Goal: Complete application form: Complete application form

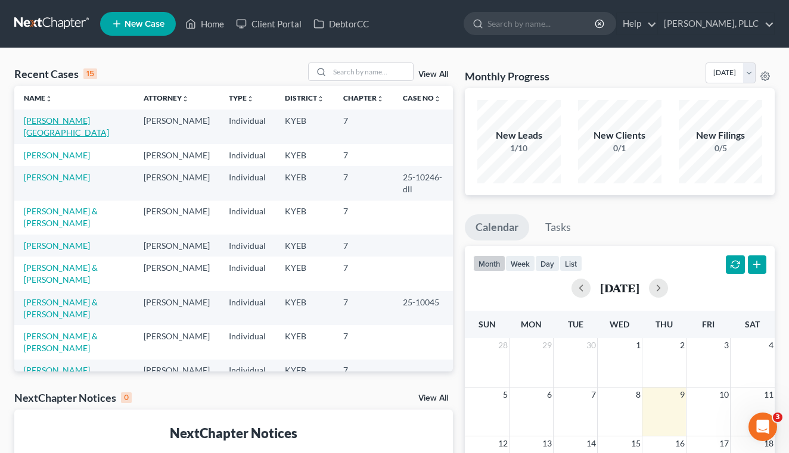
click at [81, 124] on link "[PERSON_NAME][GEOGRAPHIC_DATA]" at bounding box center [66, 127] width 85 height 22
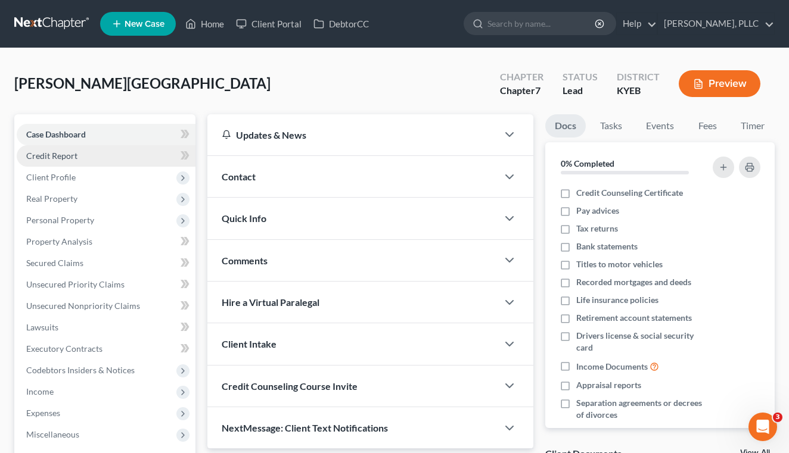
click at [132, 147] on link "Credit Report" at bounding box center [106, 155] width 179 height 21
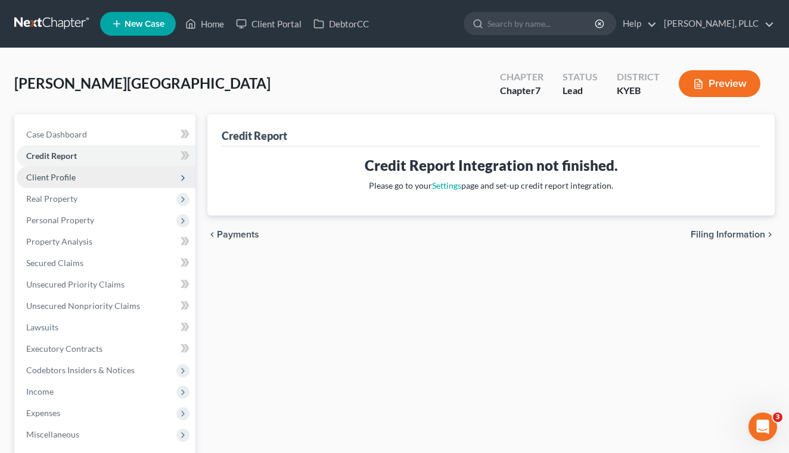
click at [132, 185] on span "Client Profile" at bounding box center [106, 177] width 179 height 21
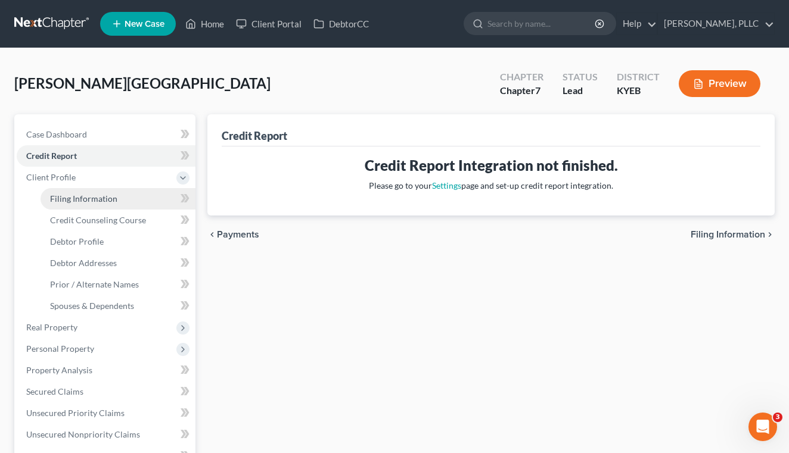
click at [126, 200] on link "Filing Information" at bounding box center [117, 198] width 155 height 21
select select "1"
select select "0"
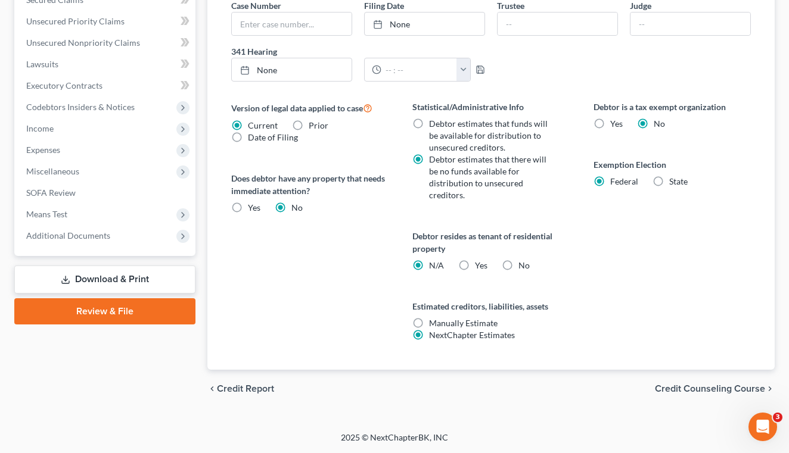
click at [692, 387] on span "Credit Counseling Course" at bounding box center [710, 389] width 110 height 10
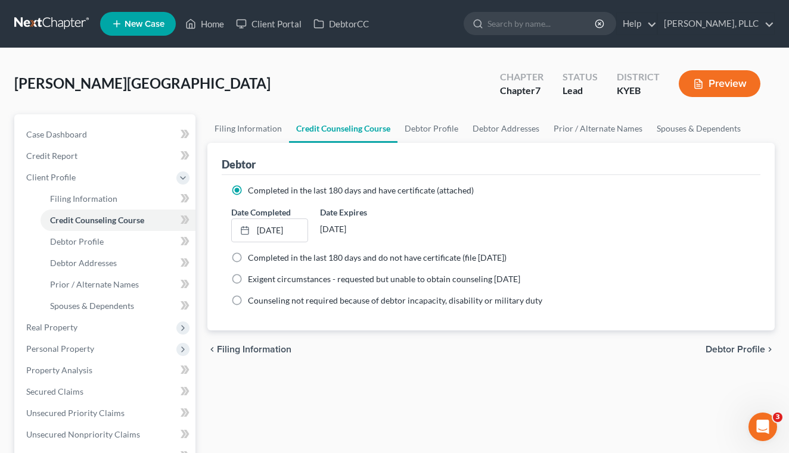
click at [722, 348] on span "Debtor Profile" at bounding box center [735, 350] width 60 height 10
select select "1"
select select "2"
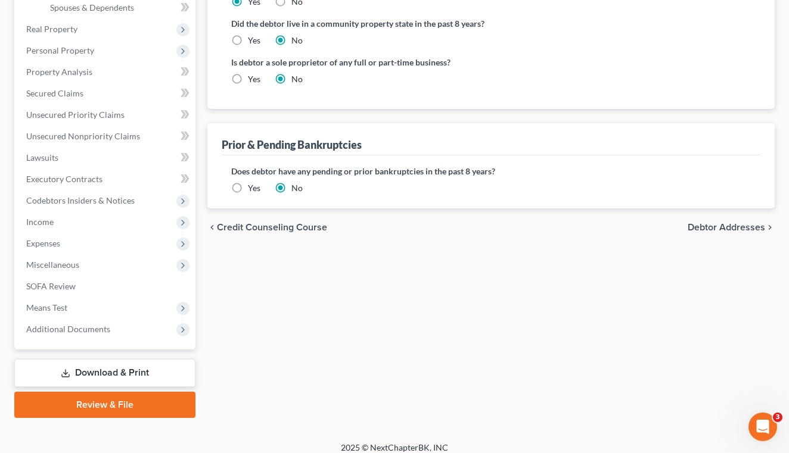
scroll to position [305, 0]
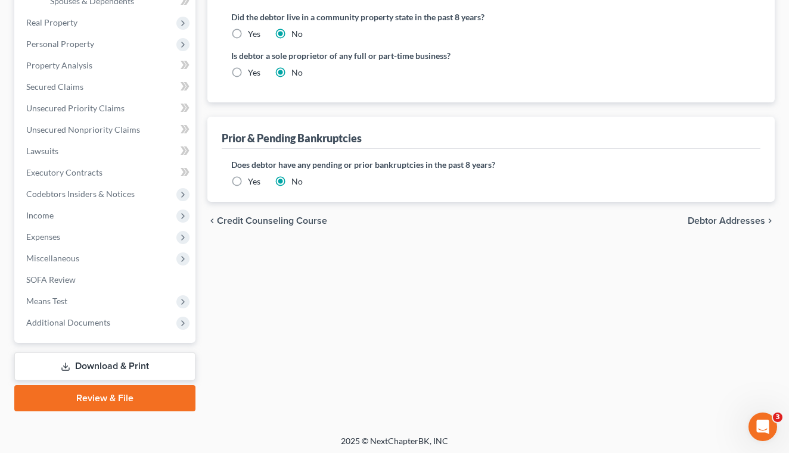
click at [688, 216] on span "Debtor Addresses" at bounding box center [725, 221] width 77 height 10
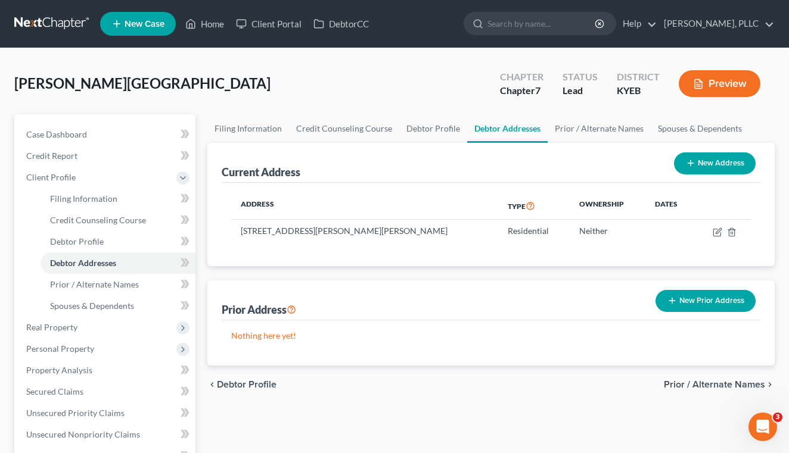
click at [687, 394] on div "chevron_left Debtor Profile Prior / Alternate Names chevron_right" at bounding box center [490, 385] width 567 height 38
click at [686, 389] on span "Prior / Alternate Names" at bounding box center [713, 385] width 101 height 10
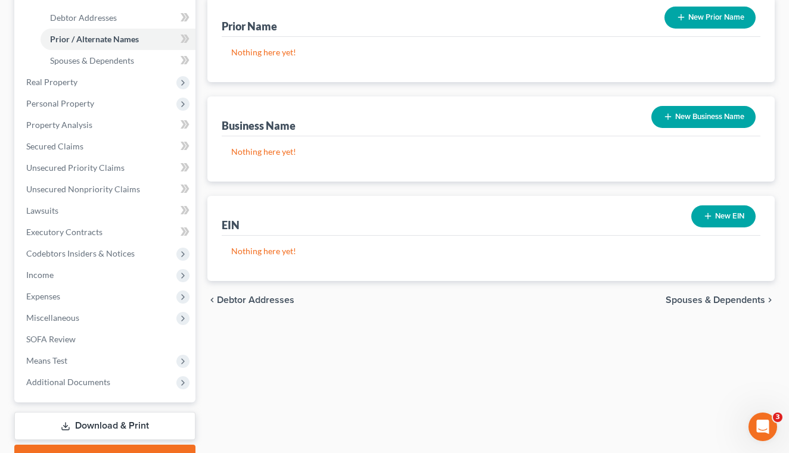
scroll to position [277, 0]
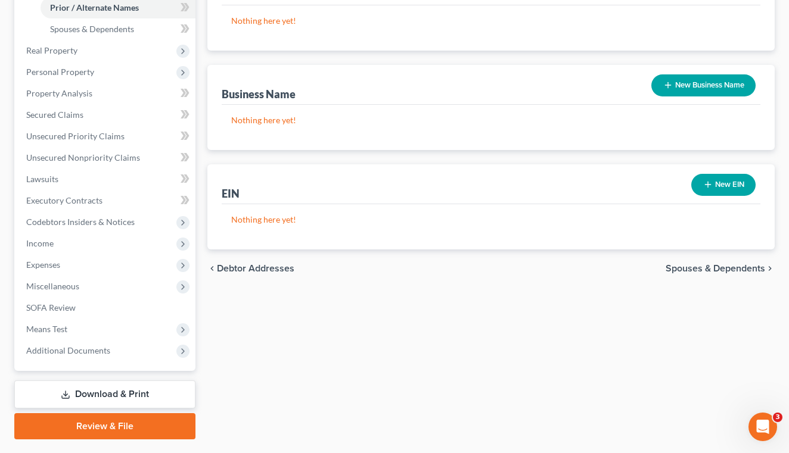
click at [711, 275] on div "chevron_left Debtor Addresses Spouses & Dependents chevron_right" at bounding box center [490, 269] width 567 height 38
click at [710, 270] on span "Spouses & Dependents" at bounding box center [714, 269] width 99 height 10
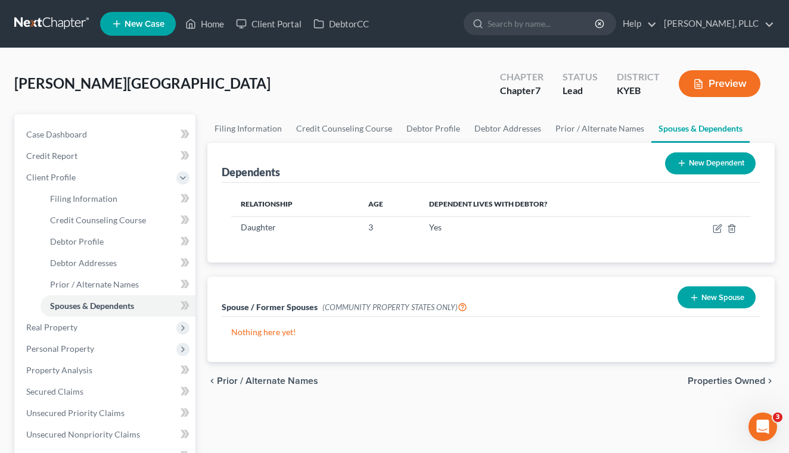
click at [717, 388] on div "chevron_left Prior / Alternate Names Properties Owned chevron_right" at bounding box center [490, 381] width 567 height 38
click at [715, 381] on span "Properties Owned" at bounding box center [725, 381] width 77 height 10
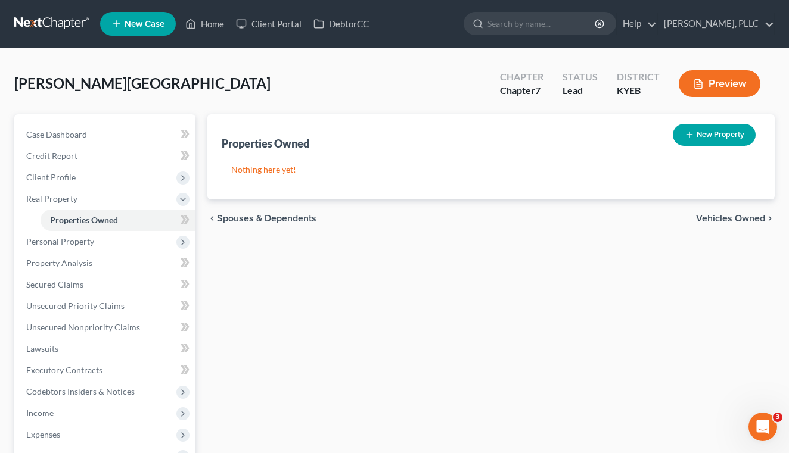
click at [693, 136] on icon "button" at bounding box center [689, 135] width 10 height 10
select select "18"
select select "21"
select select "0"
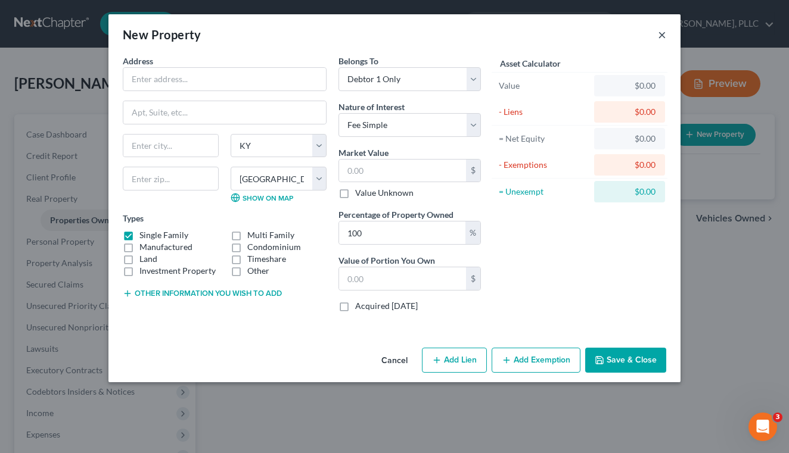
click at [661, 38] on button "×" at bounding box center [662, 34] width 8 height 14
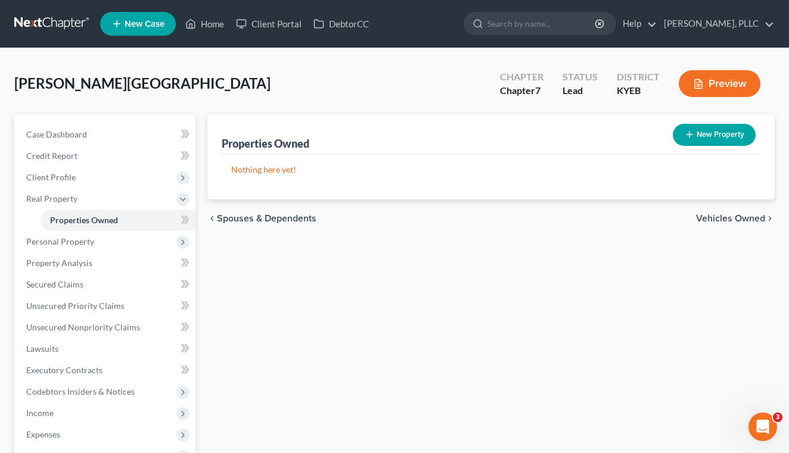
click at [714, 217] on span "Vehicles Owned" at bounding box center [730, 219] width 69 height 10
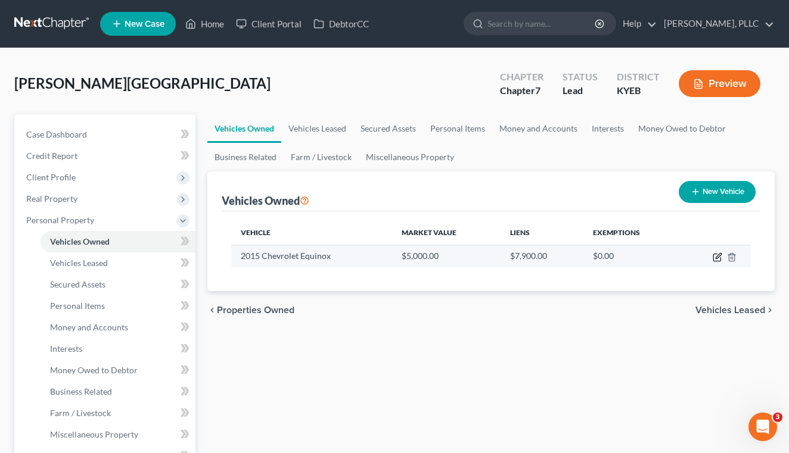
click at [718, 258] on icon "button" at bounding box center [717, 255] width 5 height 5
select select "0"
select select "11"
select select "2"
select select "0"
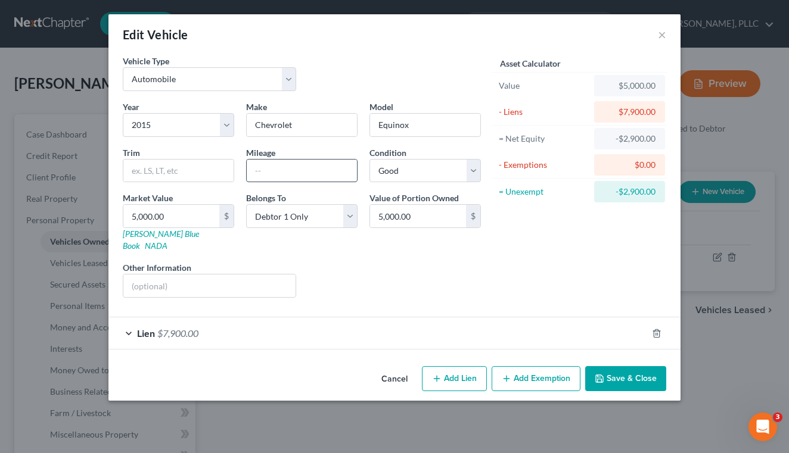
click at [331, 162] on input "text" at bounding box center [302, 171] width 110 height 23
type input "103000"
click at [649, 369] on button "Save & Close" at bounding box center [625, 378] width 81 height 25
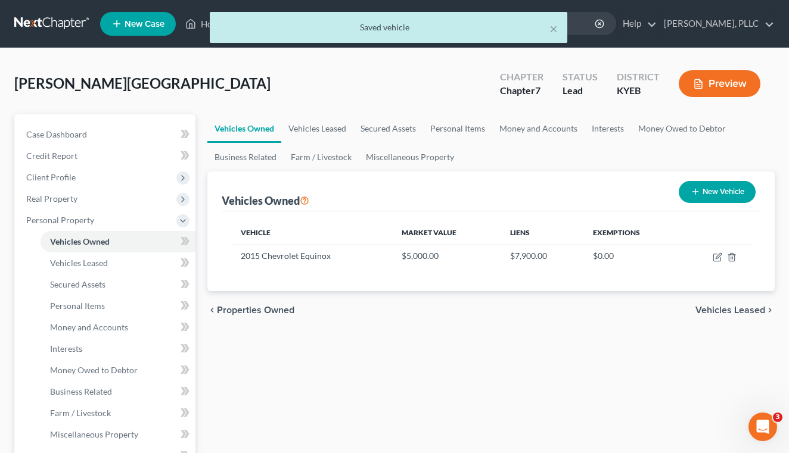
click at [723, 310] on span "Vehicles Leased" at bounding box center [730, 311] width 70 height 10
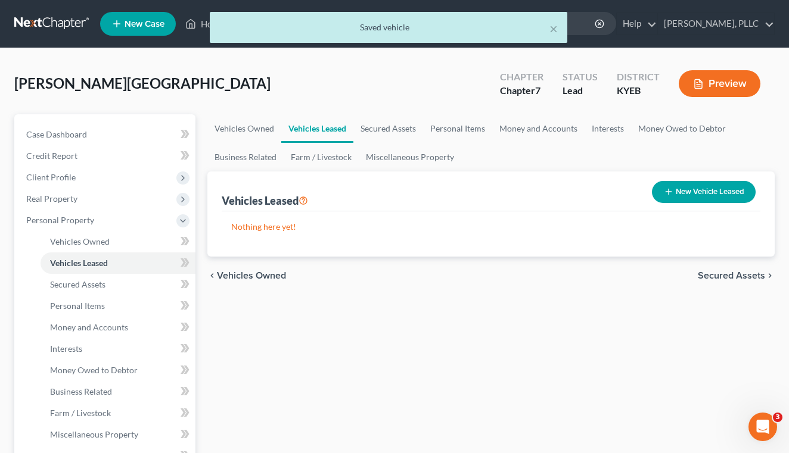
click at [725, 279] on span "Secured Assets" at bounding box center [730, 276] width 67 height 10
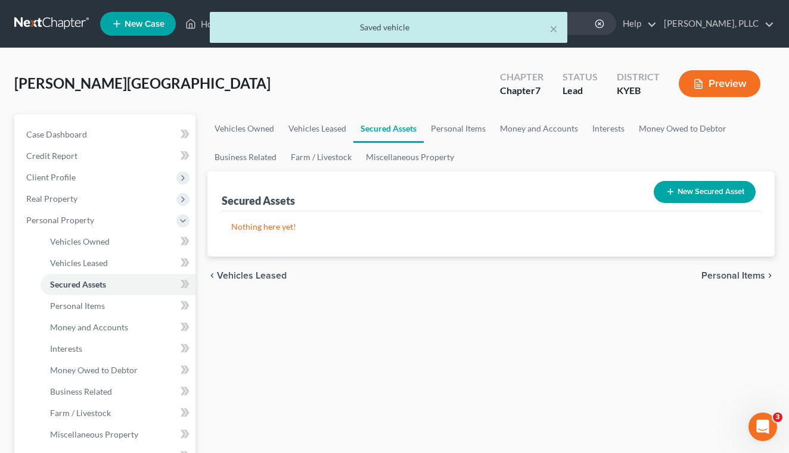
click at [725, 279] on span "Personal Items" at bounding box center [733, 276] width 64 height 10
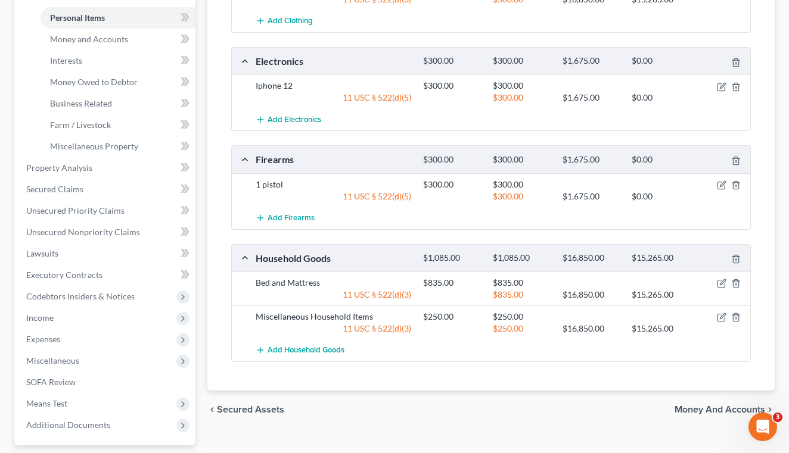
scroll to position [314, 0]
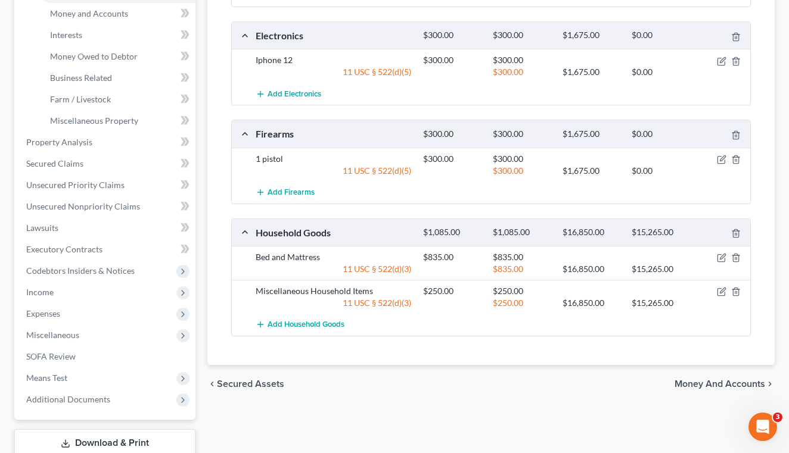
click at [700, 384] on span "Money and Accounts" at bounding box center [719, 384] width 91 height 10
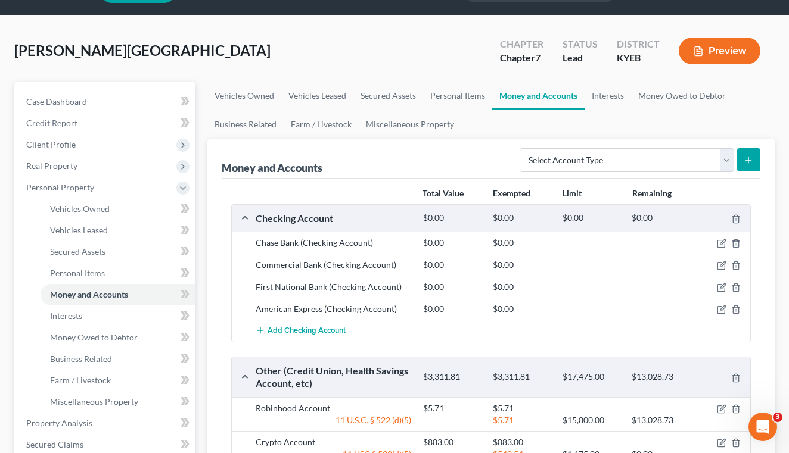
scroll to position [28, 0]
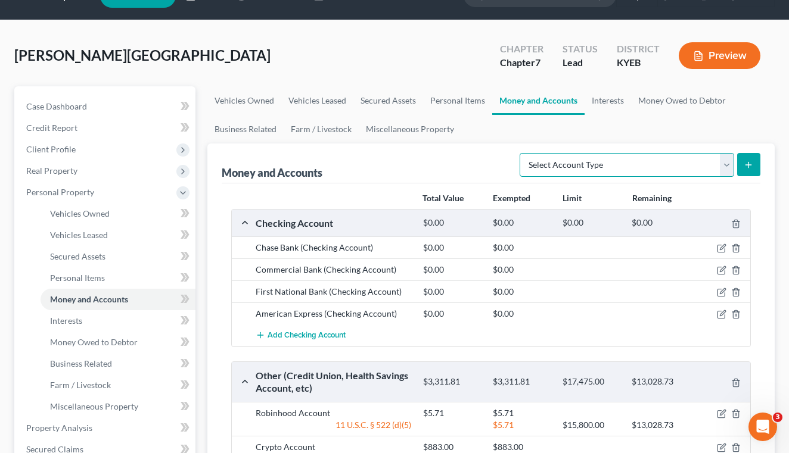
select select "cash_on_hand"
click at [742, 167] on button "submit" at bounding box center [748, 164] width 23 height 23
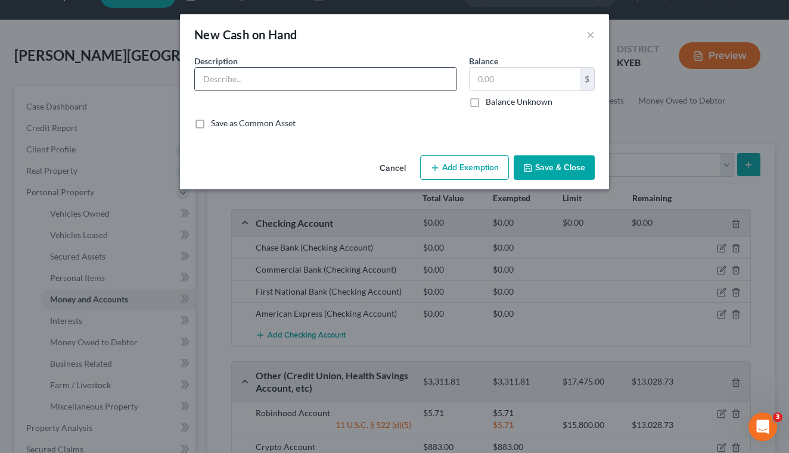
click at [392, 74] on input "text" at bounding box center [325, 79] width 261 height 23
type input "Cash"
type input "100.00"
click at [458, 181] on div "Cancel Add Exemption Save & Close" at bounding box center [394, 170] width 429 height 39
click at [457, 167] on button "Add Exemption" at bounding box center [464, 167] width 89 height 25
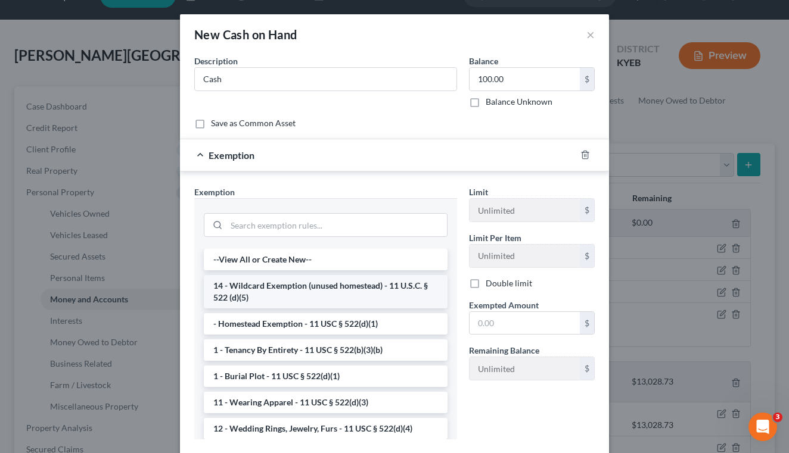
click at [387, 300] on li "14 - Wildcard Exemption (unused homestead) - 11 U.S.C. § 522 (d)(5)" at bounding box center [326, 291] width 244 height 33
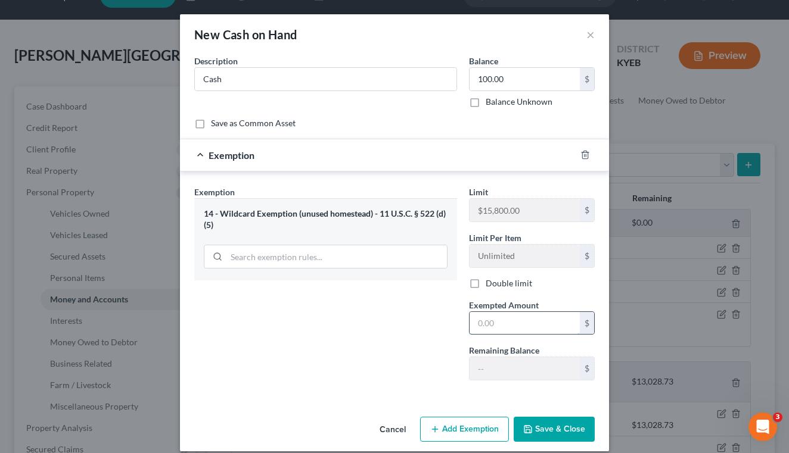
click at [512, 327] on input "text" at bounding box center [524, 323] width 110 height 23
type input "100"
click at [569, 431] on button "Save & Close" at bounding box center [553, 429] width 81 height 25
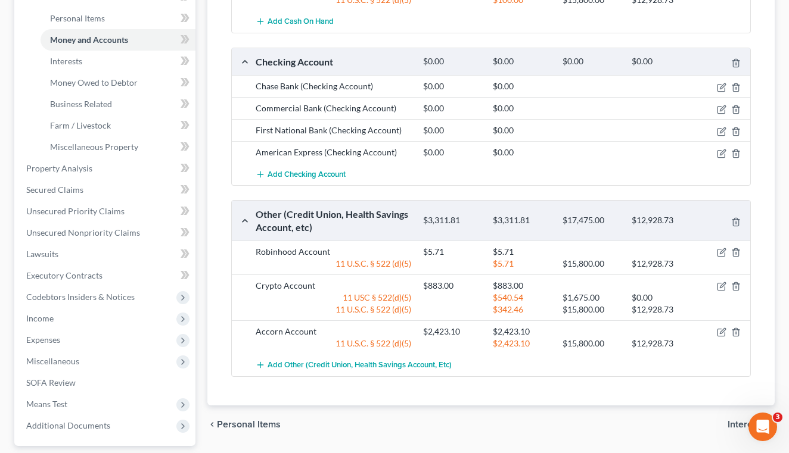
scroll to position [284, 0]
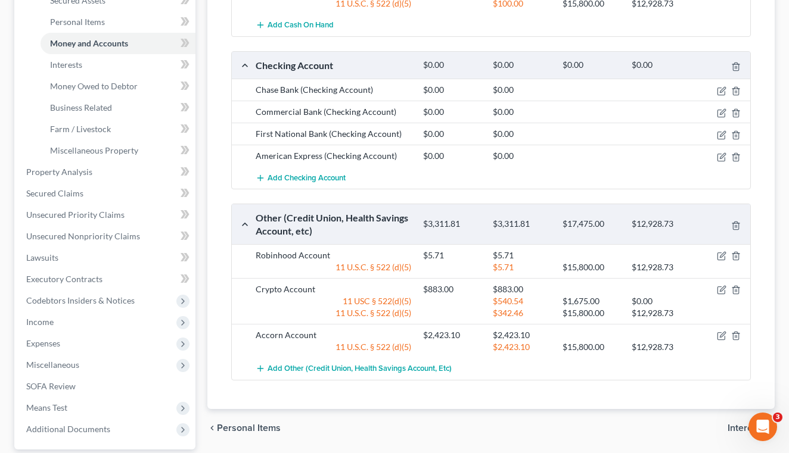
click at [267, 428] on span "Personal Items" at bounding box center [249, 428] width 64 height 10
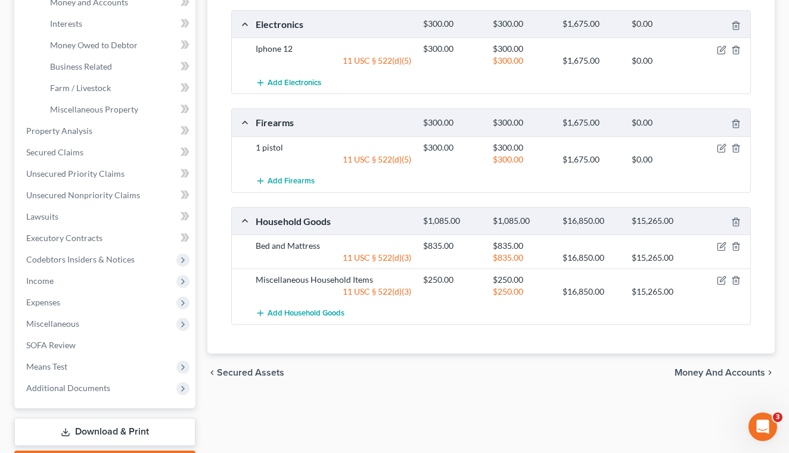
scroll to position [326, 0]
click at [718, 372] on span "Money and Accounts" at bounding box center [719, 372] width 91 height 10
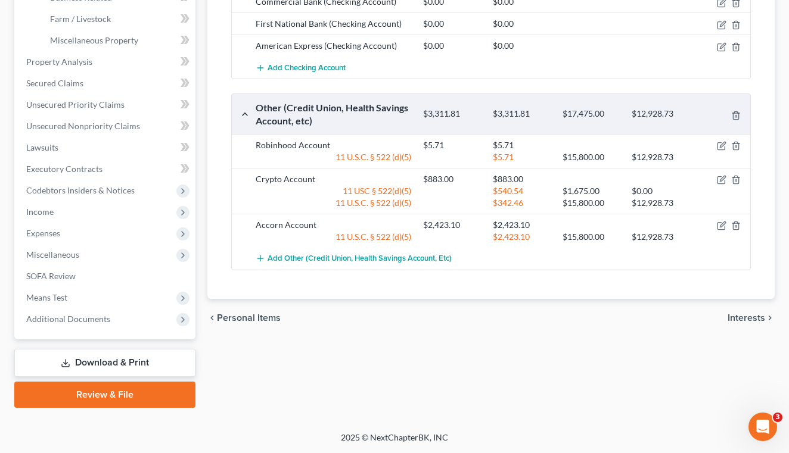
click at [747, 319] on span "Interests" at bounding box center [746, 318] width 38 height 10
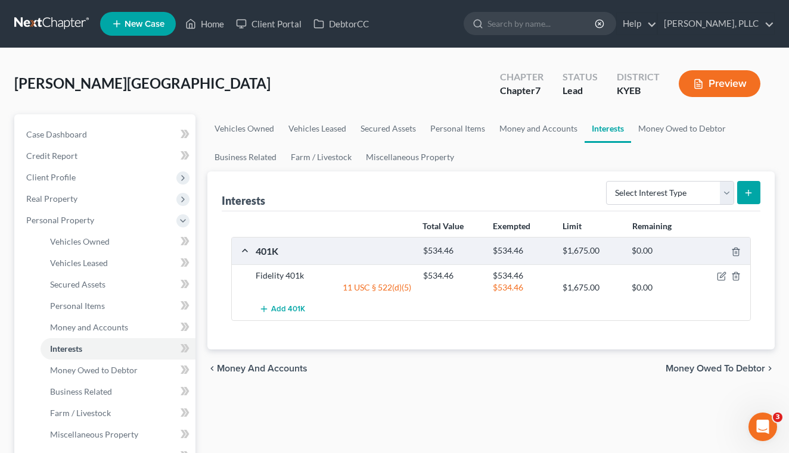
click at [727, 365] on span "Money Owed to Debtor" at bounding box center [714, 369] width 99 height 10
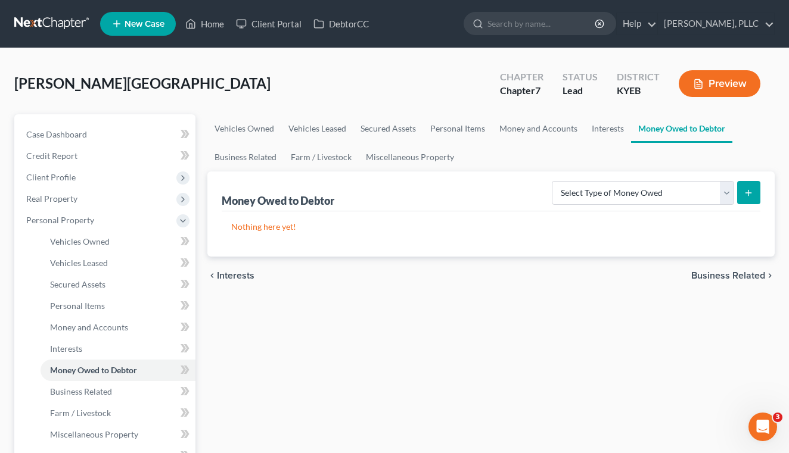
click at [753, 281] on span "Business Related" at bounding box center [728, 276] width 74 height 10
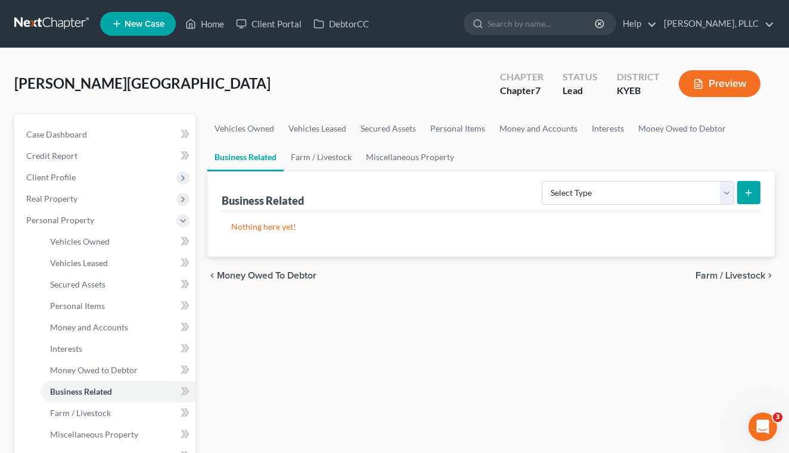
click at [753, 281] on span "Farm / Livestock" at bounding box center [730, 276] width 70 height 10
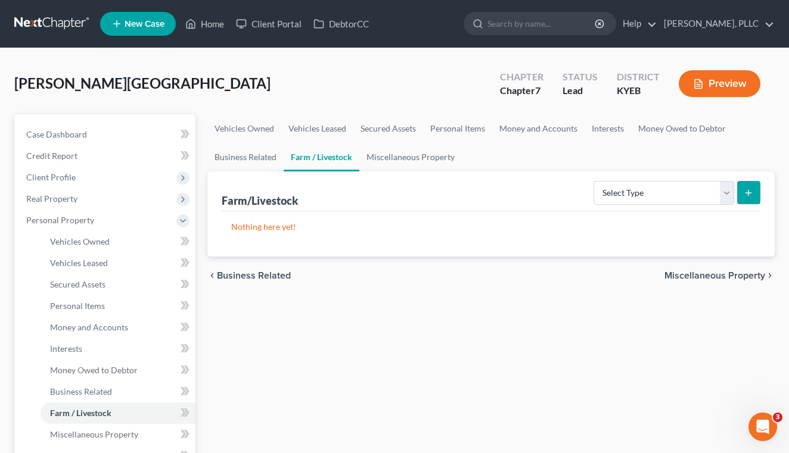
click at [753, 279] on span "Miscellaneous Property" at bounding box center [714, 276] width 101 height 10
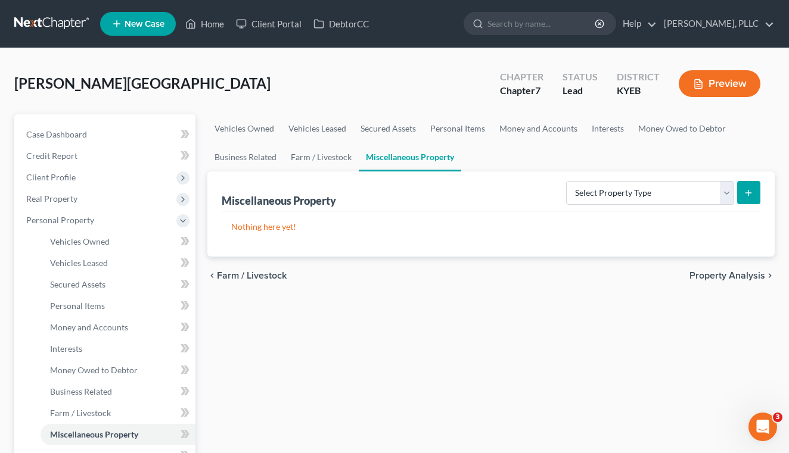
click at [753, 279] on span "Property Analysis" at bounding box center [727, 276] width 76 height 10
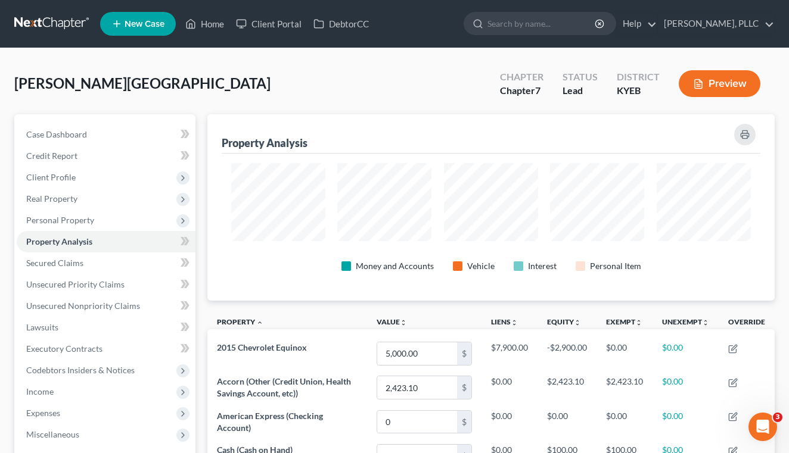
scroll to position [186, 567]
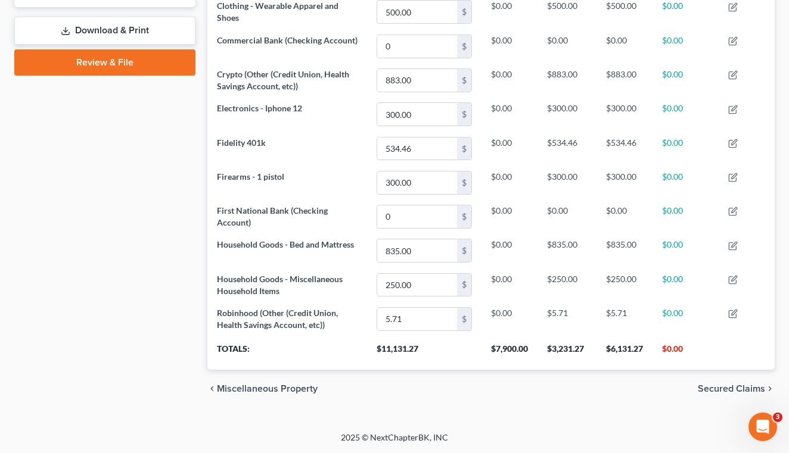
click at [740, 384] on span "Secured Claims" at bounding box center [730, 389] width 67 height 10
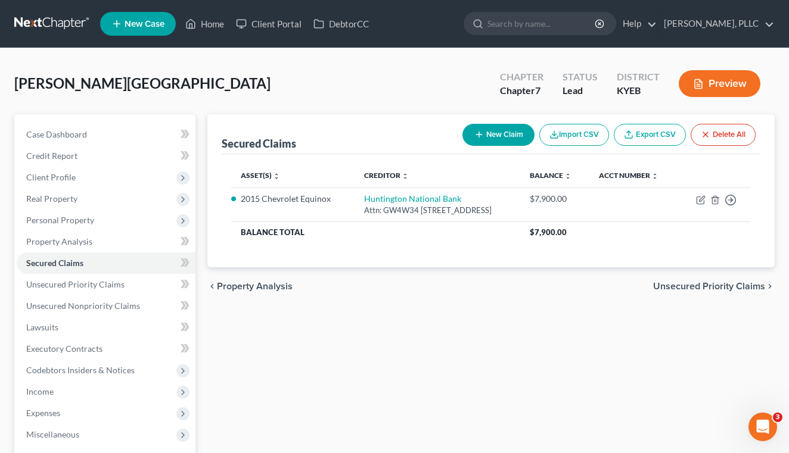
click at [730, 291] on span "Unsecured Priority Claims" at bounding box center [709, 287] width 112 height 10
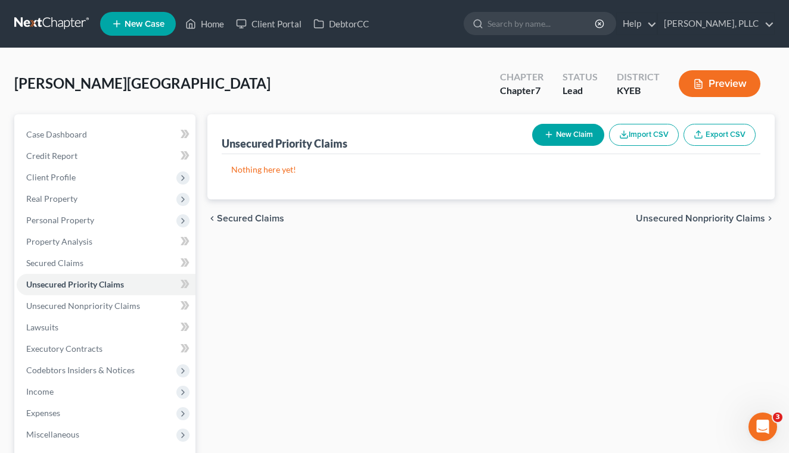
click at [714, 223] on span "Unsecured Nonpriority Claims" at bounding box center [699, 219] width 129 height 10
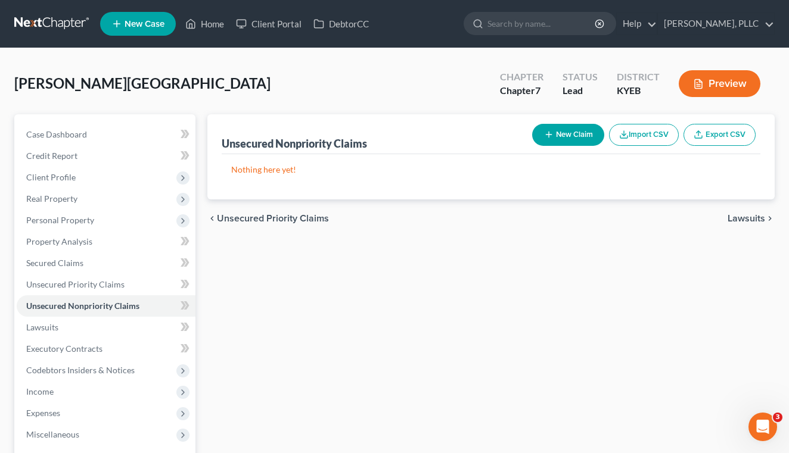
click at [310, 211] on div "chevron_left Unsecured Priority Claims Lawsuits chevron_right" at bounding box center [490, 219] width 567 height 38
click at [306, 217] on span "Unsecured Priority Claims" at bounding box center [273, 219] width 112 height 10
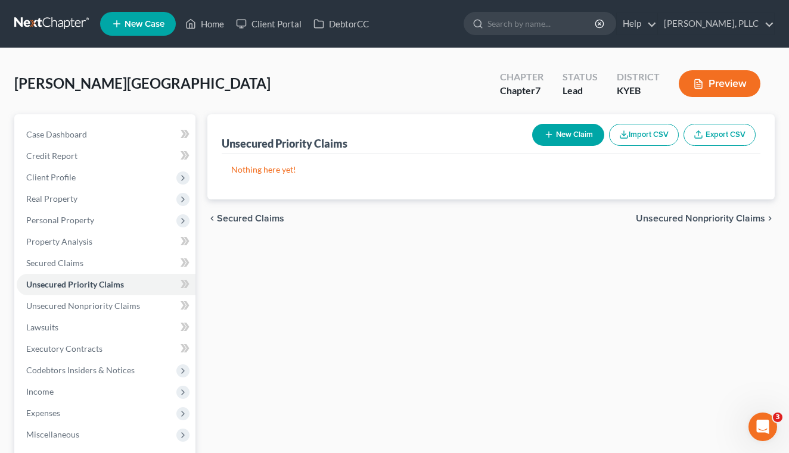
click at [549, 132] on icon "button" at bounding box center [549, 135] width 10 height 10
select select "0"
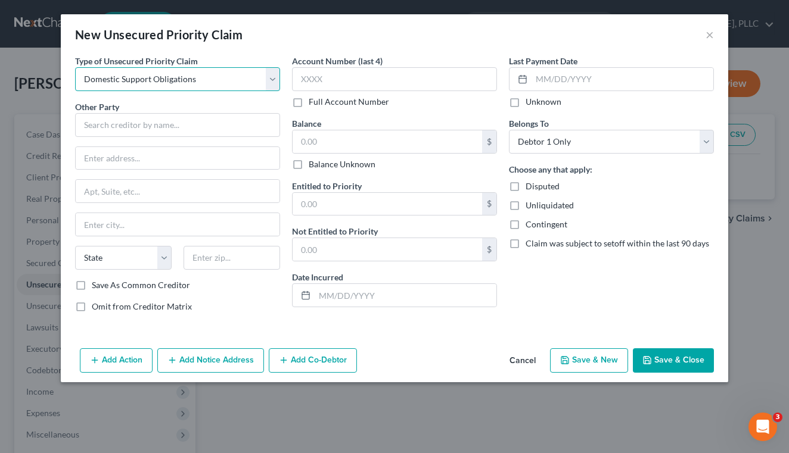
select select "0"
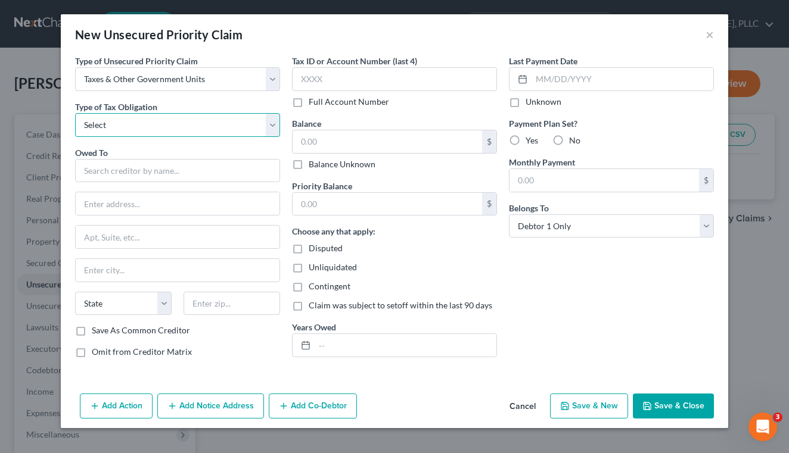
select select "2"
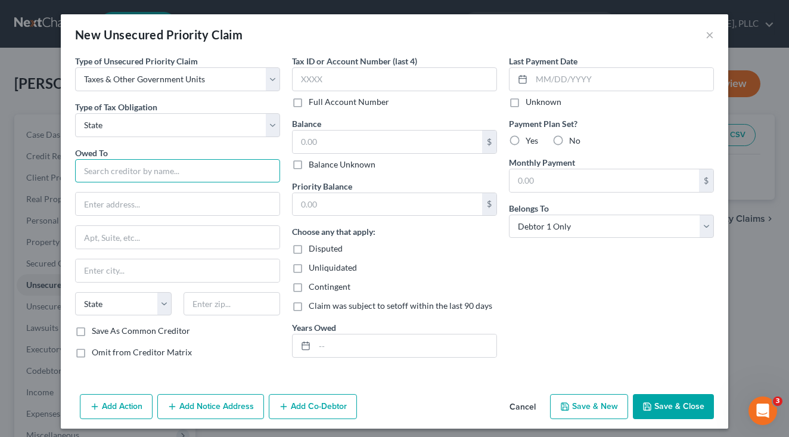
click at [109, 175] on input "text" at bounding box center [177, 171] width 205 height 24
type input "[US_STATE] Department of Revenue"
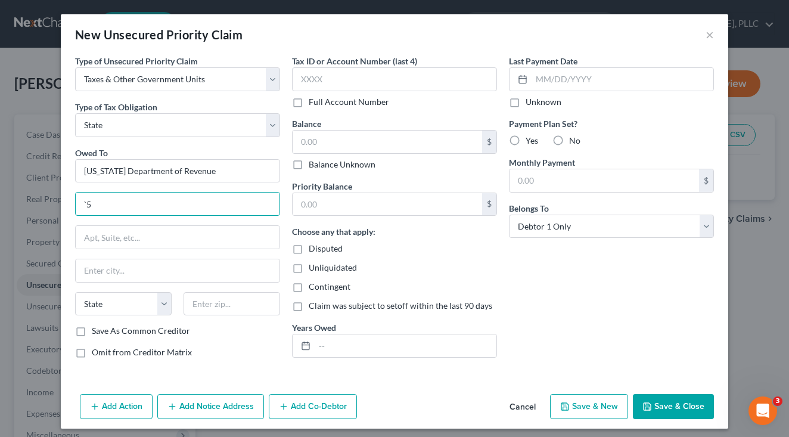
type input "`"
type input "[STREET_ADDRESS]"
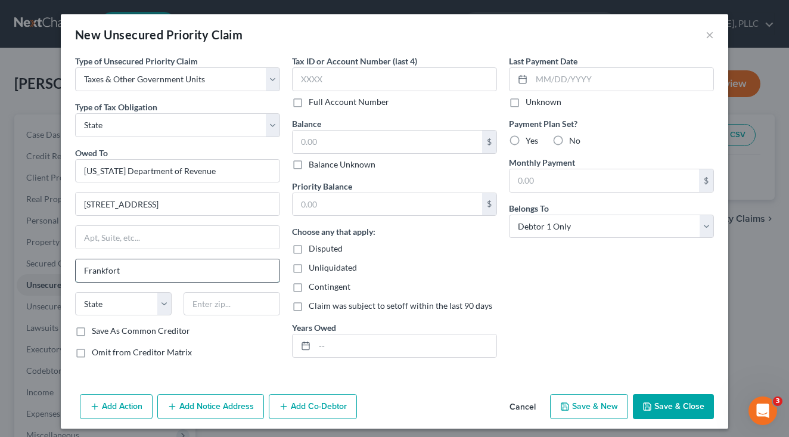
type input "Frankfort"
select select "18"
type input "40601"
click at [408, 148] on input "text" at bounding box center [386, 141] width 189 height 23
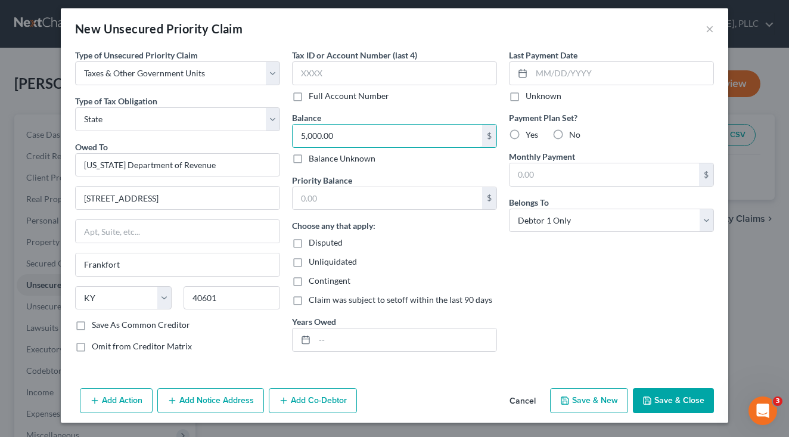
scroll to position [6, 0]
type input "5,000.00"
select select "3"
click at [688, 394] on button "Save & Close" at bounding box center [673, 400] width 81 height 25
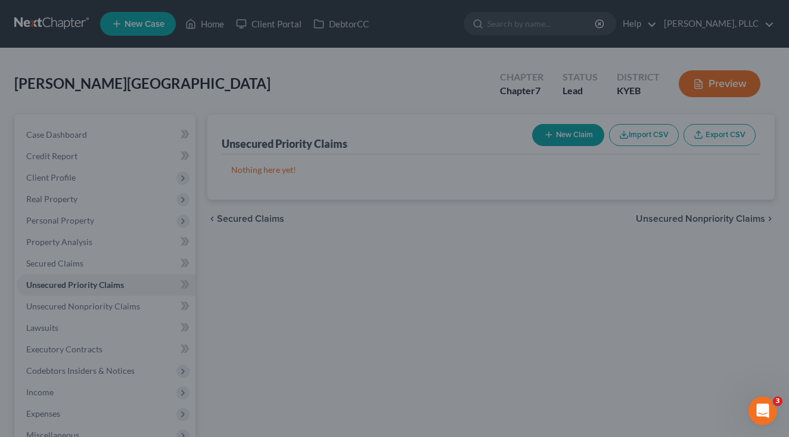
type input "0.00"
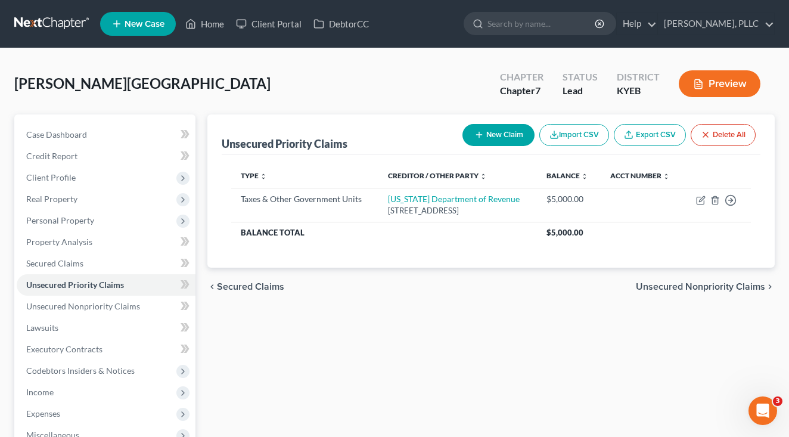
click at [718, 291] on span "Unsecured Nonpriority Claims" at bounding box center [699, 287] width 129 height 10
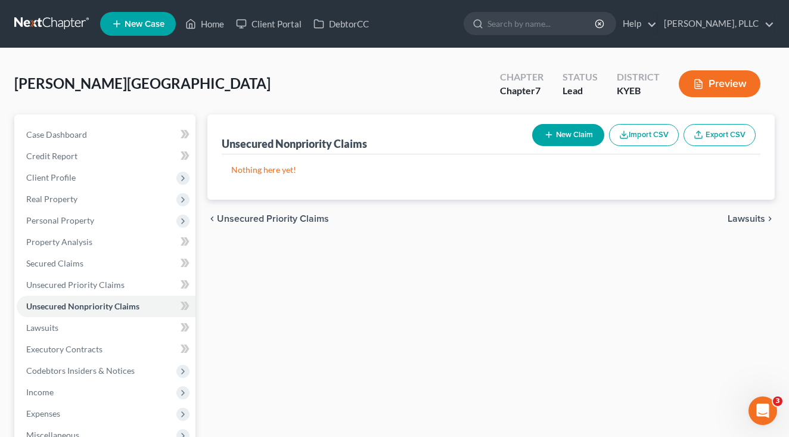
click at [743, 216] on span "Lawsuits" at bounding box center [746, 219] width 38 height 10
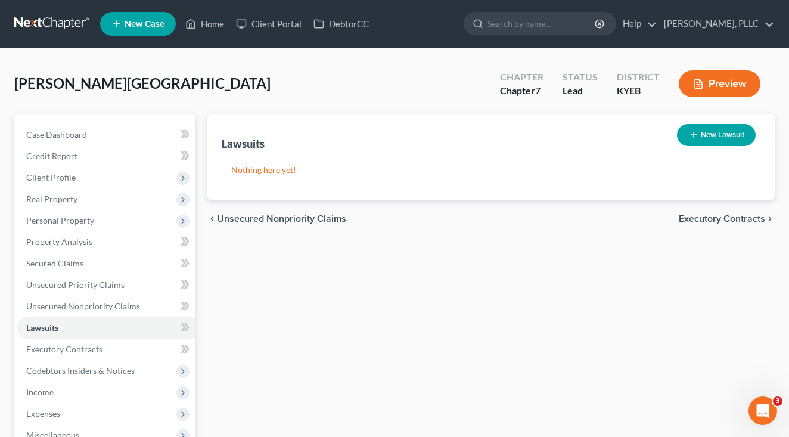
click at [738, 220] on span "Executory Contracts" at bounding box center [721, 219] width 86 height 10
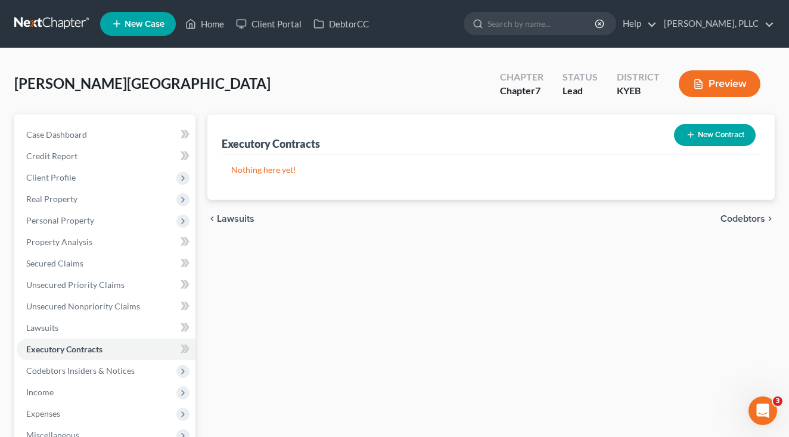
click at [738, 220] on span "Codebtors" at bounding box center [742, 219] width 45 height 10
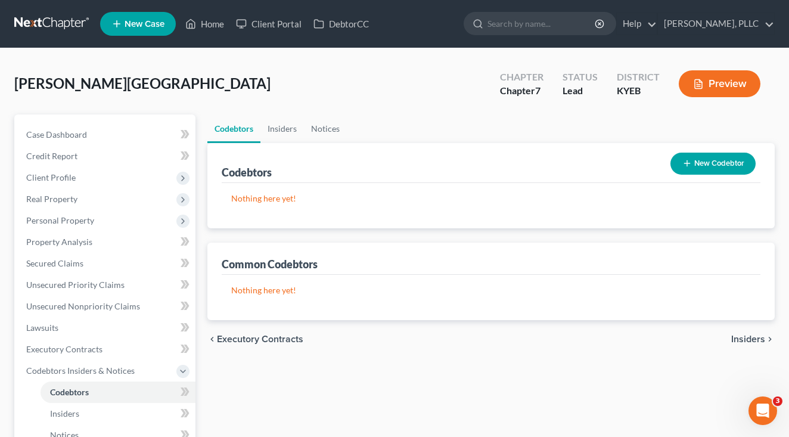
click at [747, 336] on span "Insiders" at bounding box center [748, 339] width 34 height 10
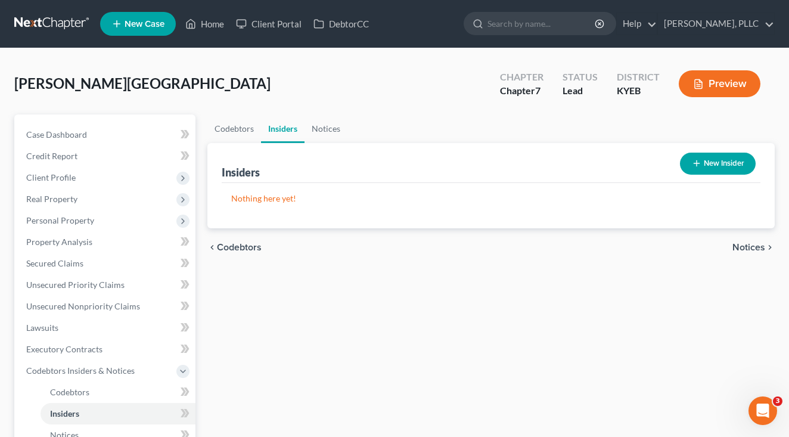
click at [759, 251] on span "Notices" at bounding box center [748, 247] width 33 height 10
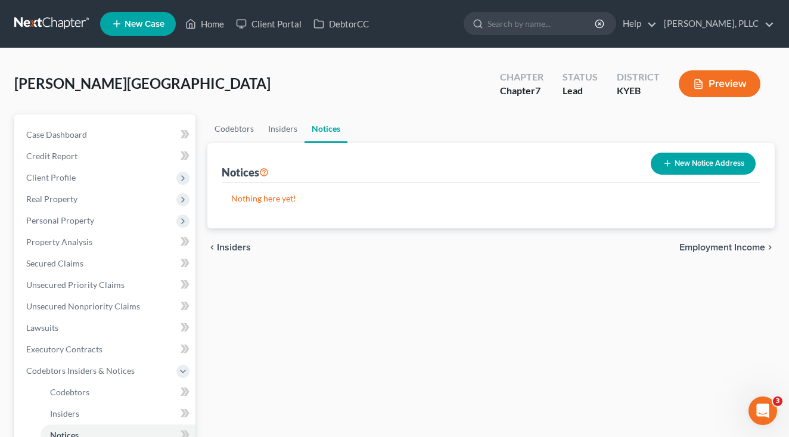
click at [750, 243] on span "Employment Income" at bounding box center [722, 247] width 86 height 10
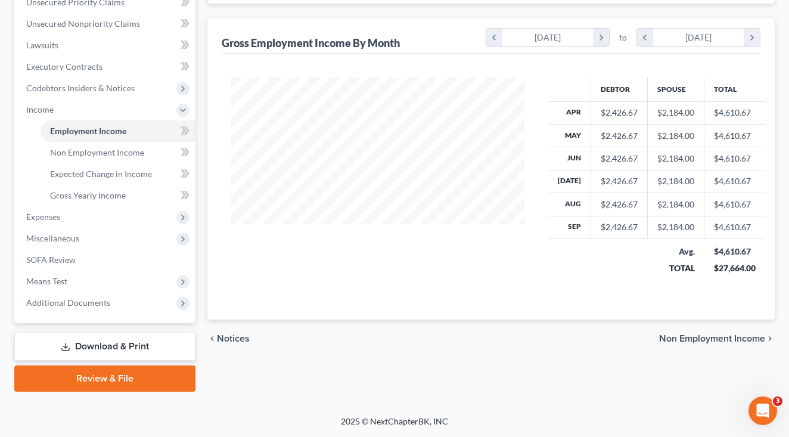
scroll to position [282, 0]
click at [733, 329] on div "chevron_left Notices Non Employment Income chevron_right" at bounding box center [490, 338] width 567 height 38
click at [729, 337] on span "Non Employment Income" at bounding box center [712, 339] width 106 height 10
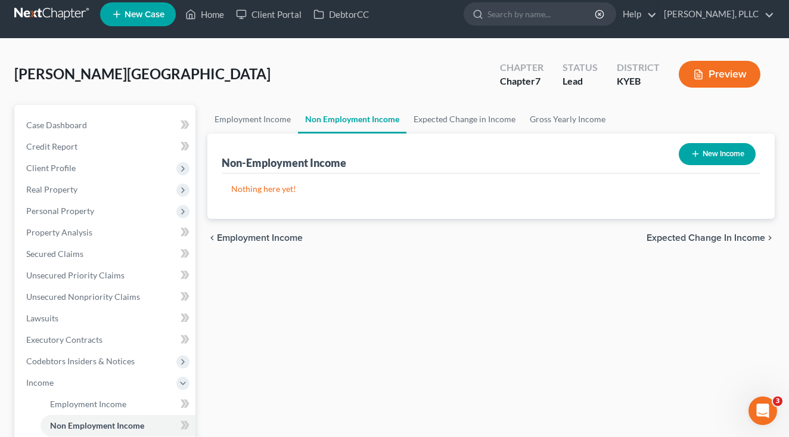
scroll to position [14, 0]
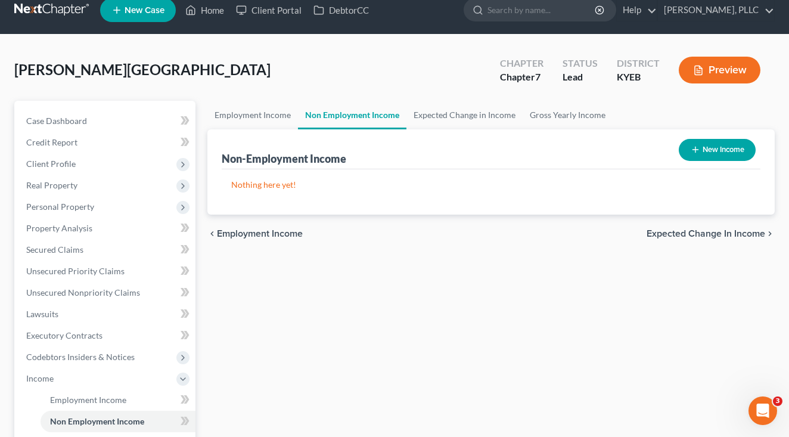
click at [704, 235] on span "Expected Change in Income" at bounding box center [705, 234] width 119 height 10
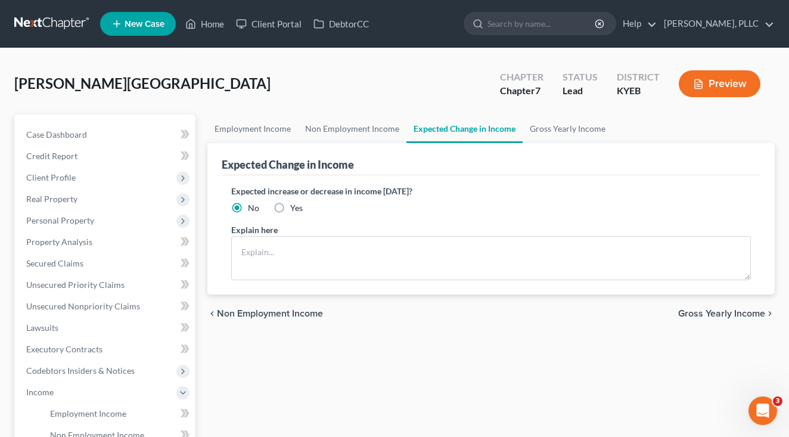
click at [694, 306] on div "chevron_left Non Employment Income Gross Yearly Income chevron_right" at bounding box center [490, 313] width 567 height 38
click at [695, 309] on span "Gross Yearly Income" at bounding box center [721, 314] width 87 height 10
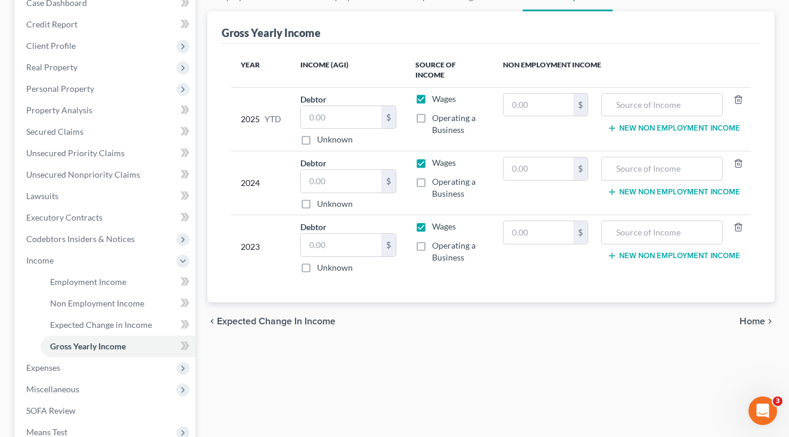
scroll to position [132, 0]
click at [103, 173] on span "Unsecured Nonpriority Claims" at bounding box center [83, 174] width 114 height 10
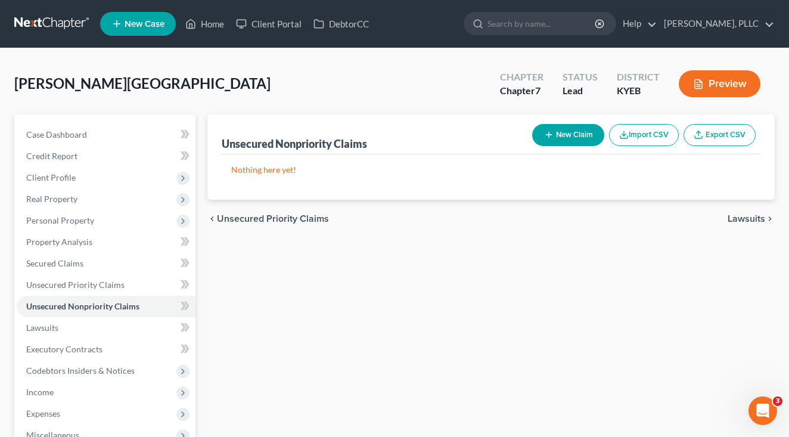
click at [535, 132] on button "New Claim" at bounding box center [568, 135] width 72 height 22
select select "0"
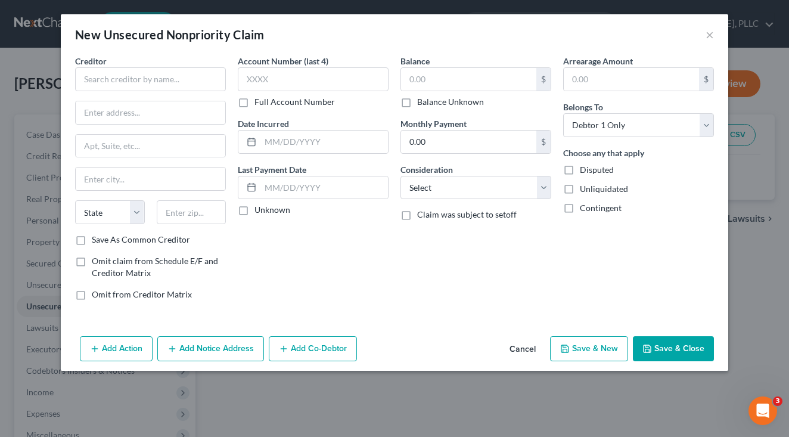
click at [715, 28] on div "New Unsecured Nonpriority Claim ×" at bounding box center [394, 34] width 667 height 40
click at [709, 31] on button "×" at bounding box center [709, 34] width 8 height 14
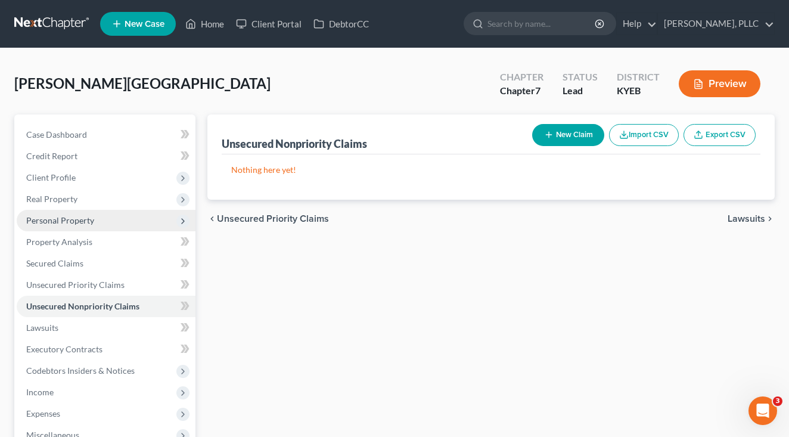
click at [104, 228] on span "Personal Property" at bounding box center [106, 220] width 179 height 21
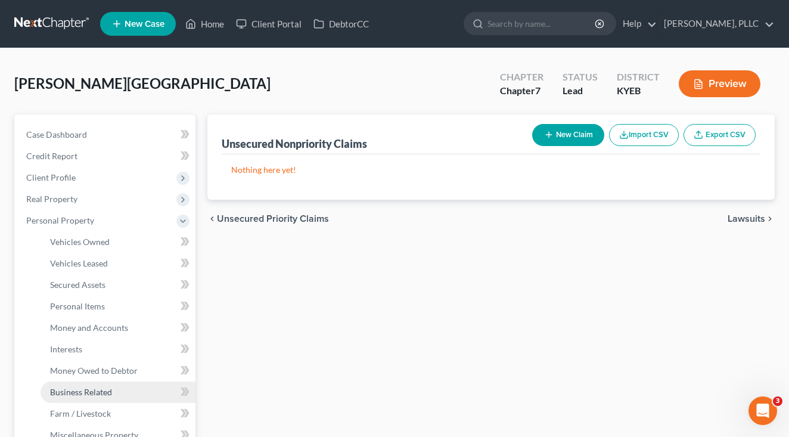
click at [83, 394] on span "Business Related" at bounding box center [81, 392] width 62 height 10
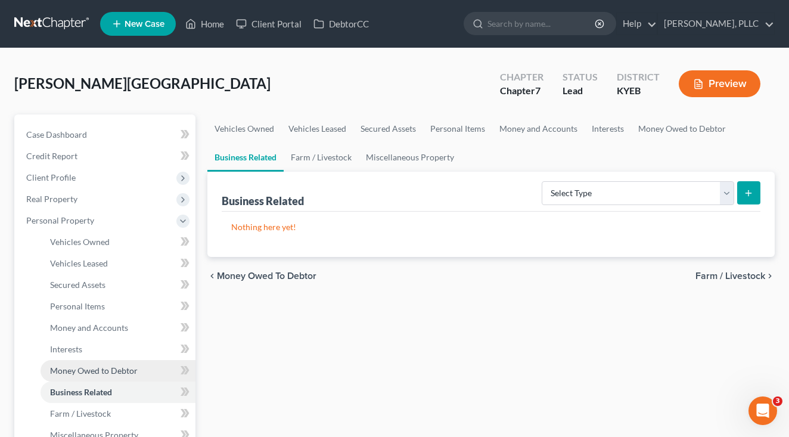
click at [83, 366] on span "Money Owed to Debtor" at bounding box center [94, 370] width 88 height 10
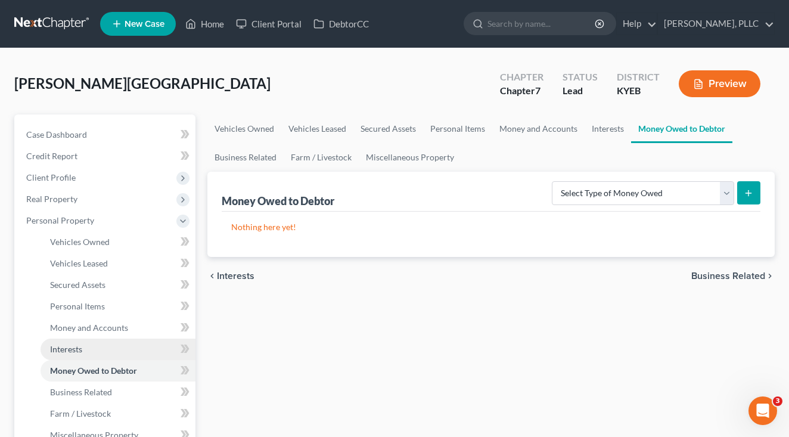
click at [83, 351] on link "Interests" at bounding box center [117, 348] width 155 height 21
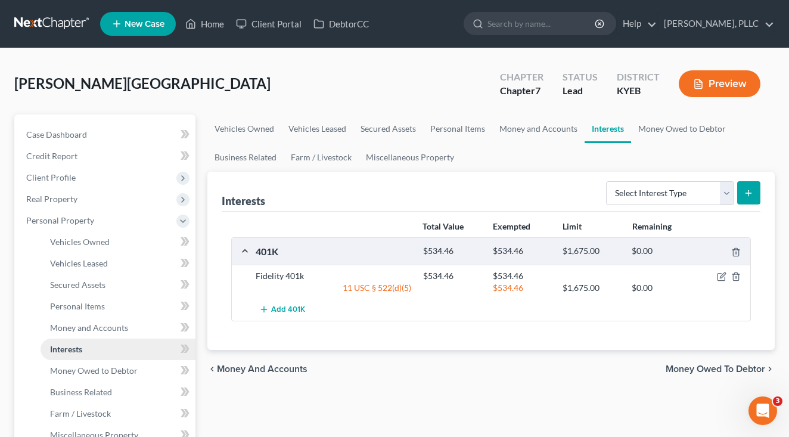
click at [81, 339] on link "Interests" at bounding box center [117, 348] width 155 height 21
click at [79, 332] on span "Money and Accounts" at bounding box center [89, 327] width 78 height 10
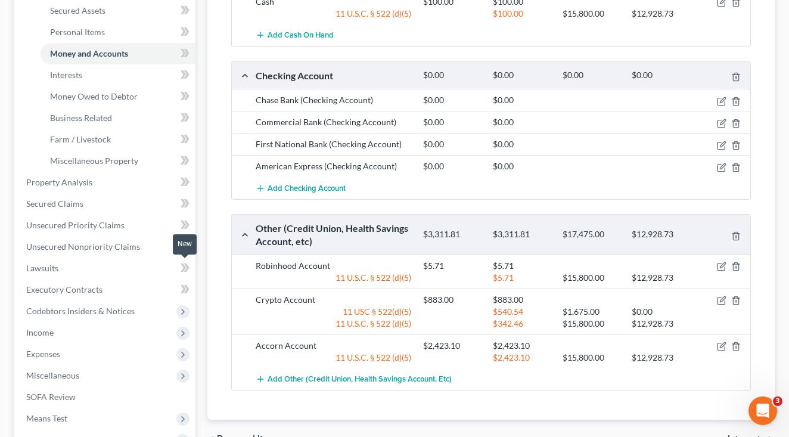
scroll to position [273, 0]
click at [95, 242] on span "Unsecured Nonpriority Claims" at bounding box center [83, 247] width 114 height 10
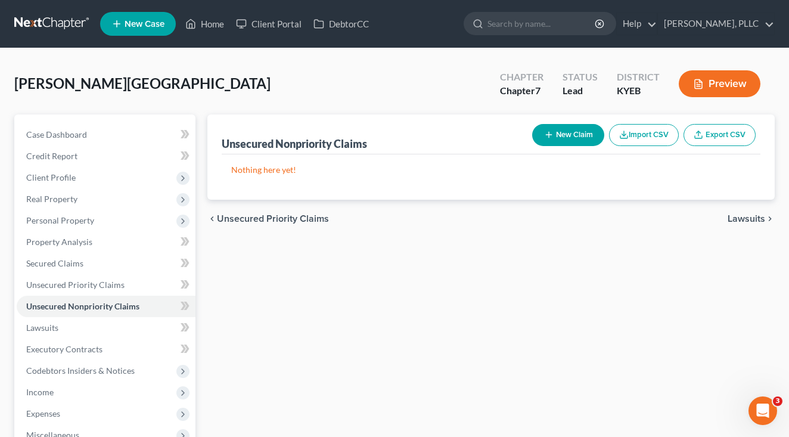
click at [565, 141] on button "New Claim" at bounding box center [568, 135] width 72 height 22
select select "0"
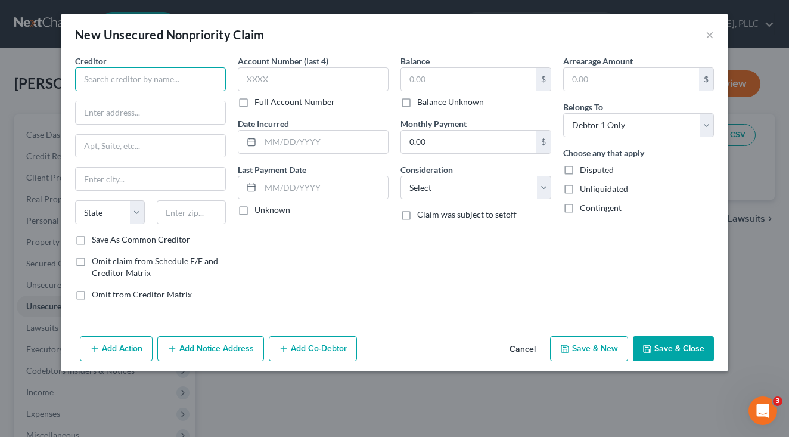
click at [194, 77] on input "text" at bounding box center [150, 79] width 151 height 24
type input "Capital One"
type input "PO Box 981600"
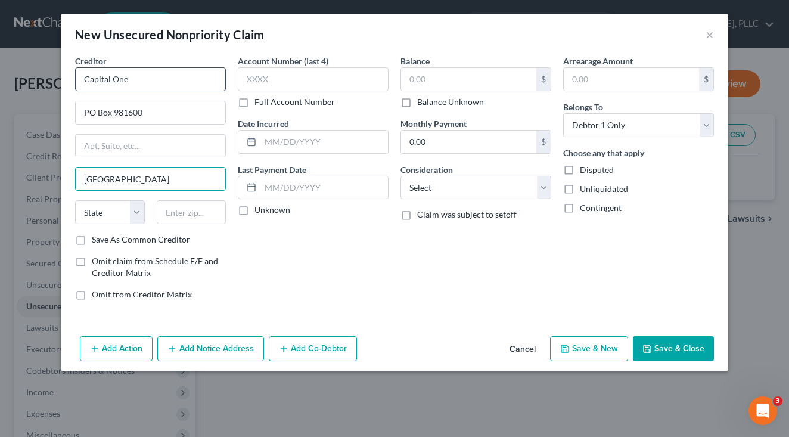
type input "[GEOGRAPHIC_DATA]"
select select "22"
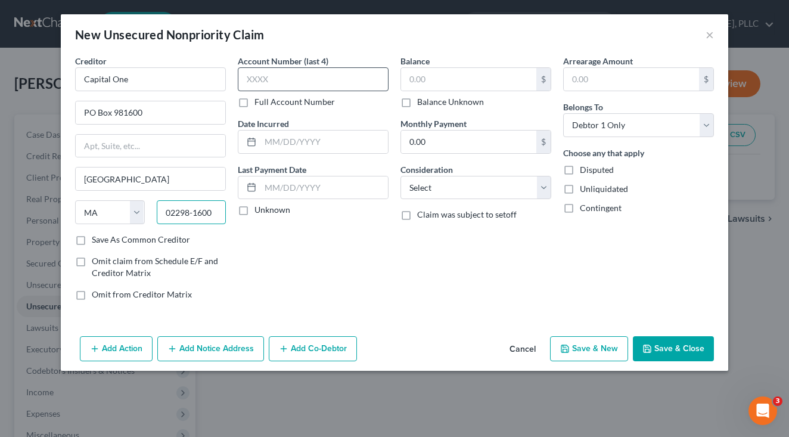
type input "02298-1600"
type input "4727"
click at [448, 83] on input "text" at bounding box center [468, 79] width 135 height 23
type input "6,431.88"
click at [478, 139] on input "0.00" at bounding box center [468, 141] width 135 height 23
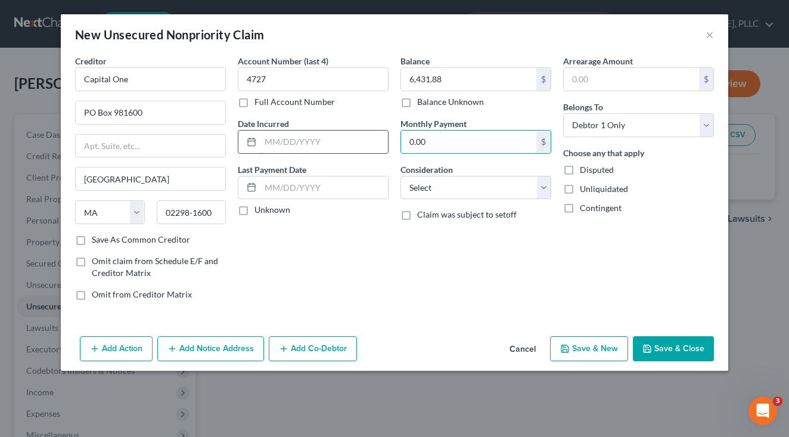
drag, startPoint x: 478, startPoint y: 139, endPoint x: 377, endPoint y: 136, distance: 100.7
click at [377, 136] on div "Creditor * Capital One PO Box 981600 [GEOGRAPHIC_DATA] [US_STATE] AK AR AZ CA C…" at bounding box center [394, 182] width 650 height 255
type input "208"
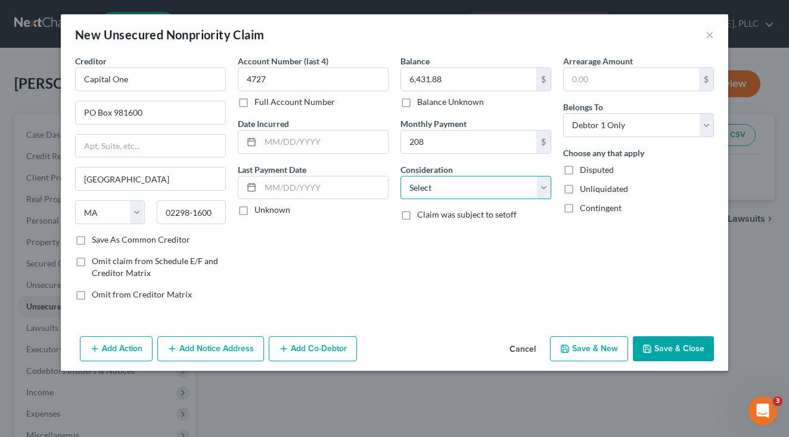
select select "2"
click at [599, 340] on button "Save & New" at bounding box center [589, 348] width 78 height 25
select select "0"
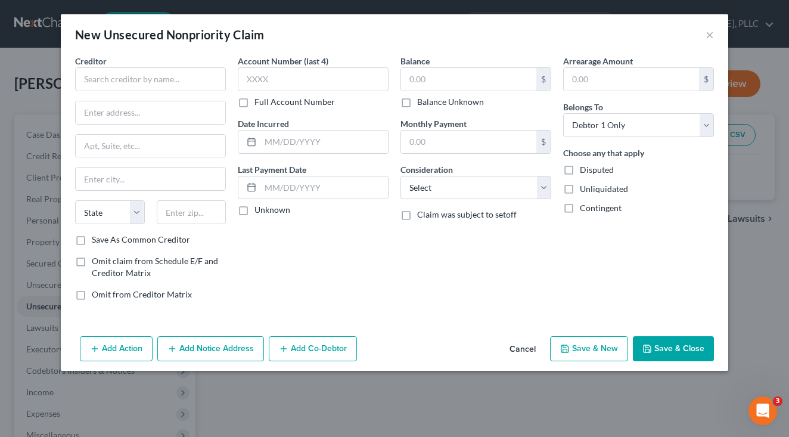
type input "208.00"
click at [157, 85] on input "text" at bounding box center [150, 79] width 151 height 24
type input "Freedom"
type input "P.O. Box 15123"
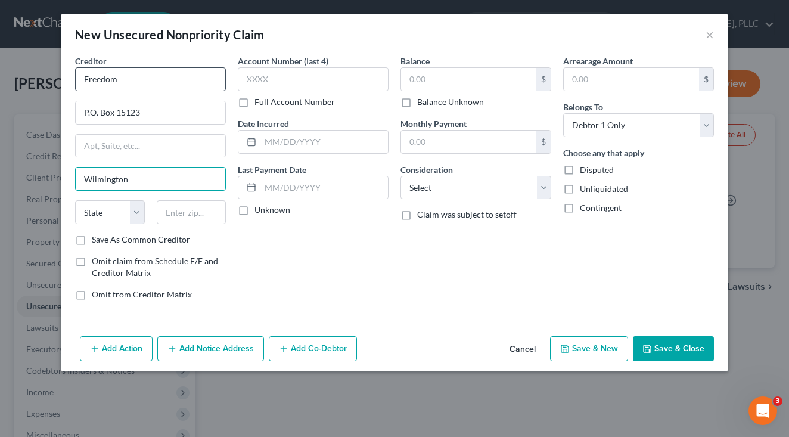
type input "Wilmington"
select select "7"
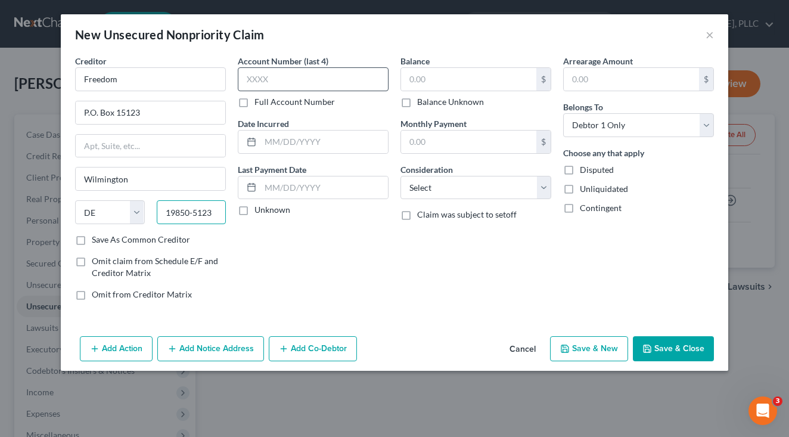
type input "19850-5123"
type input "1898"
click at [431, 76] on input "text" at bounding box center [468, 79] width 135 height 23
type input "4,345.10"
click at [423, 151] on input "text" at bounding box center [468, 141] width 135 height 23
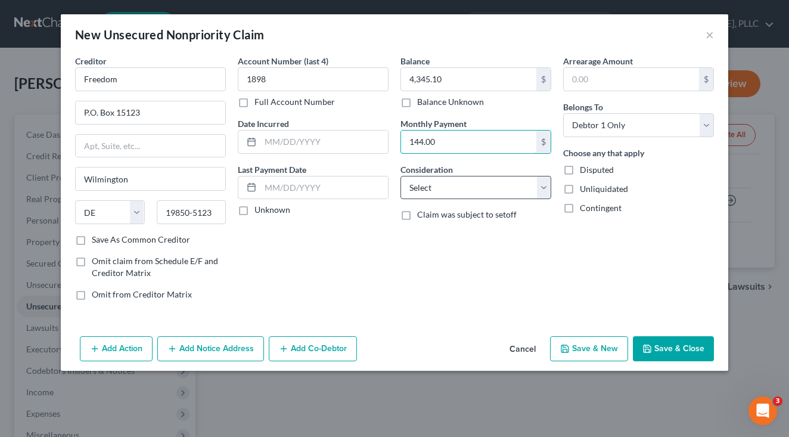
type input "144.00"
select select "2"
click at [205, 342] on button "Add Notice Address" at bounding box center [210, 348] width 107 height 25
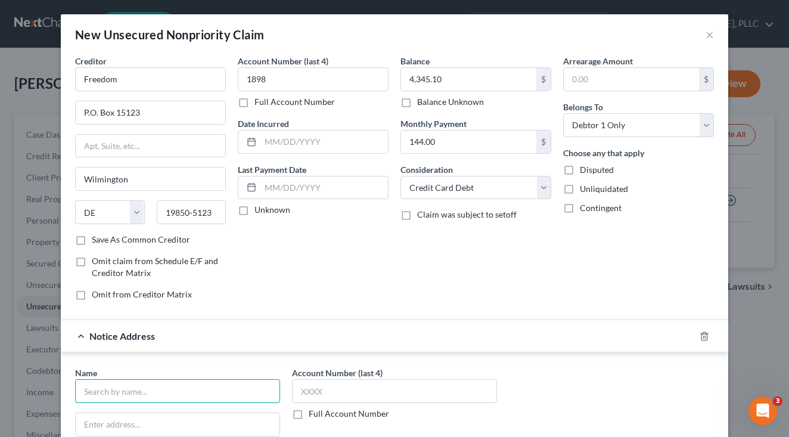
click at [166, 393] on input "text" at bounding box center [177, 391] width 205 height 24
type input "Freedom Cardmember Services"
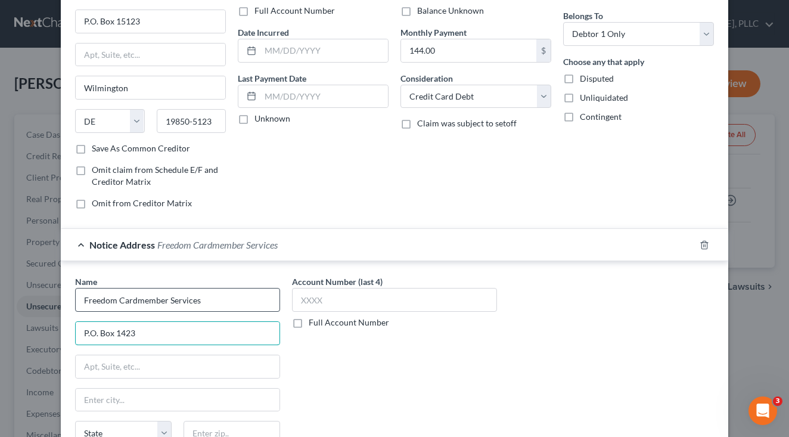
scroll to position [95, 0]
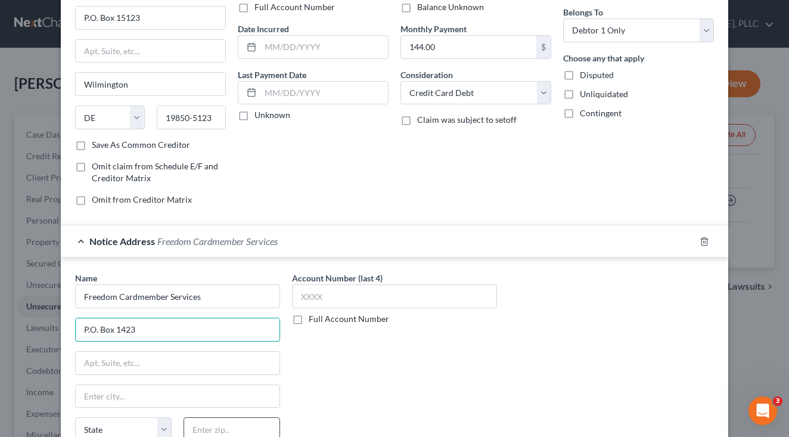
type input "P.O. Box 1423"
type input "28201-1423"
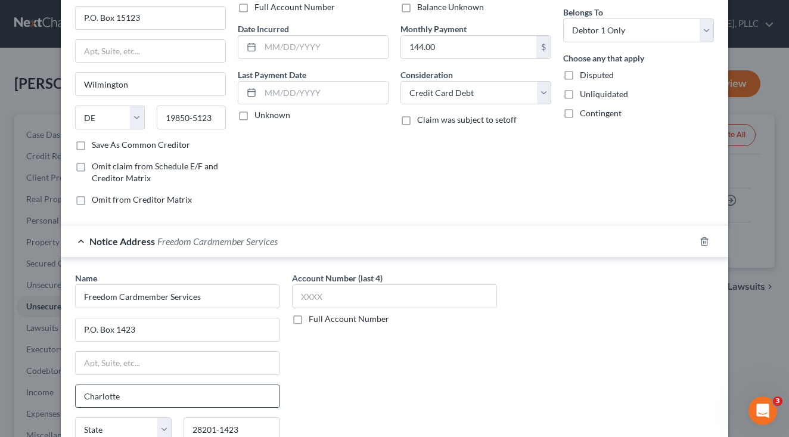
type input "Charlotte"
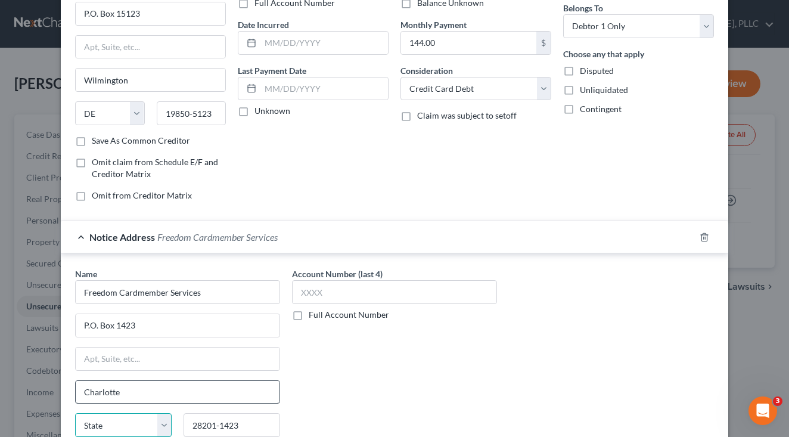
select select "28"
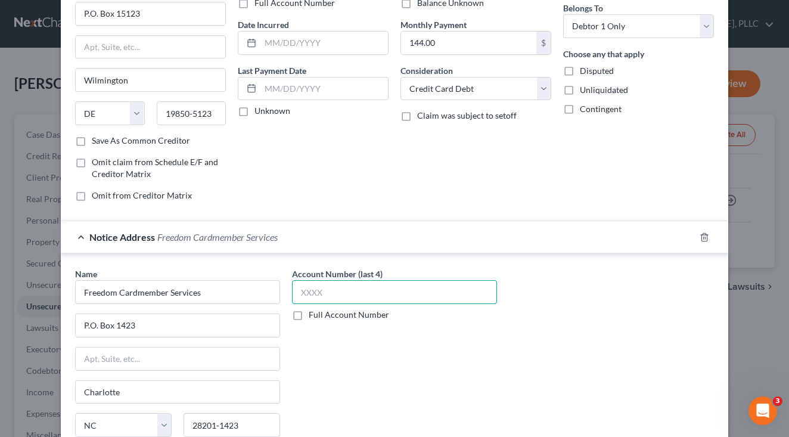
click at [341, 282] on input "text" at bounding box center [394, 292] width 205 height 24
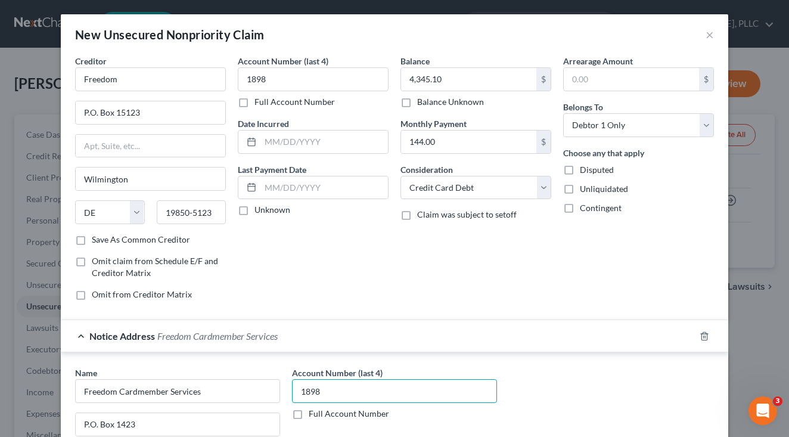
scroll to position [0, 0]
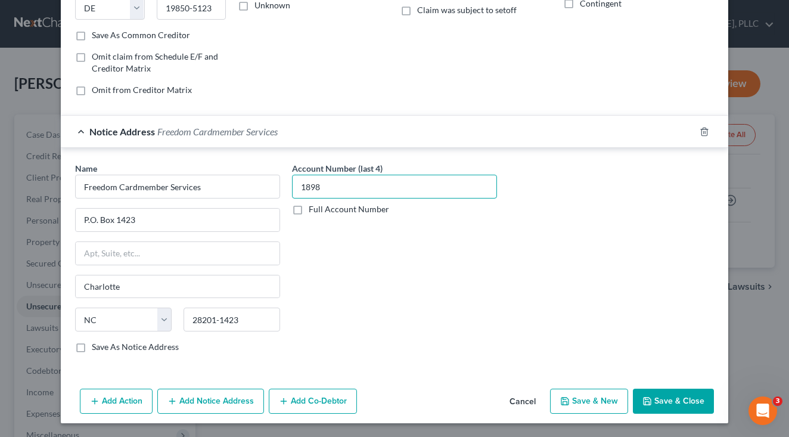
type input "1898"
click at [606, 400] on button "Save & New" at bounding box center [589, 400] width 78 height 25
select select "0"
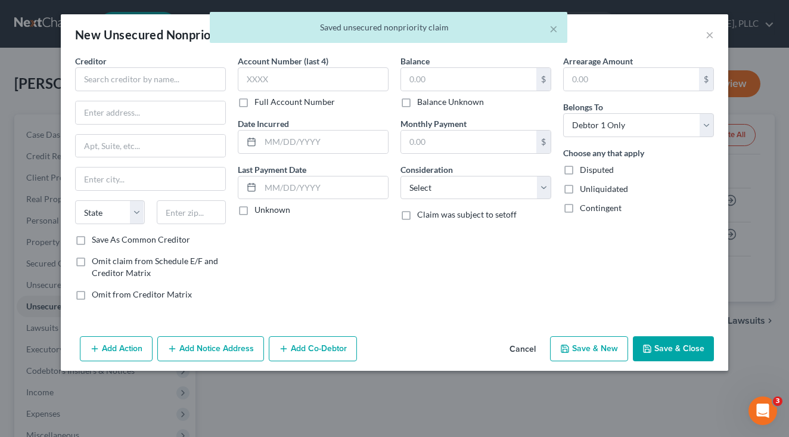
scroll to position [15, 0]
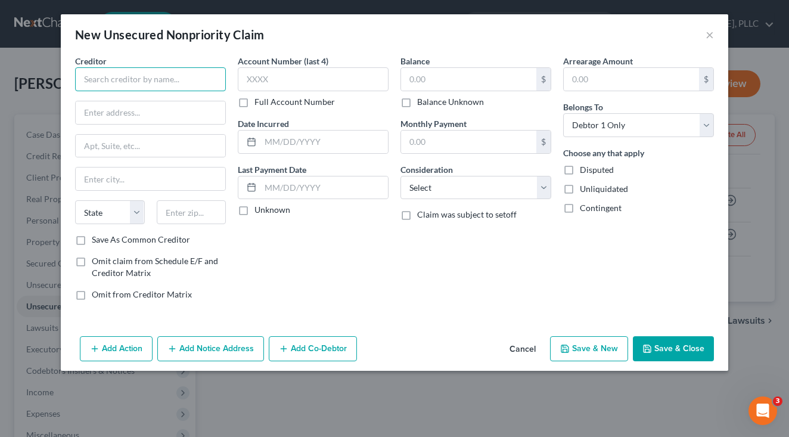
click at [184, 79] on input "text" at bounding box center [150, 79] width 151 height 24
type input "Bank of America"
type input "P.O. Box 851001"
type input "75285"
type input "[GEOGRAPHIC_DATA]"
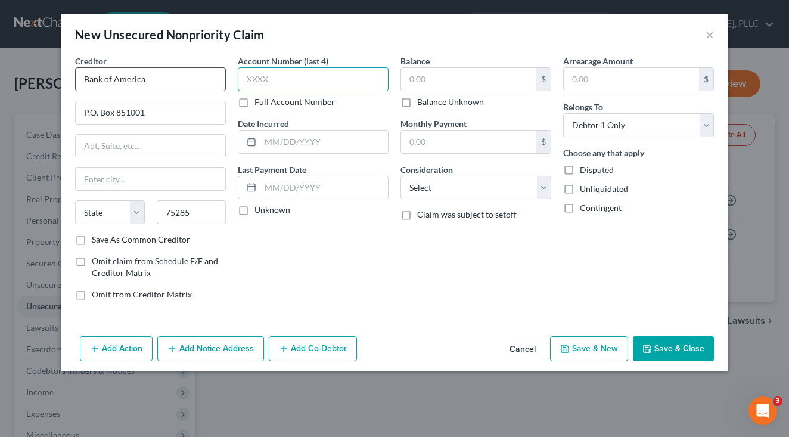
select select "45"
click at [211, 214] on input "75285" at bounding box center [192, 212] width 70 height 24
type input "75285-1001"
click at [332, 76] on input "text" at bounding box center [313, 79] width 151 height 24
type input "5889"
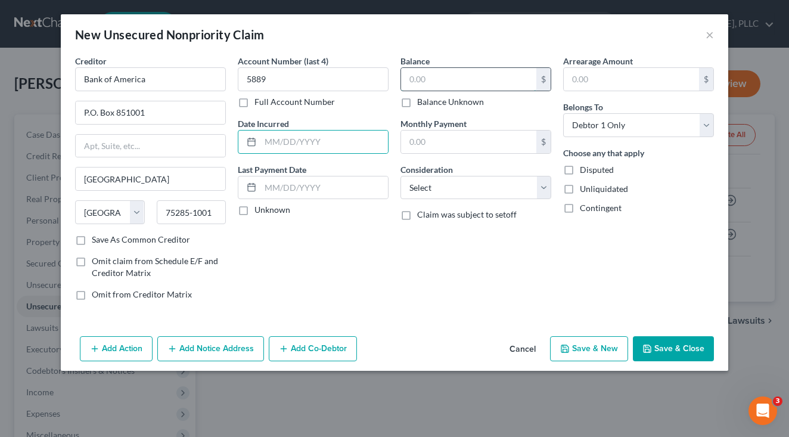
click at [413, 72] on input "text" at bounding box center [468, 79] width 135 height 23
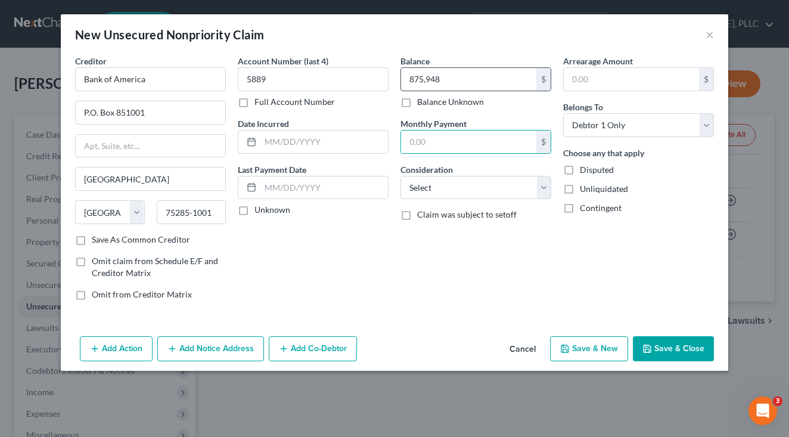
click at [433, 80] on input "875,948" at bounding box center [468, 79] width 135 height 23
type input "8,759.48"
click at [444, 144] on input "text" at bounding box center [468, 141] width 135 height 23
type input "275"
select select "2"
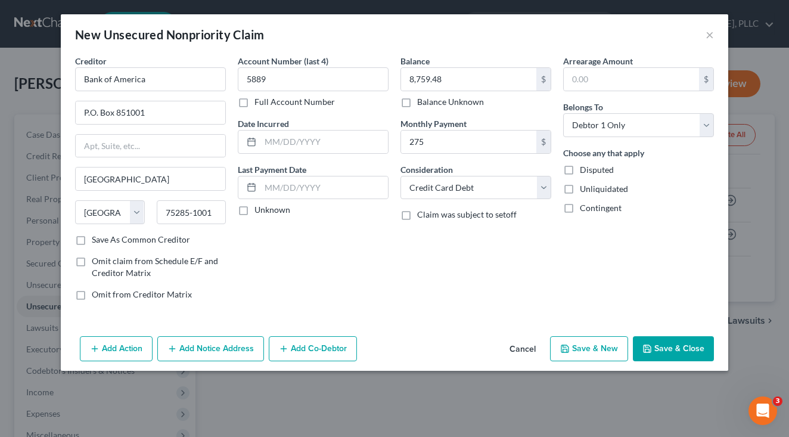
click at [222, 350] on button "Add Notice Address" at bounding box center [210, 348] width 107 height 25
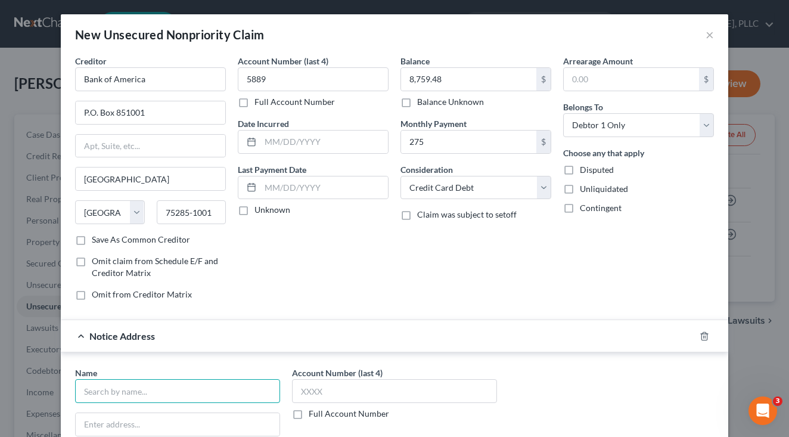
click at [137, 385] on input "text" at bounding box center [177, 391] width 205 height 24
type input "Bank of America"
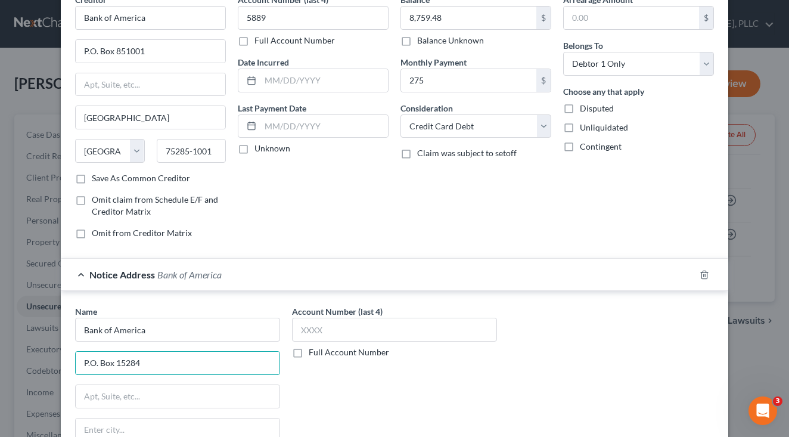
scroll to position [94, 0]
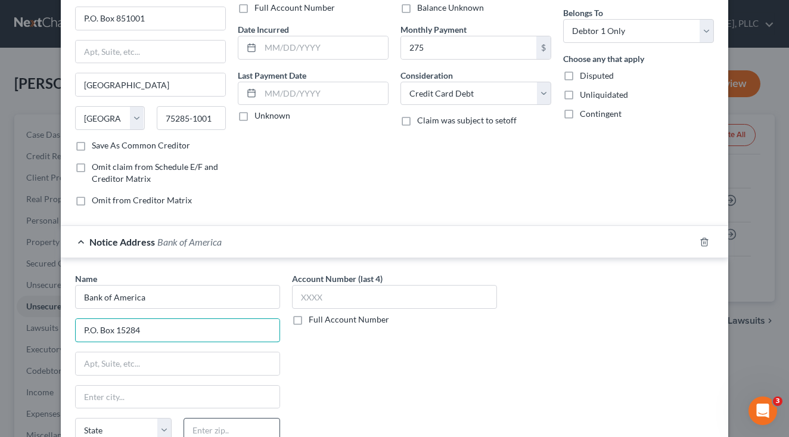
type input "P.O. Box 15284"
type input "19850"
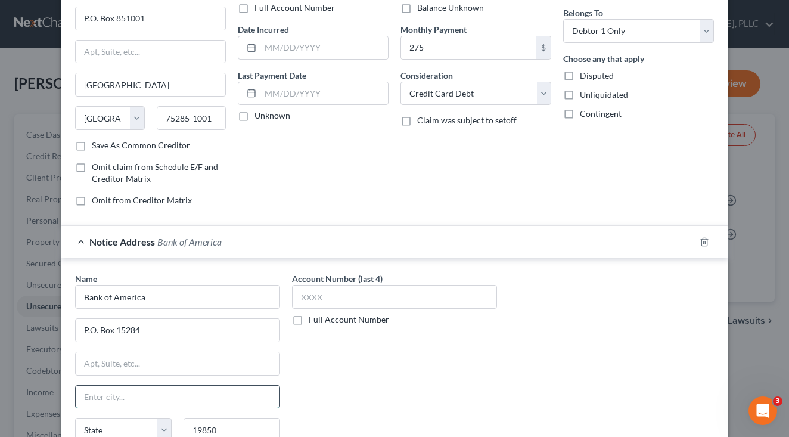
type input "Wilmington"
select select "7"
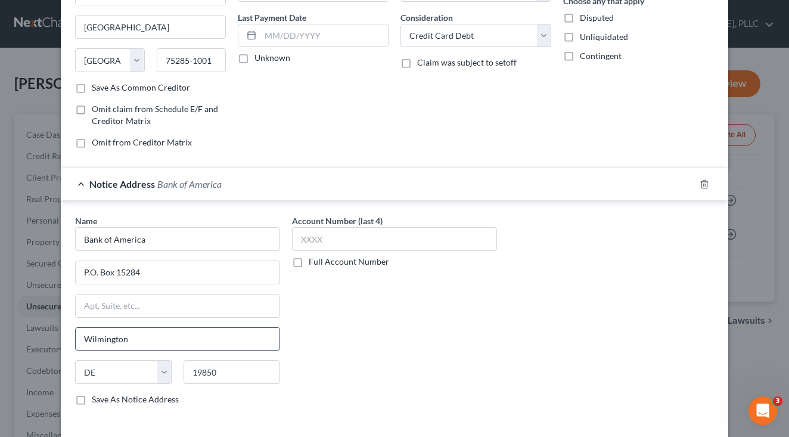
scroll to position [201, 0]
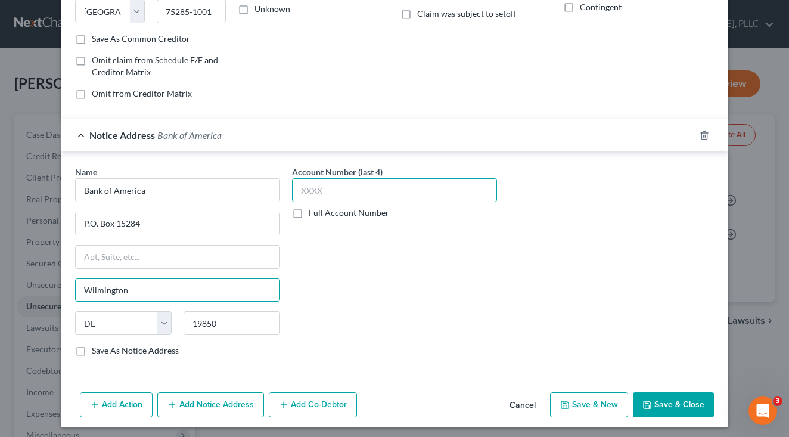
click at [356, 183] on input "text" at bounding box center [394, 190] width 205 height 24
type input "5889"
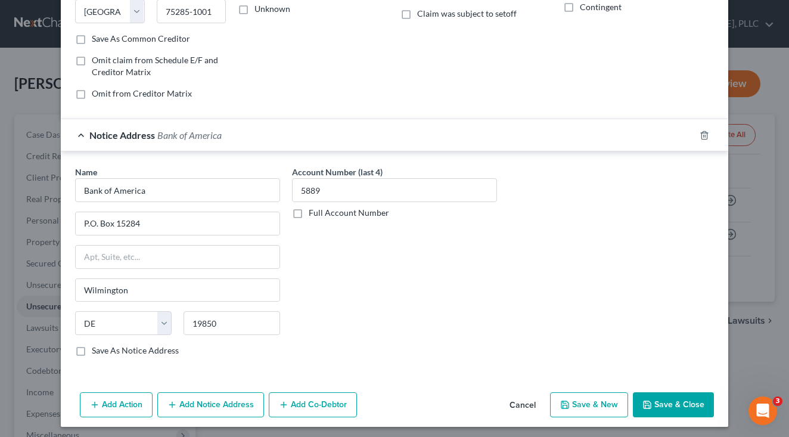
click at [600, 421] on div "Add Action Add Notice Address Add Co-Debtor Cancel Save & New Save & Close" at bounding box center [394, 406] width 667 height 39
click at [596, 410] on button "Save & New" at bounding box center [589, 404] width 78 height 25
select select "0"
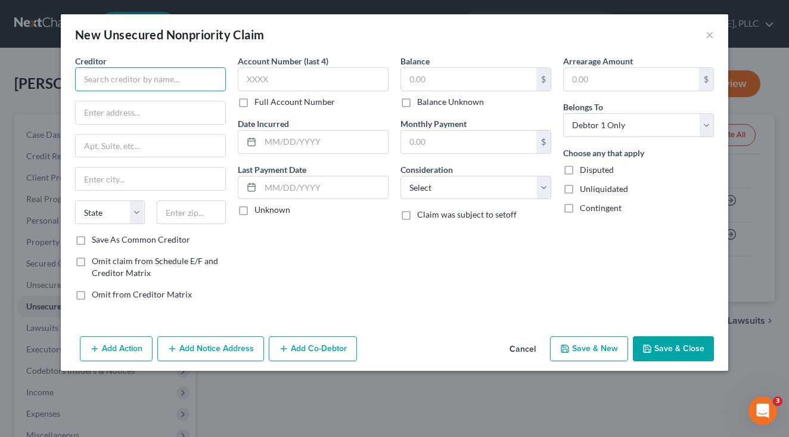
click at [188, 83] on input "text" at bounding box center [150, 79] width 151 height 24
type input "Discover"
type input "P.O. Box 71242"
type input "28272-1242"
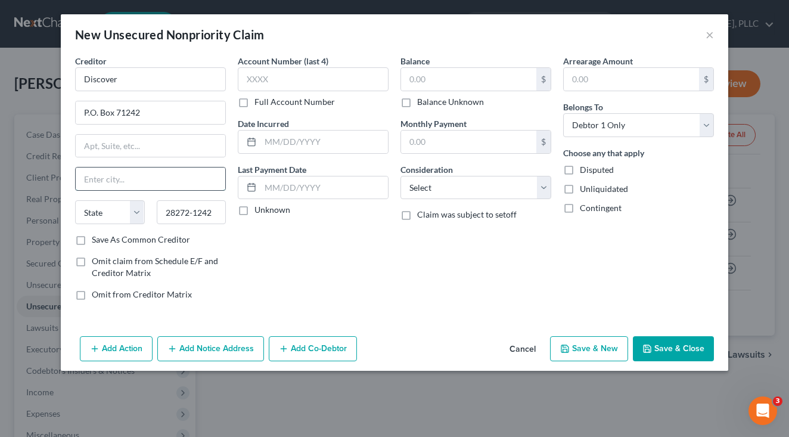
click at [123, 188] on input "text" at bounding box center [150, 178] width 149 height 23
type input "Charlotte"
select select "28"
type input "1707"
click at [431, 80] on input "text" at bounding box center [468, 79] width 135 height 23
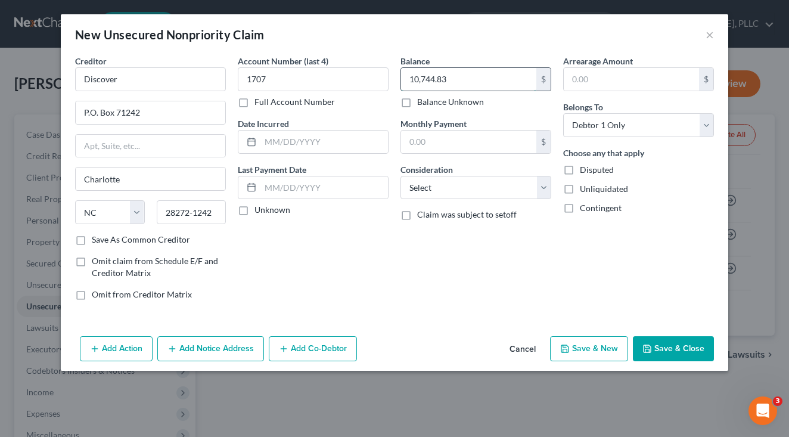
type input "10,744.83"
type input "215"
select select "2"
click at [593, 340] on button "Save & New" at bounding box center [589, 348] width 78 height 25
select select "0"
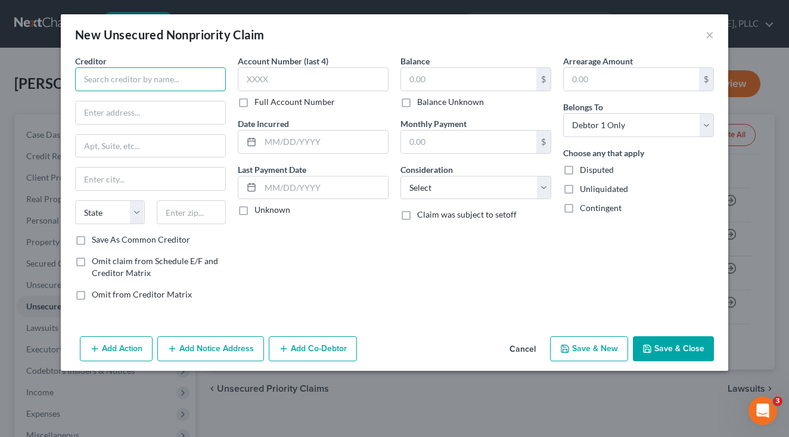
click at [200, 86] on input "text" at bounding box center [150, 79] width 151 height 24
type input "LendingClub"
click at [406, 76] on input "text" at bounding box center [468, 79] width 135 height 23
type input "25,871.50"
click at [191, 113] on input "text" at bounding box center [150, 112] width 149 height 23
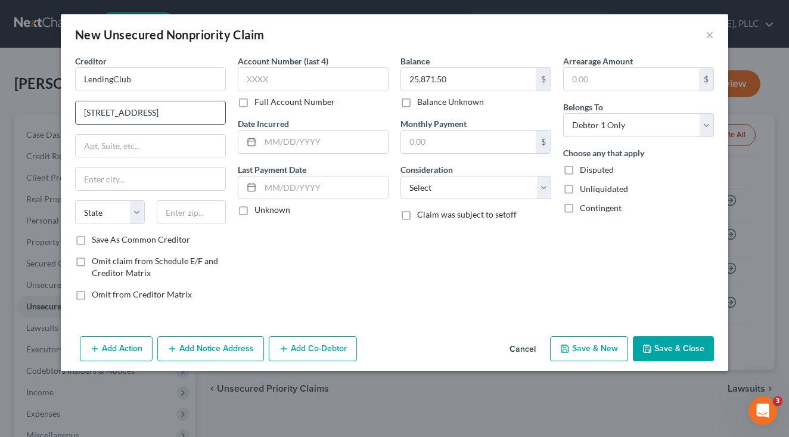
type input "[STREET_ADDRESS]"
type input "94105"
type input "[GEOGRAPHIC_DATA]"
select select "4"
click at [431, 140] on input "text" at bounding box center [468, 141] width 135 height 23
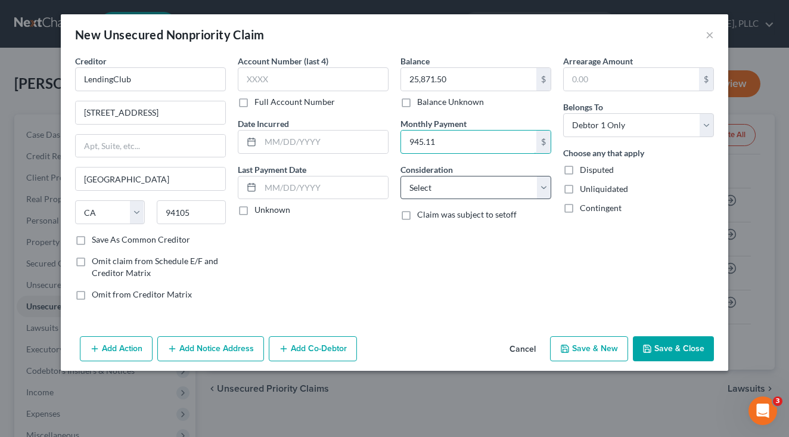
type input "945.11"
select select "14"
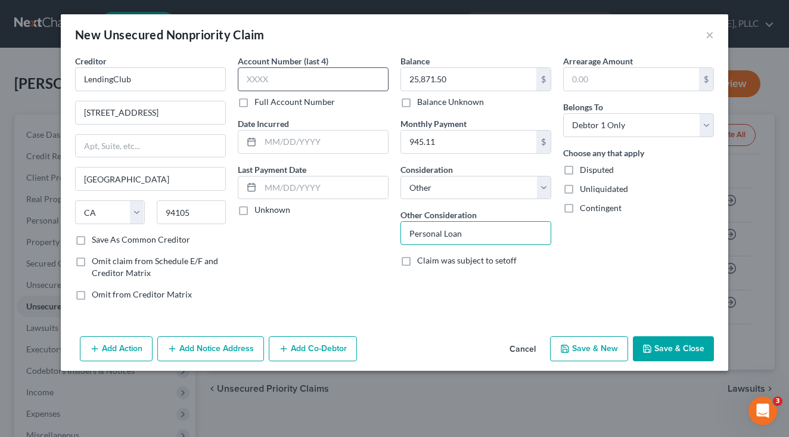
type input "Personal Loan"
click at [332, 83] on input "text" at bounding box center [313, 79] width 151 height 24
type input "3117"
click at [670, 349] on button "Save & Close" at bounding box center [673, 348] width 81 height 25
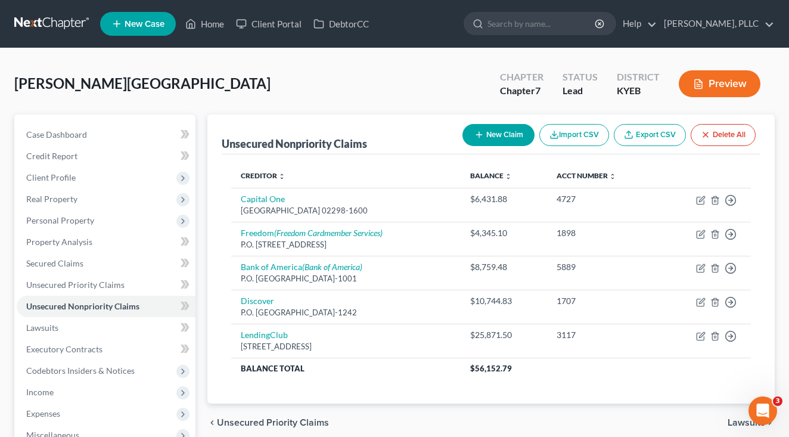
click at [490, 130] on button "New Claim" at bounding box center [498, 135] width 72 height 22
select select "0"
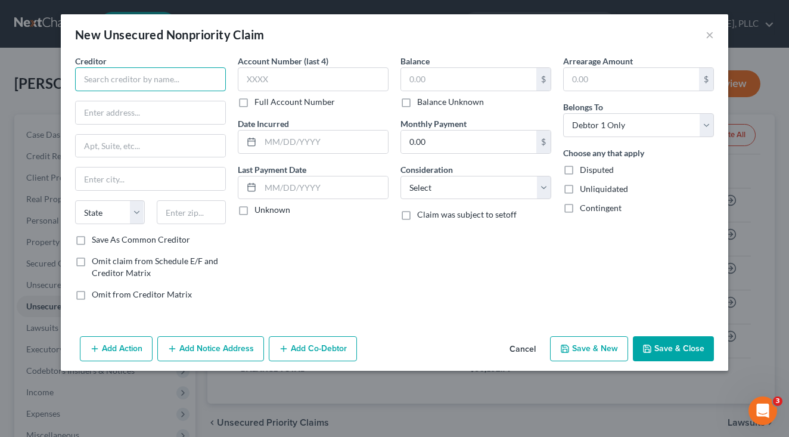
click at [158, 79] on input "text" at bounding box center [150, 79] width 151 height 24
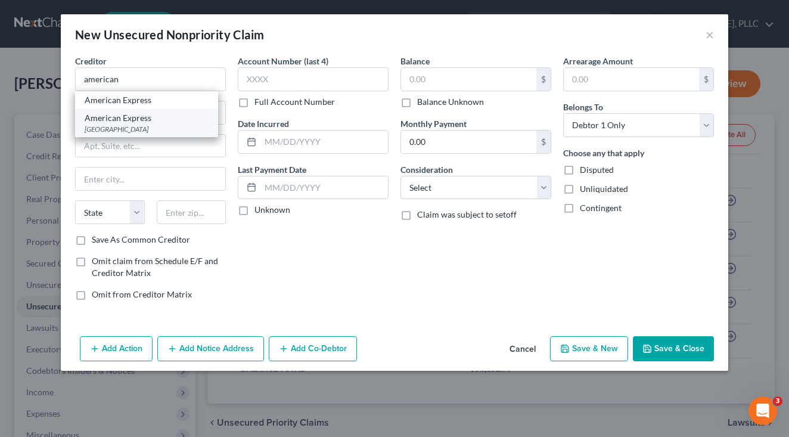
click at [145, 120] on div "American Express" at bounding box center [147, 118] width 124 height 12
type input "American Express"
type input "PO Box 96001"
type input "[GEOGRAPHIC_DATA]"
select select "4"
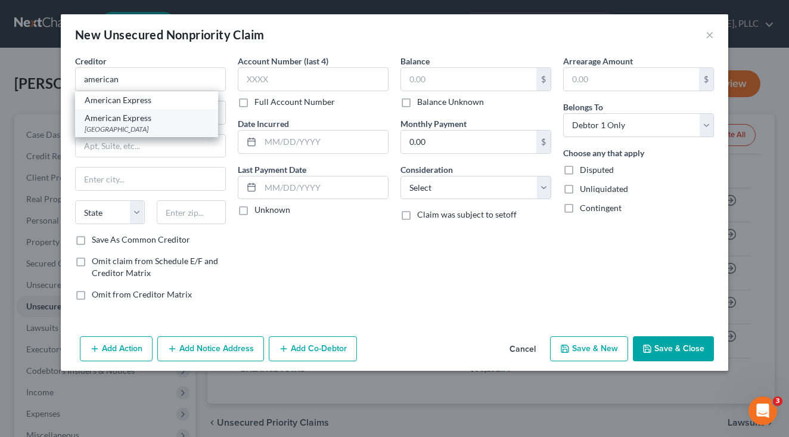
type input "90096"
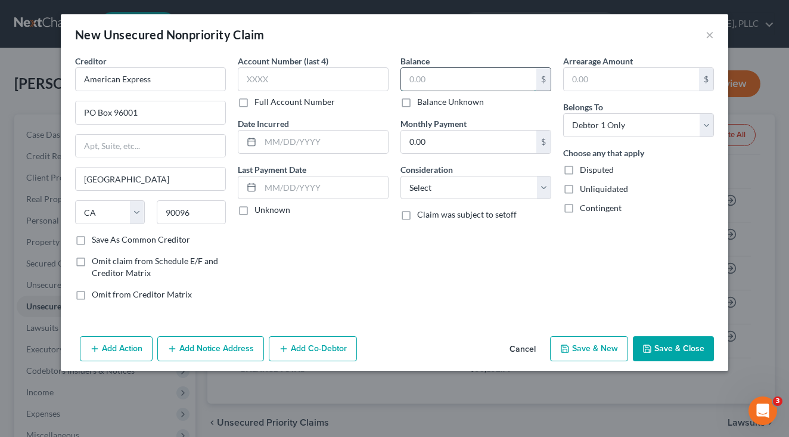
click at [413, 78] on input "text" at bounding box center [468, 79] width 135 height 23
click at [417, 98] on label "Balance Unknown" at bounding box center [450, 102] width 67 height 12
click at [422, 98] on input "Balance Unknown" at bounding box center [426, 100] width 8 height 8
checkbox input "true"
type input "0.00"
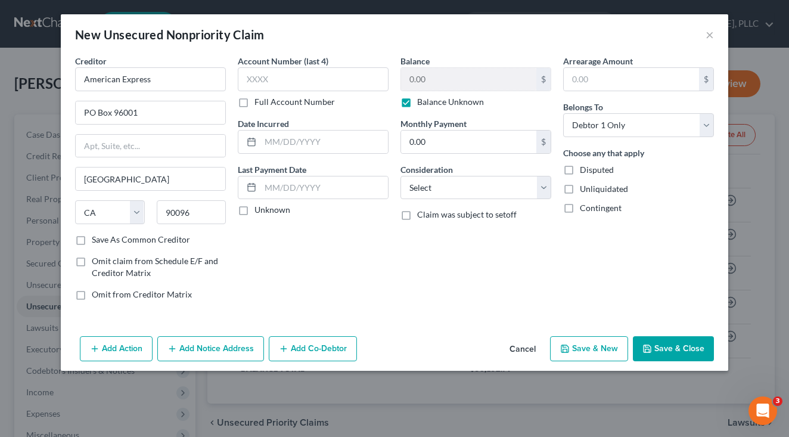
click at [651, 344] on icon "button" at bounding box center [647, 349] width 10 height 10
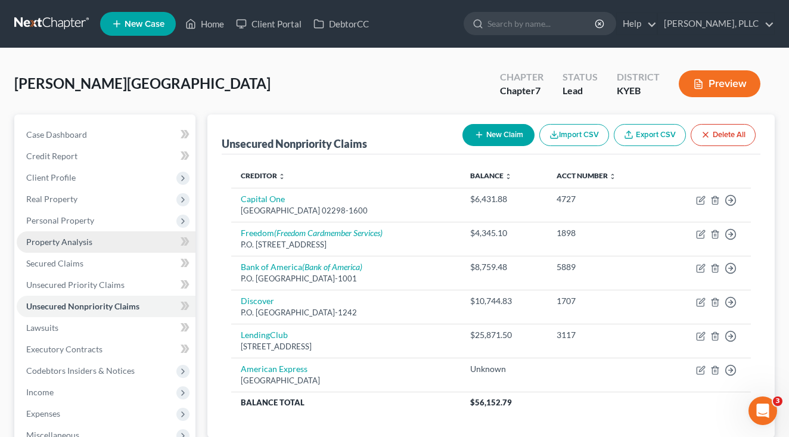
click at [122, 236] on link "Property Analysis" at bounding box center [106, 241] width 179 height 21
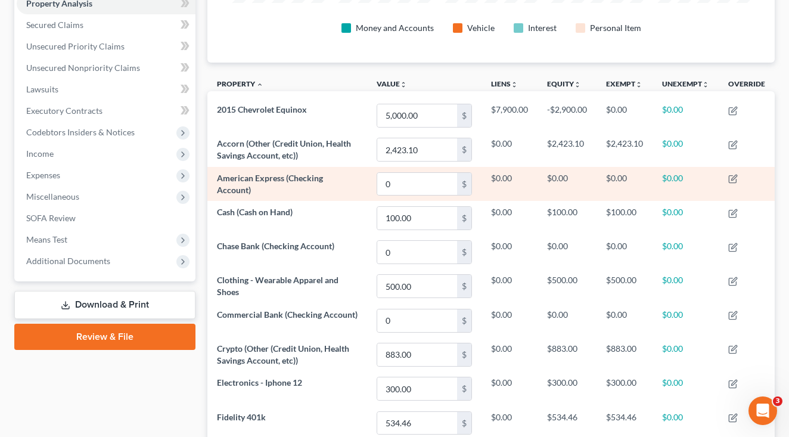
scroll to position [248, 0]
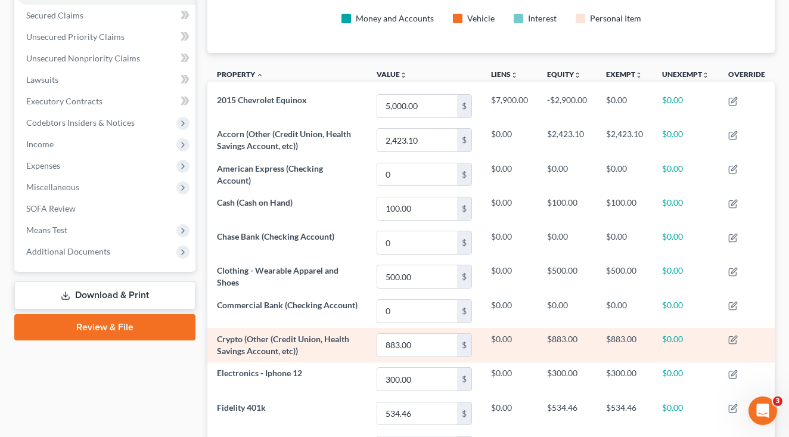
click at [268, 339] on span "Crypto (Other (Credit Union, Health Savings Account, etc))" at bounding box center [283, 345] width 132 height 22
click at [728, 335] on td at bounding box center [746, 345] width 56 height 34
click at [736, 339] on icon "button" at bounding box center [733, 338] width 5 height 5
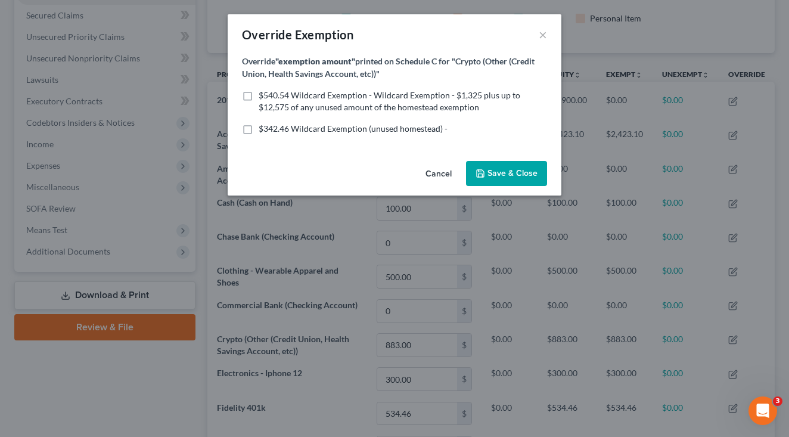
click at [433, 173] on button "Cancel" at bounding box center [438, 174] width 45 height 24
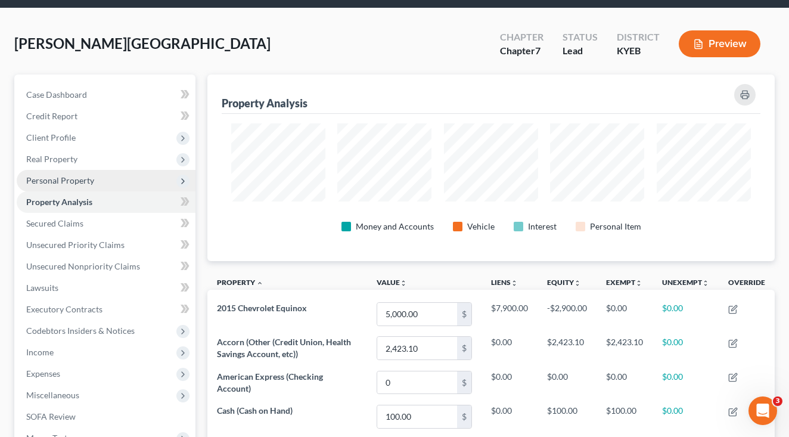
scroll to position [37, 0]
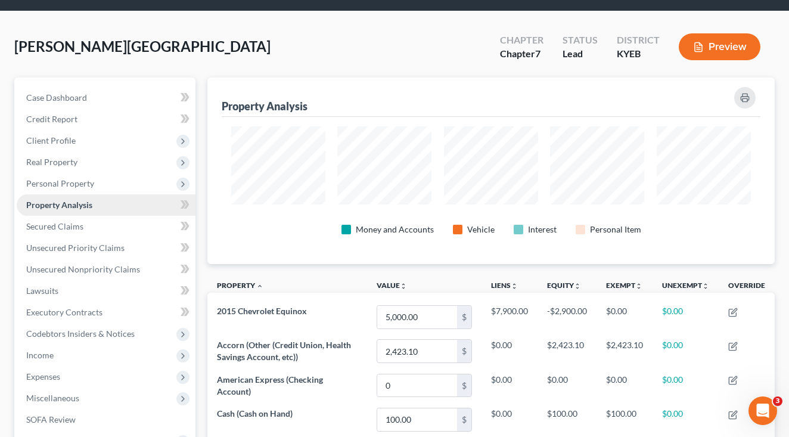
click at [100, 201] on link "Property Analysis" at bounding box center [106, 204] width 179 height 21
click at [98, 186] on span "Personal Property" at bounding box center [106, 183] width 179 height 21
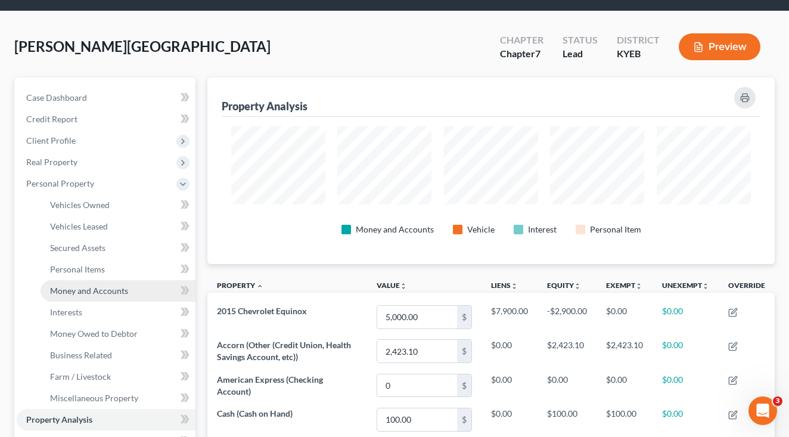
click at [103, 287] on span "Money and Accounts" at bounding box center [89, 290] width 78 height 10
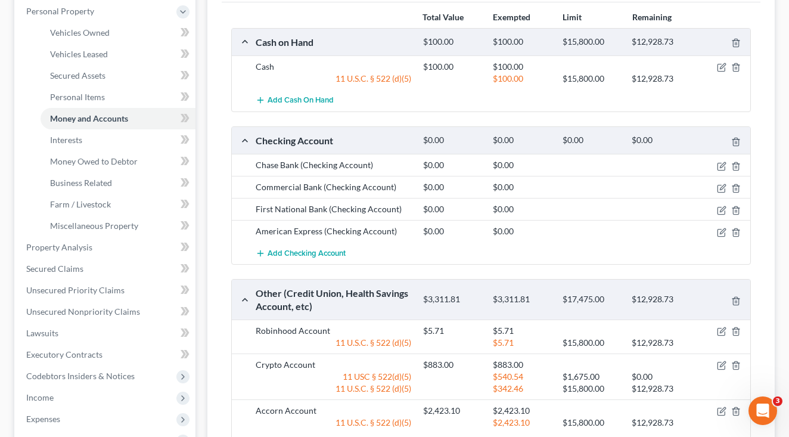
scroll to position [214, 0]
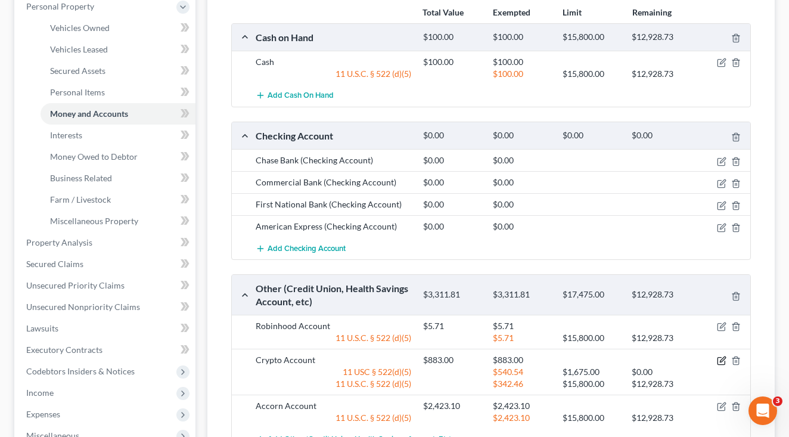
click at [721, 359] on icon "button" at bounding box center [721, 359] width 5 height 5
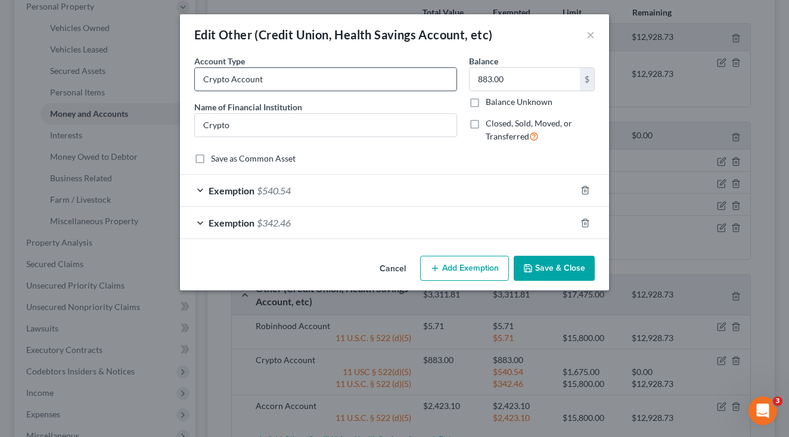
click at [202, 74] on input "Crypto Account" at bounding box center [325, 79] width 261 height 23
drag, startPoint x: 241, startPoint y: 119, endPoint x: 160, endPoint y: 119, distance: 81.0
click at [160, 119] on div "Edit Other (Credit Union, Health Savings Account, etc) × An exemption set must …" at bounding box center [394, 218] width 789 height 437
type input "Phantom"
click at [555, 266] on button "Save & Close" at bounding box center [553, 268] width 81 height 25
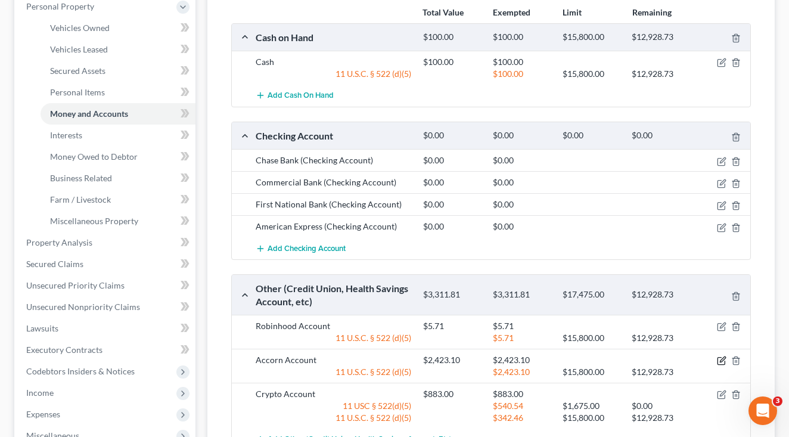
click at [721, 362] on icon "button" at bounding box center [721, 361] width 10 height 10
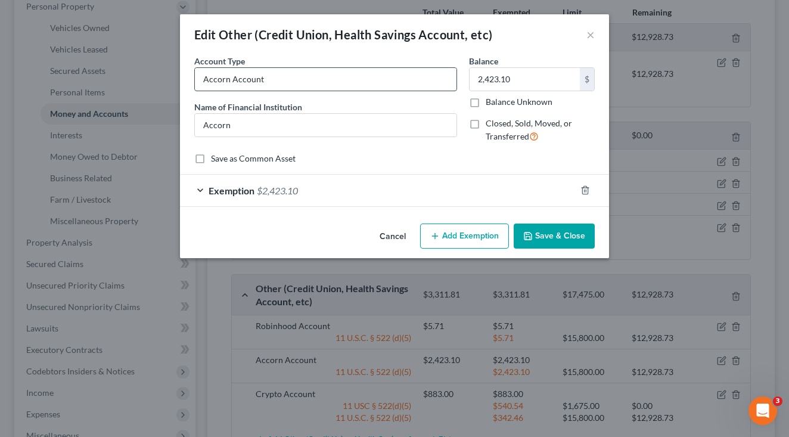
click at [217, 80] on input "Accorn Account" at bounding box center [325, 79] width 261 height 23
type input "Acorns Account"
click at [552, 235] on button "Save & Close" at bounding box center [553, 235] width 81 height 25
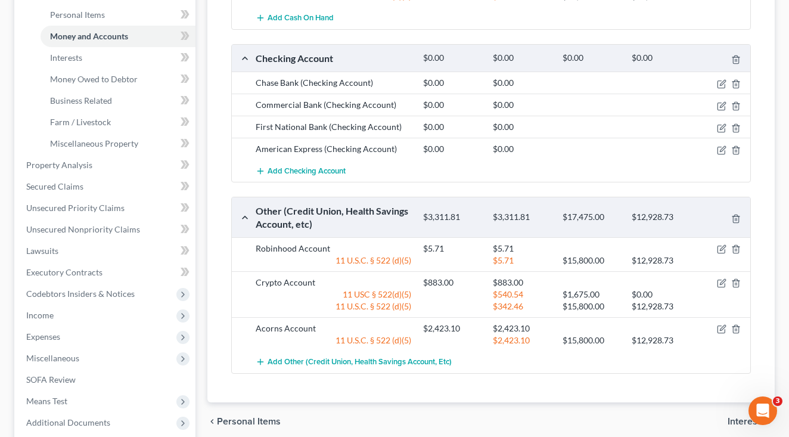
scroll to position [295, 0]
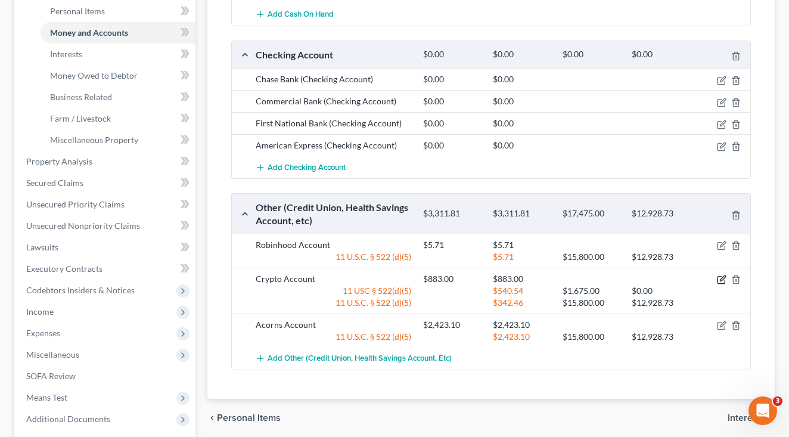
click at [720, 279] on icon "button" at bounding box center [721, 278] width 5 height 5
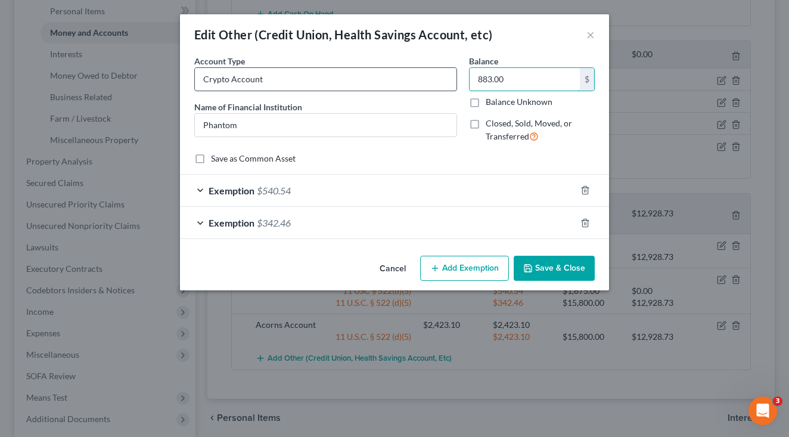
drag, startPoint x: 514, startPoint y: 83, endPoint x: 455, endPoint y: 73, distance: 59.8
click at [455, 73] on div "Account Type Crypto Account Name of Financial Institution * Phantom Balance 883…" at bounding box center [394, 104] width 412 height 98
click at [532, 257] on button "Save & Close" at bounding box center [553, 268] width 81 height 25
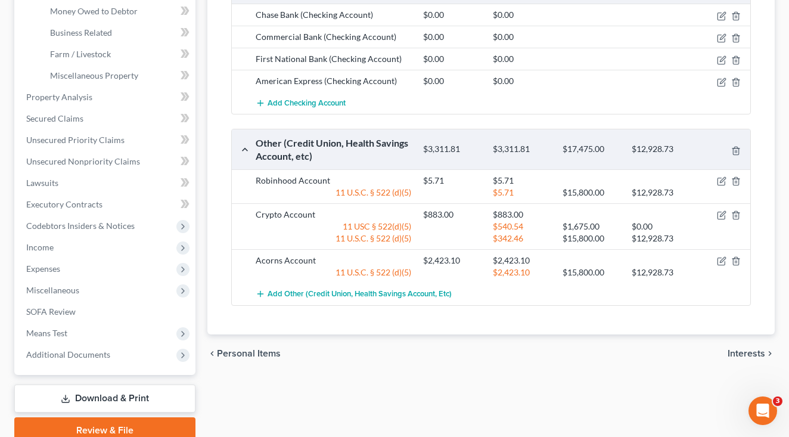
scroll to position [409, 0]
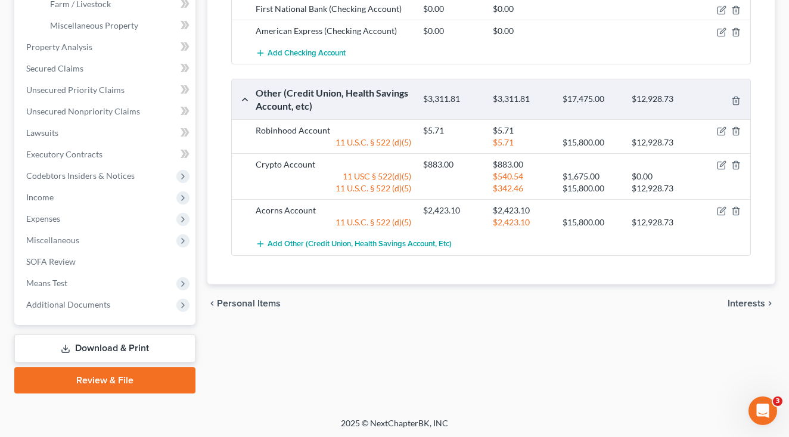
click at [729, 300] on span "Interests" at bounding box center [746, 303] width 38 height 10
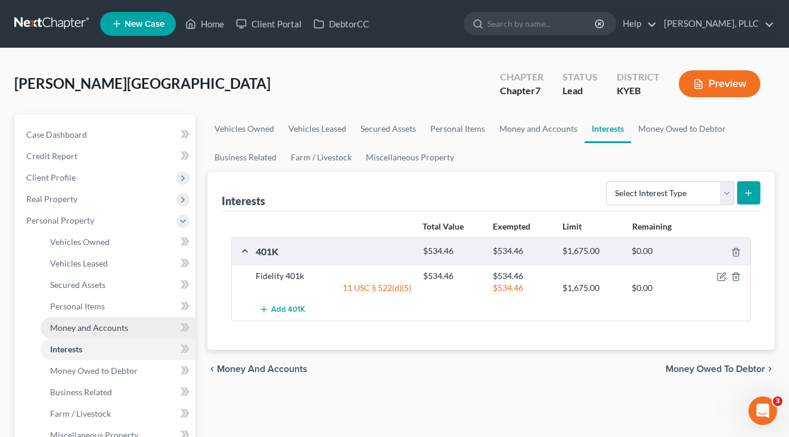
click at [134, 325] on link "Money and Accounts" at bounding box center [117, 327] width 155 height 21
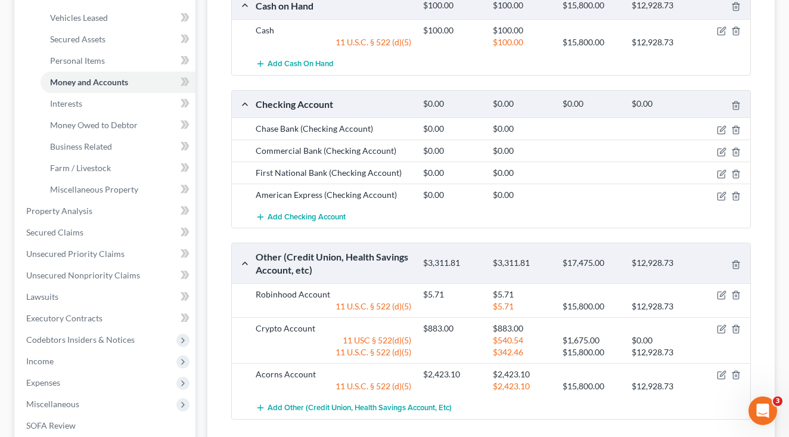
scroll to position [246, 0]
click at [719, 148] on icon "button" at bounding box center [720, 151] width 7 height 7
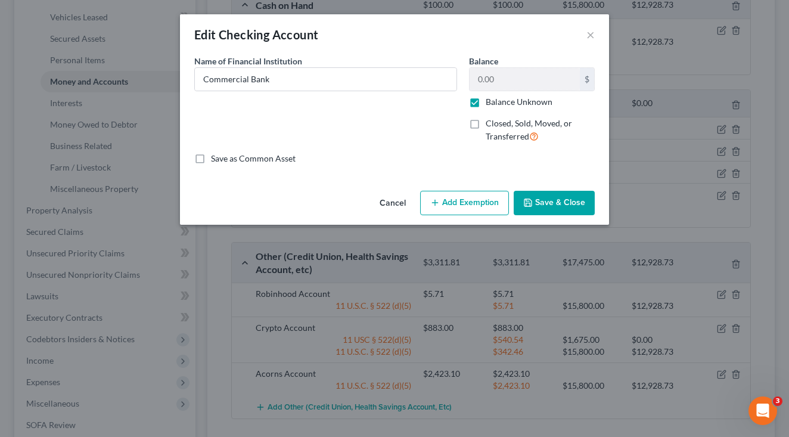
click at [485, 105] on label "Balance Unknown" at bounding box center [518, 102] width 67 height 12
click at [490, 104] on input "Balance Unknown" at bounding box center [494, 100] width 8 height 8
checkbox input "false"
click at [499, 80] on input "0.00" at bounding box center [524, 79] width 110 height 23
type input "0"
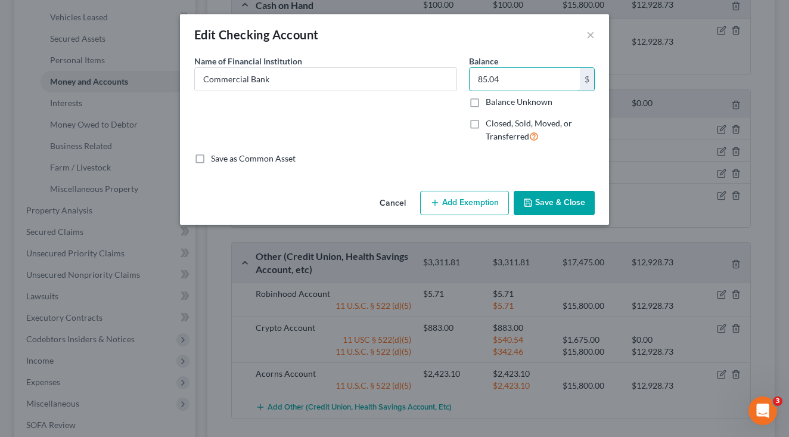
type input "85.04"
click at [459, 193] on button "Add Exemption" at bounding box center [464, 203] width 89 height 25
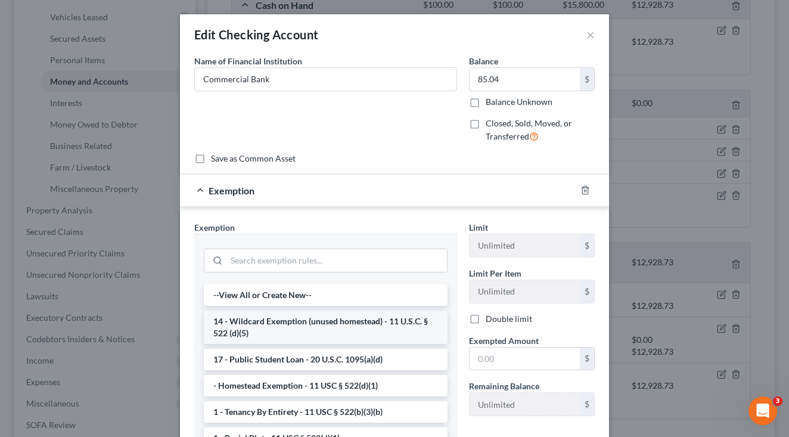
click at [340, 313] on li "14 - Wildcard Exemption (unused homestead) - 11 U.S.C. § 522 (d)(5)" at bounding box center [326, 326] width 244 height 33
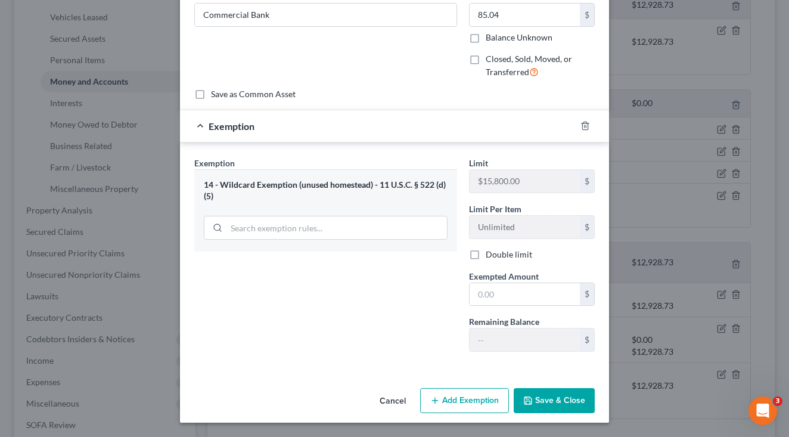
scroll to position [64, 0]
click at [483, 295] on input "text" at bounding box center [524, 294] width 110 height 23
type input "85.04"
click at [540, 405] on button "Save & Close" at bounding box center [553, 400] width 81 height 25
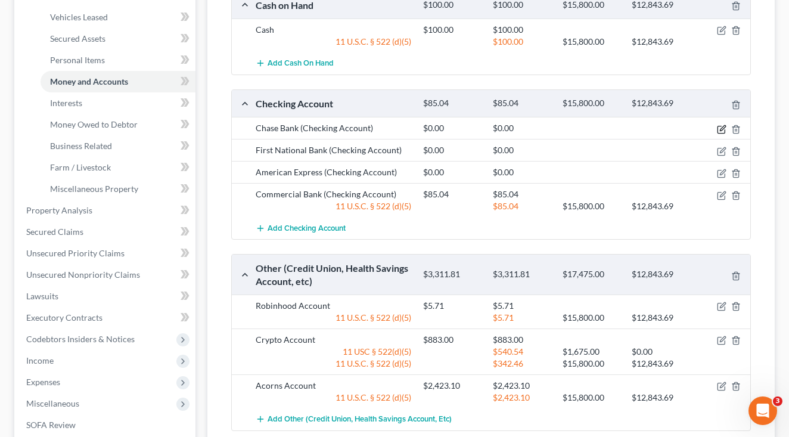
click at [719, 129] on icon "button" at bounding box center [721, 129] width 10 height 10
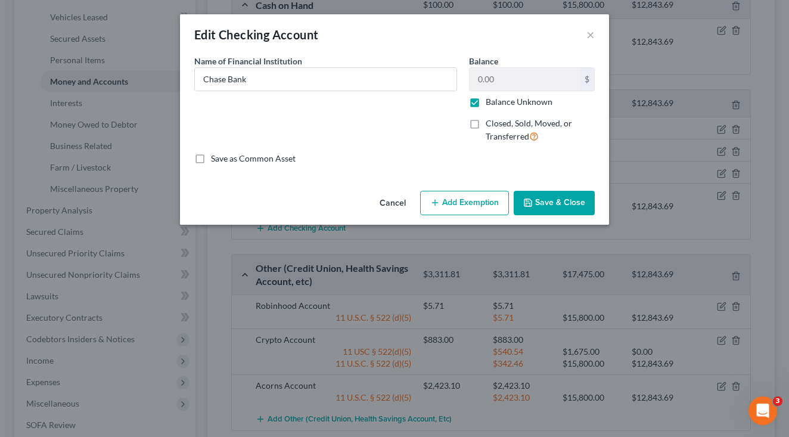
click at [503, 99] on label "Balance Unknown" at bounding box center [518, 102] width 67 height 12
click at [498, 99] on input "Balance Unknown" at bounding box center [494, 100] width 8 height 8
checkbox input "false"
click at [509, 78] on input "0.00" at bounding box center [524, 79] width 110 height 23
type input "0"
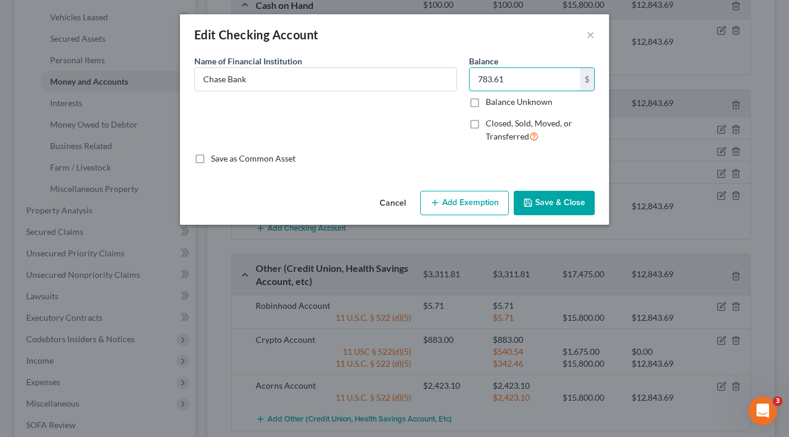
type input "783.61"
click at [465, 193] on button "Add Exemption" at bounding box center [464, 203] width 89 height 25
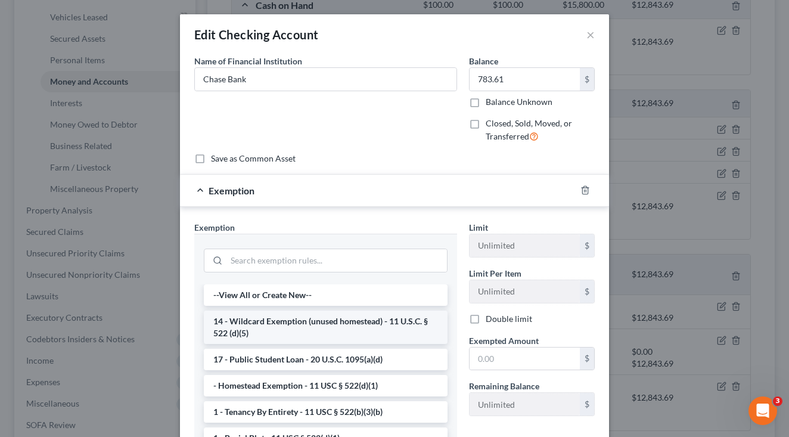
click at [310, 316] on li "14 - Wildcard Exemption (unused homestead) - 11 U.S.C. § 522 (d)(5)" at bounding box center [326, 326] width 244 height 33
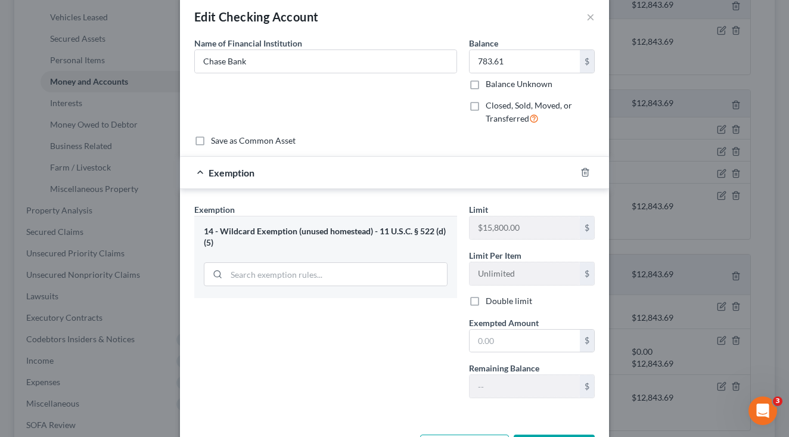
scroll to position [19, 0]
click at [488, 341] on input "text" at bounding box center [524, 339] width 110 height 23
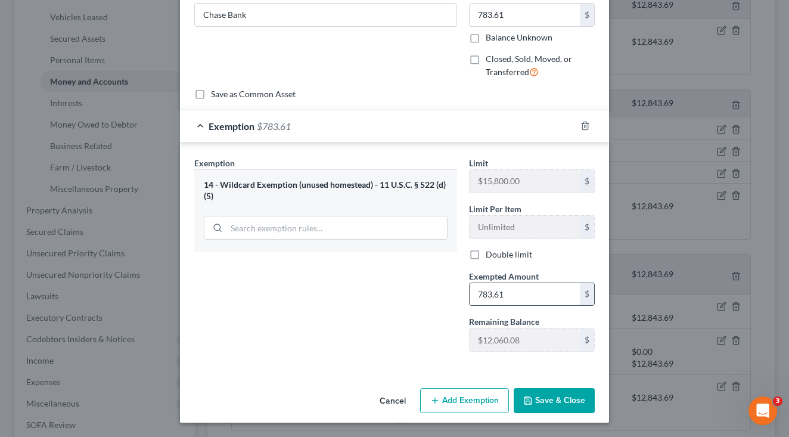
scroll to position [64, 0]
type input "783.61"
click at [566, 395] on button "Save & Close" at bounding box center [553, 400] width 81 height 25
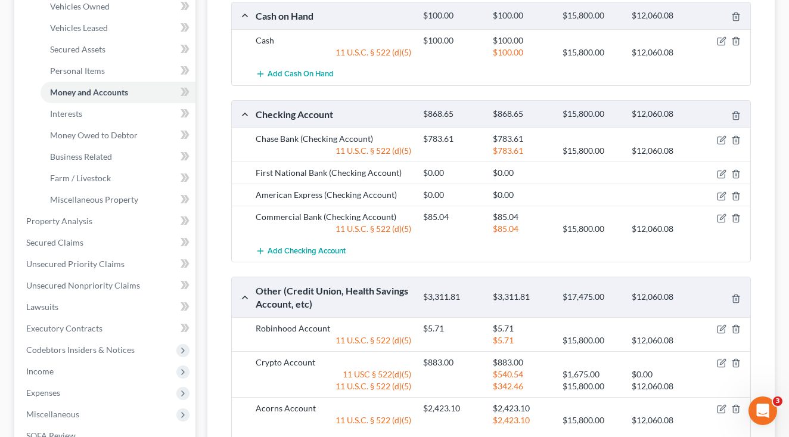
scroll to position [162, 0]
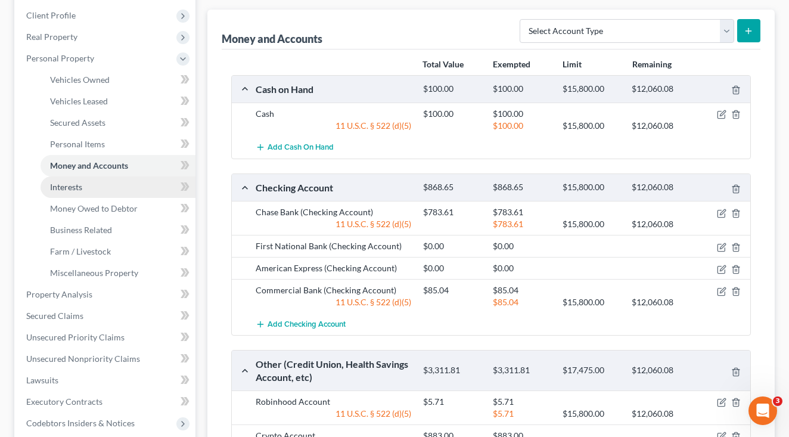
click at [88, 194] on link "Interests" at bounding box center [117, 186] width 155 height 21
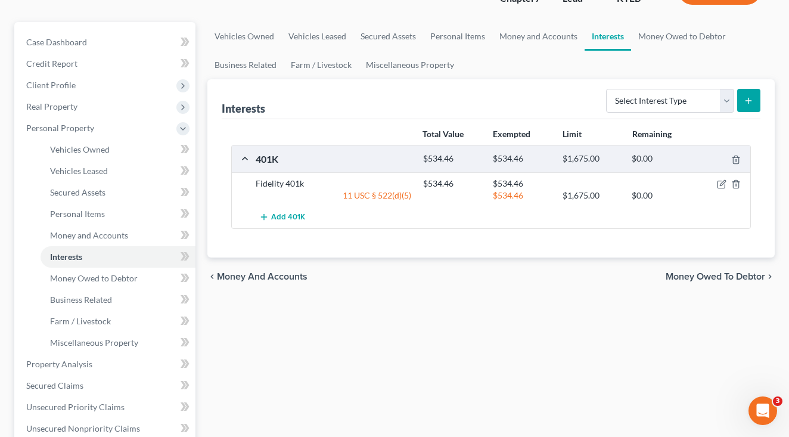
scroll to position [94, 0]
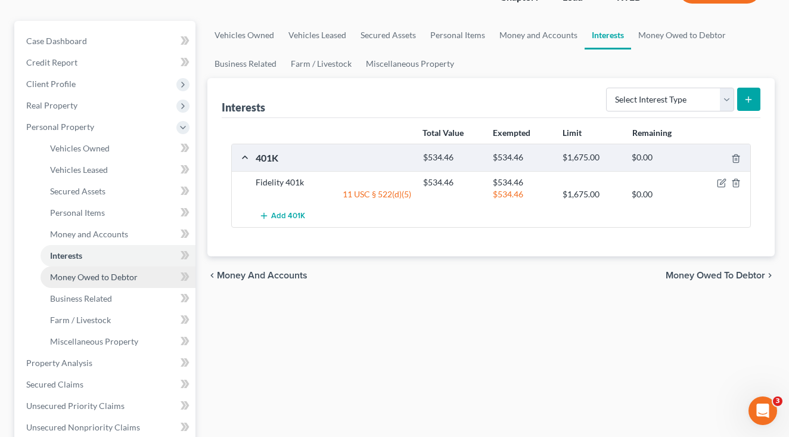
click at [119, 282] on link "Money Owed to Debtor" at bounding box center [117, 276] width 155 height 21
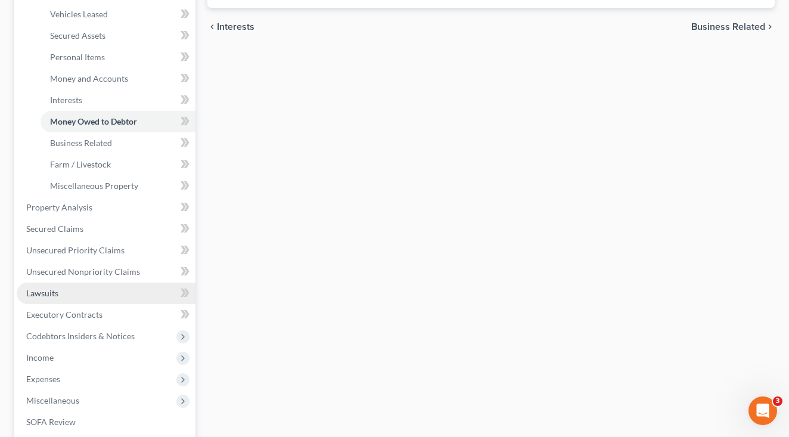
scroll to position [251, 0]
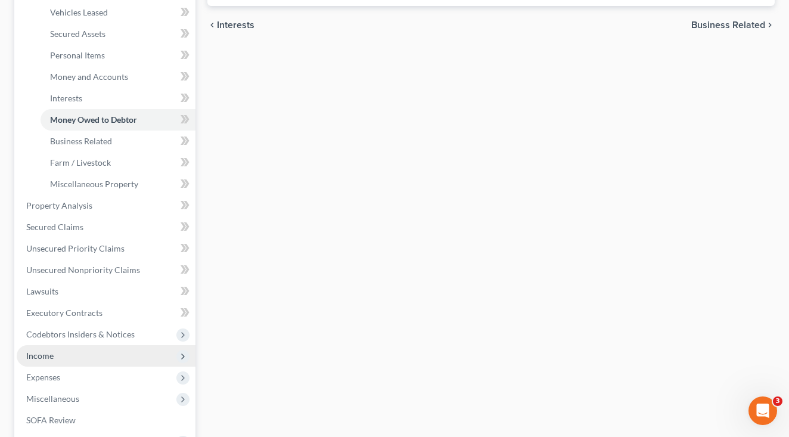
click at [75, 362] on span "Income" at bounding box center [106, 355] width 179 height 21
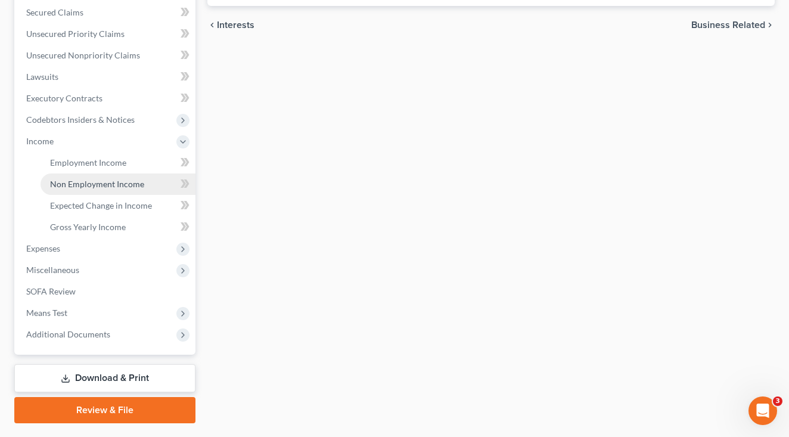
click at [120, 180] on span "Non Employment Income" at bounding box center [97, 184] width 94 height 10
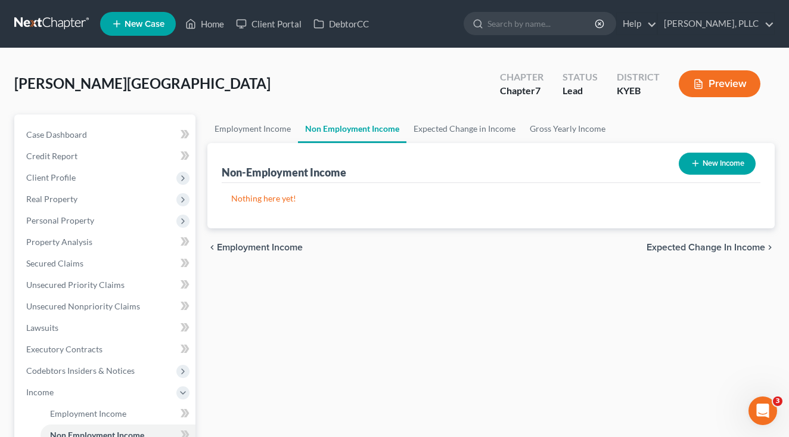
click at [704, 164] on button "New Income" at bounding box center [716, 163] width 77 height 22
select select "0"
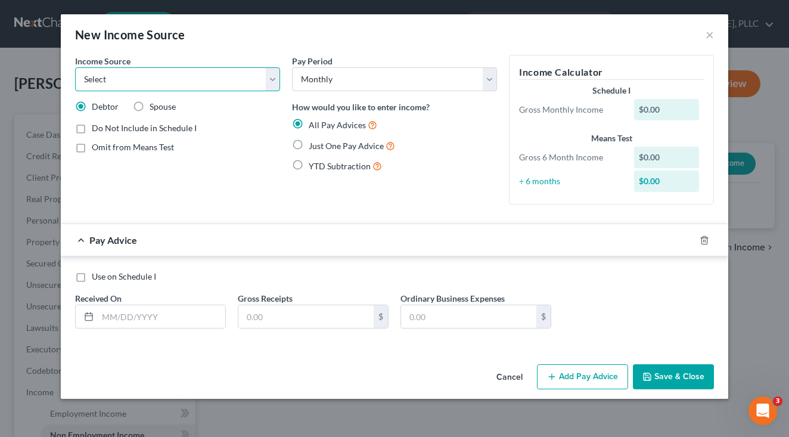
select select "6"
click at [180, 132] on span "Do Not Include in Schedule I" at bounding box center [144, 128] width 105 height 10
click at [104, 130] on input "Do Not Include in Schedule I" at bounding box center [100, 126] width 8 height 8
checkbox input "true"
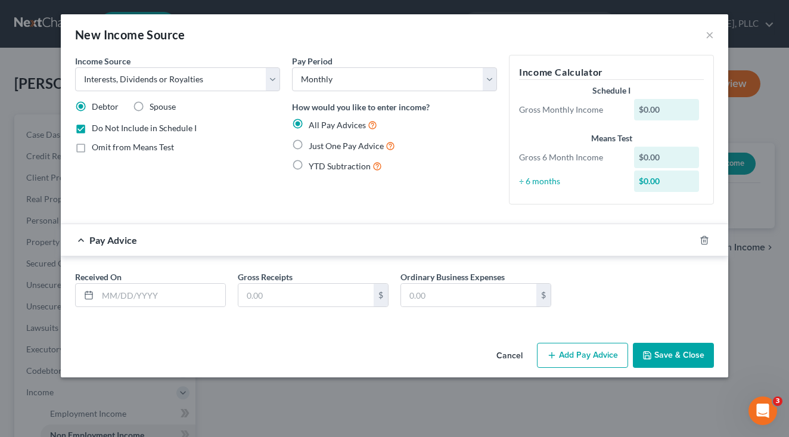
click at [260, 282] on label "Gross Receipts" at bounding box center [265, 276] width 55 height 13
click at [261, 291] on input "text" at bounding box center [305, 294] width 135 height 23
click at [512, 351] on button "Cancel" at bounding box center [509, 356] width 45 height 24
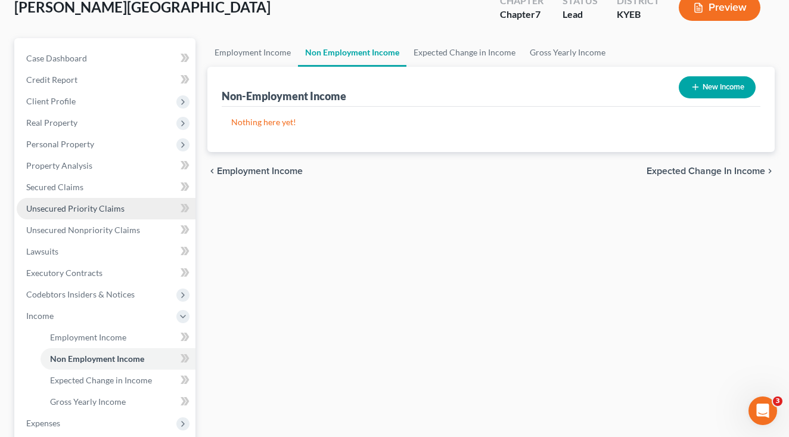
scroll to position [77, 0]
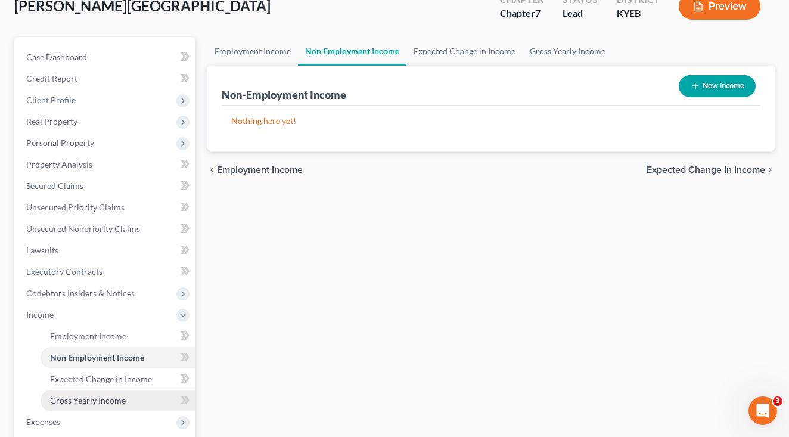
click at [97, 397] on span "Gross Yearly Income" at bounding box center [88, 400] width 76 height 10
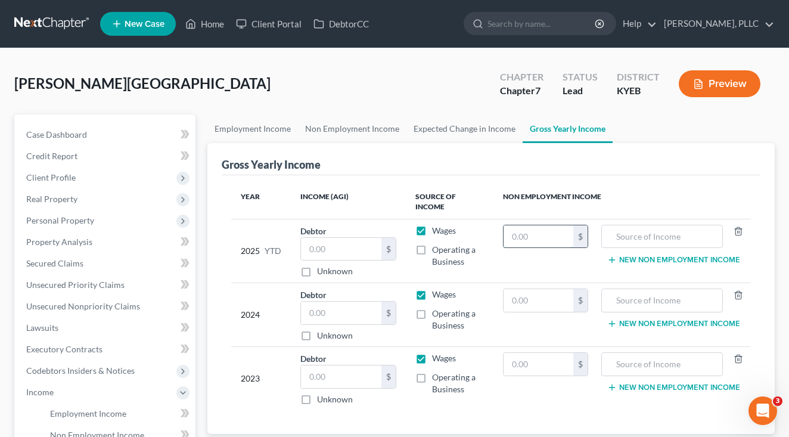
click at [534, 229] on input "text" at bounding box center [538, 236] width 70 height 23
click at [647, 229] on input "text" at bounding box center [661, 236] width 109 height 23
click at [532, 235] on input "text" at bounding box center [538, 236] width 70 height 23
type input "334.38"
click at [679, 239] on input "text" at bounding box center [661, 236] width 109 height 23
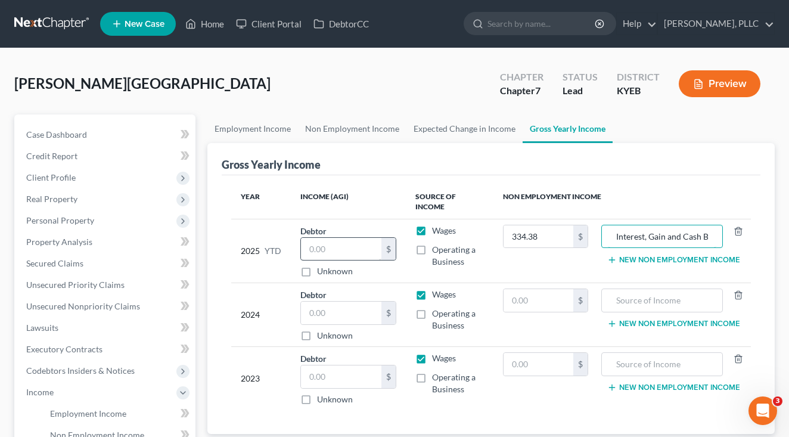
type input "Interest, Gain and Cash Back"
click at [359, 242] on input "text" at bounding box center [341, 249] width 80 height 23
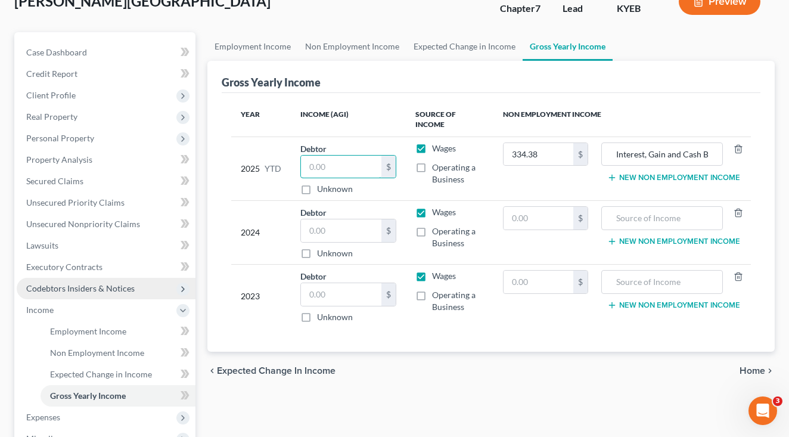
scroll to position [83, 0]
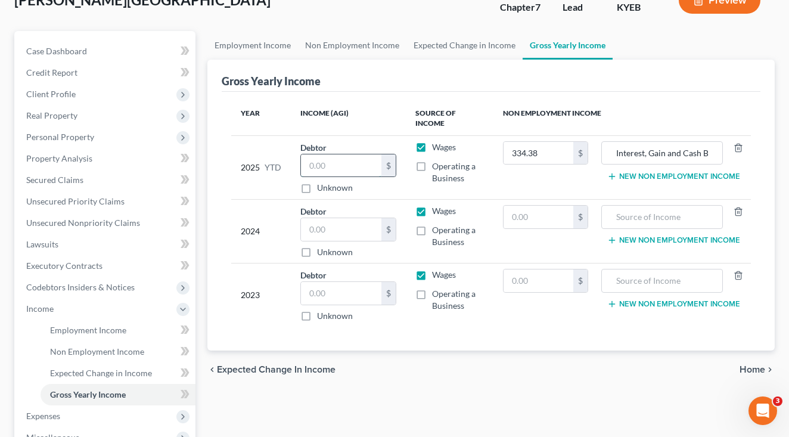
type input "1"
click at [357, 294] on input "text" at bounding box center [341, 293] width 80 height 23
type input "113,800"
click at [471, 319] on td "Wages Operating a Business" at bounding box center [450, 295] width 88 height 64
click at [337, 232] on input "text" at bounding box center [341, 229] width 80 height 23
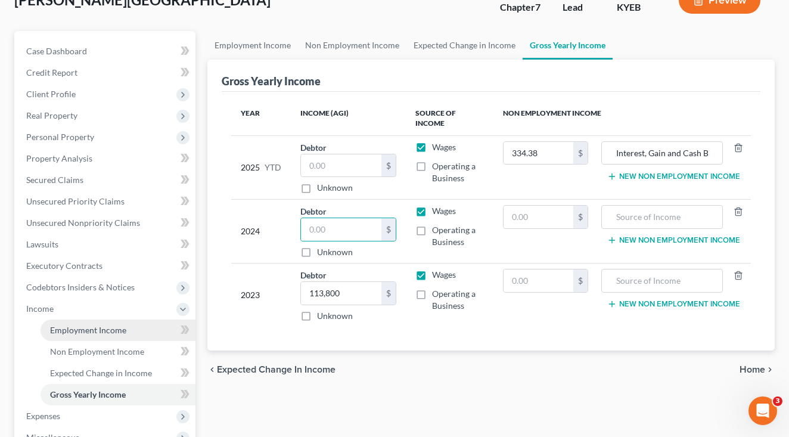
click at [92, 332] on span "Employment Income" at bounding box center [88, 330] width 76 height 10
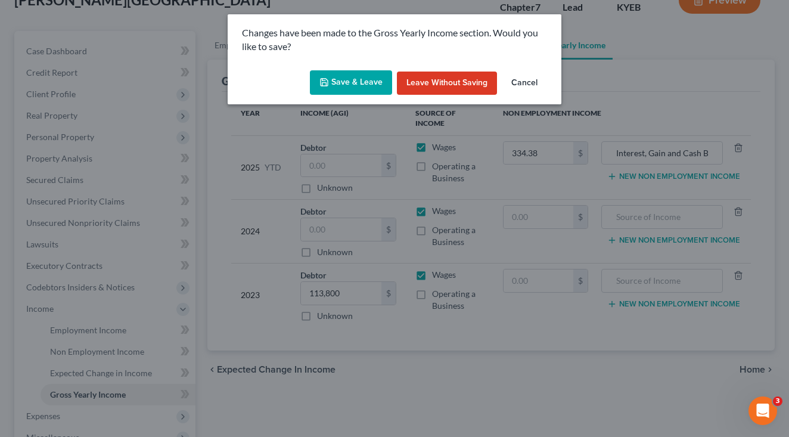
click at [350, 85] on button "Save & Leave" at bounding box center [351, 82] width 82 height 25
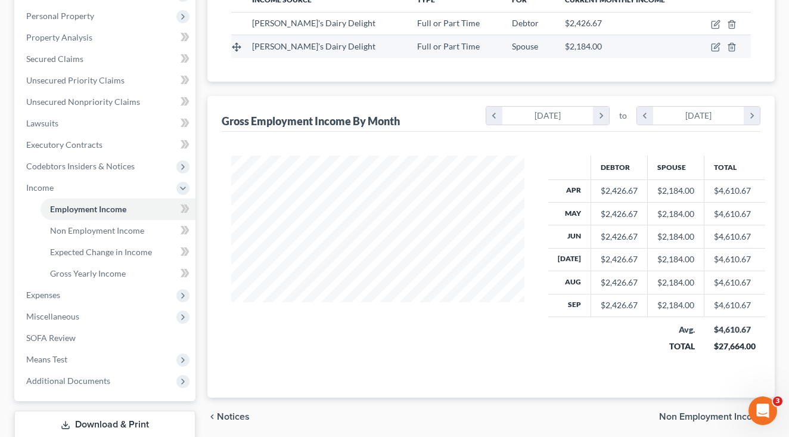
scroll to position [212, 0]
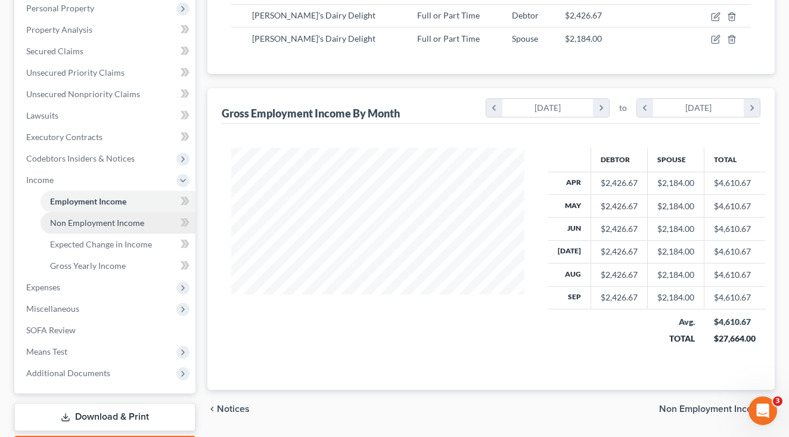
click at [77, 227] on span "Non Employment Income" at bounding box center [97, 222] width 94 height 10
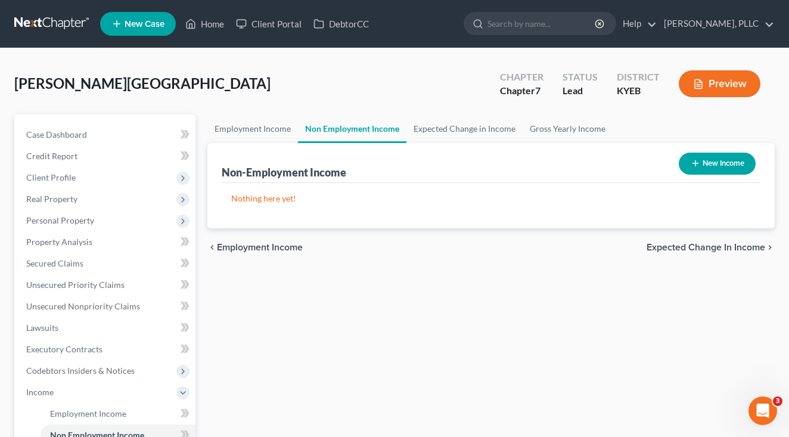
click at [695, 163] on line "button" at bounding box center [695, 163] width 0 height 5
select select "0"
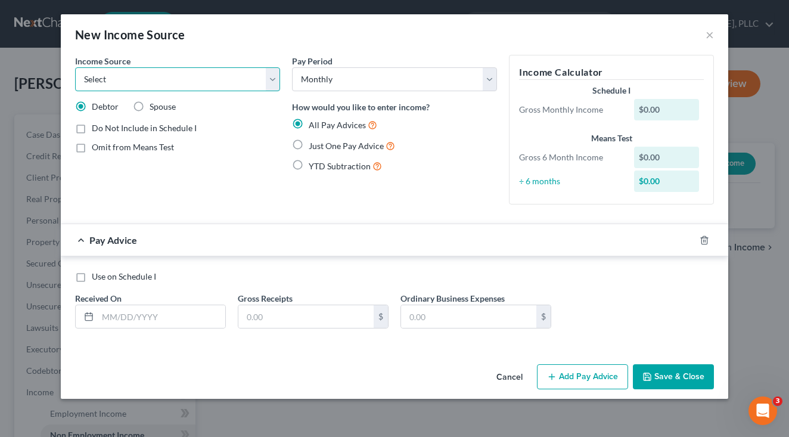
select select "6"
click at [511, 385] on button "Cancel" at bounding box center [509, 377] width 45 height 24
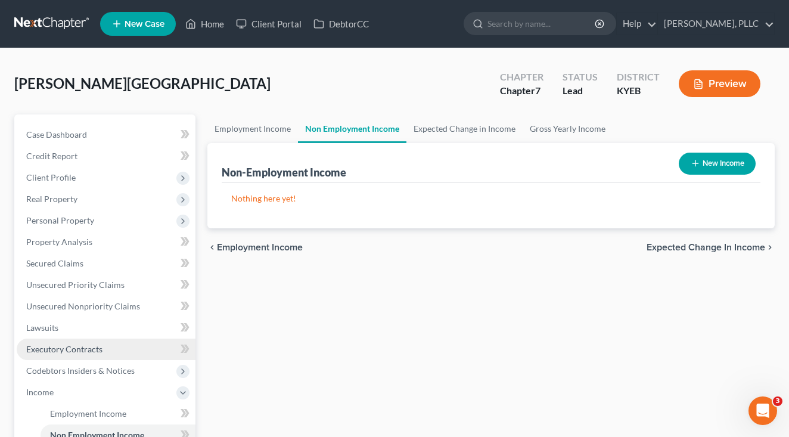
scroll to position [61, 0]
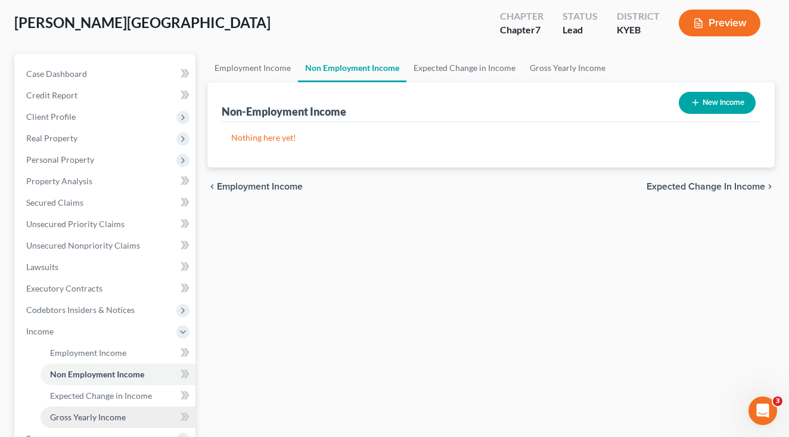
click at [96, 412] on span "Gross Yearly Income" at bounding box center [88, 417] width 76 height 10
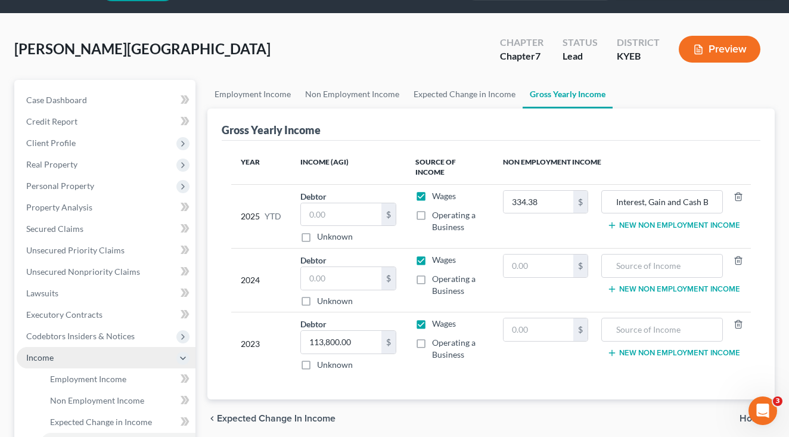
scroll to position [37, 0]
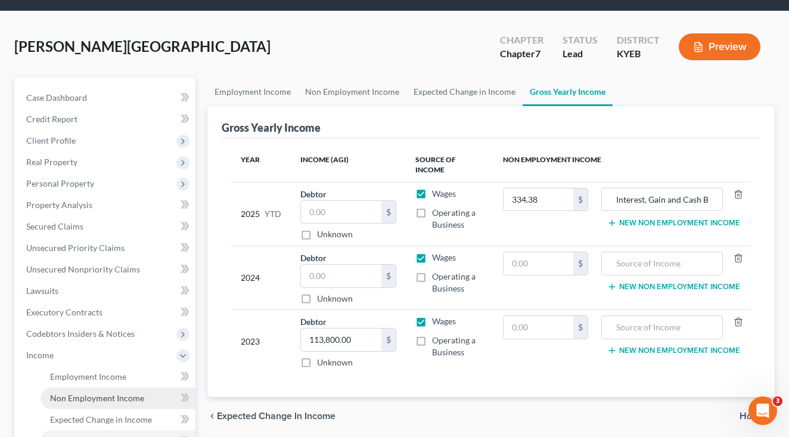
click at [58, 391] on link "Non Employment Income" at bounding box center [117, 397] width 155 height 21
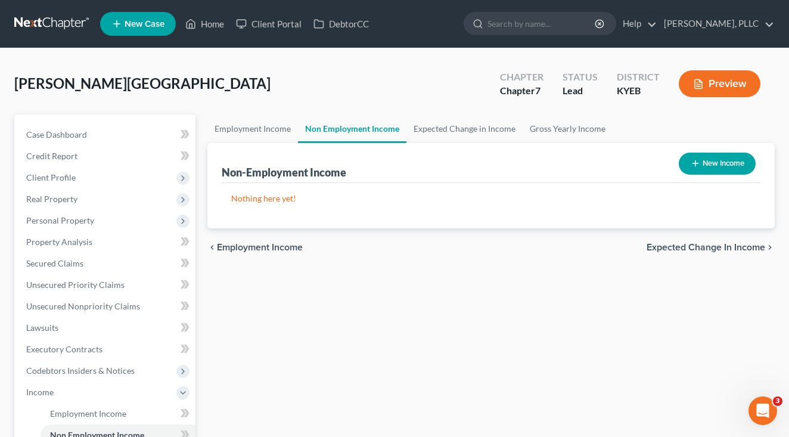
click at [690, 164] on icon "button" at bounding box center [695, 163] width 10 height 10
select select "0"
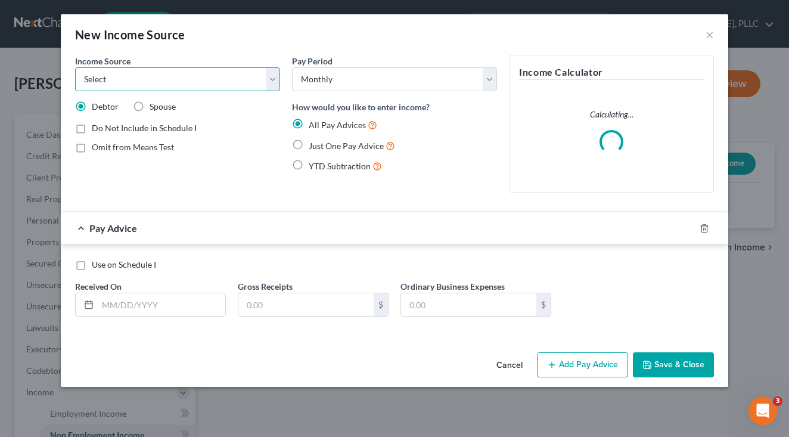
select select "6"
click at [275, 292] on label "Gross Receipts" at bounding box center [265, 286] width 55 height 13
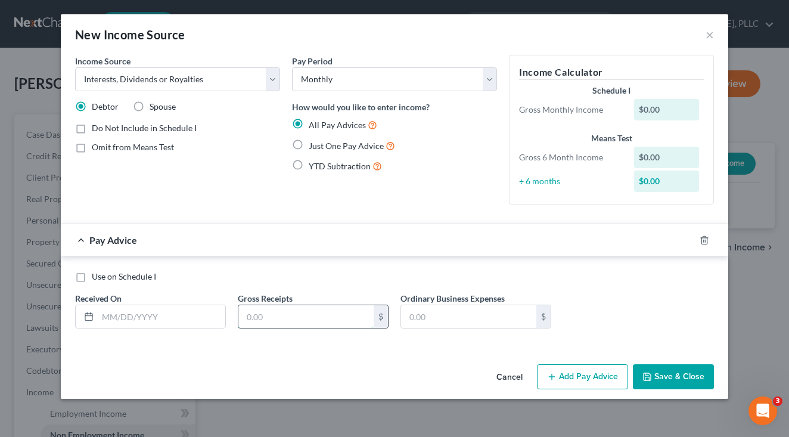
click at [275, 314] on input "text" at bounding box center [305, 316] width 135 height 23
type input "37.15"
click at [675, 370] on button "Save & Close" at bounding box center [673, 376] width 81 height 25
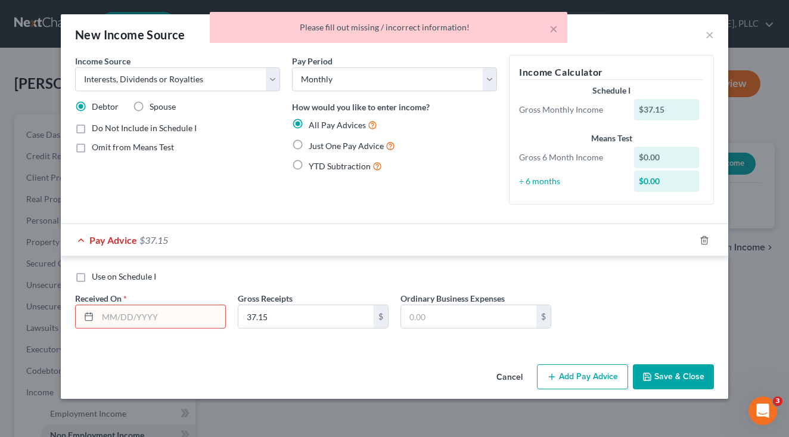
click at [196, 313] on input "text" at bounding box center [161, 316] width 127 height 23
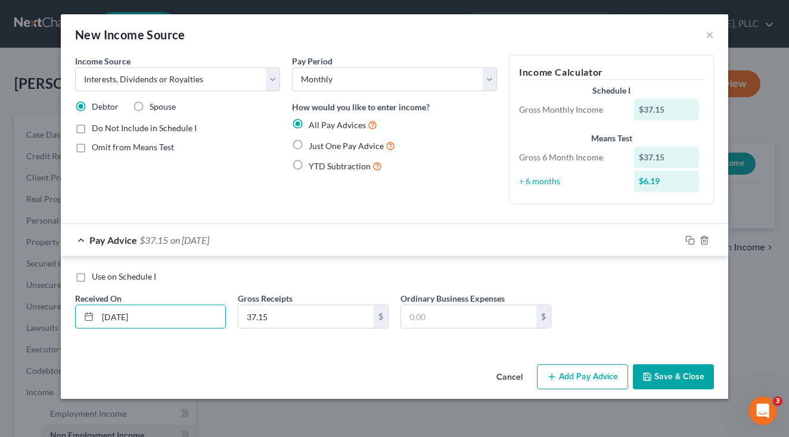
type input "[DATE]"
click at [672, 373] on button "Save & Close" at bounding box center [673, 376] width 81 height 25
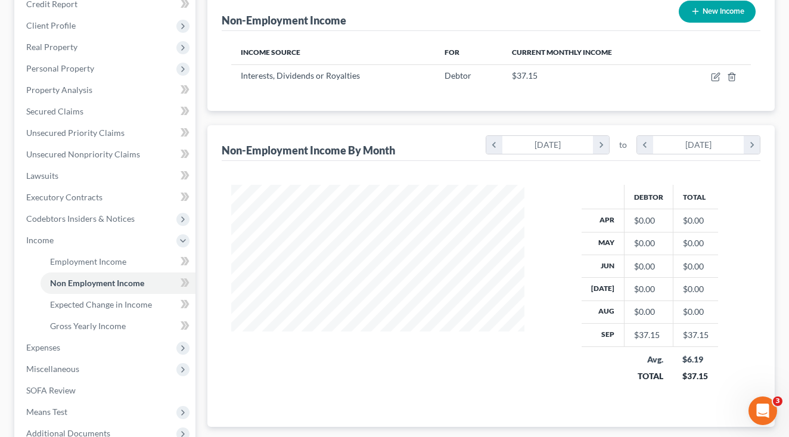
scroll to position [155, 0]
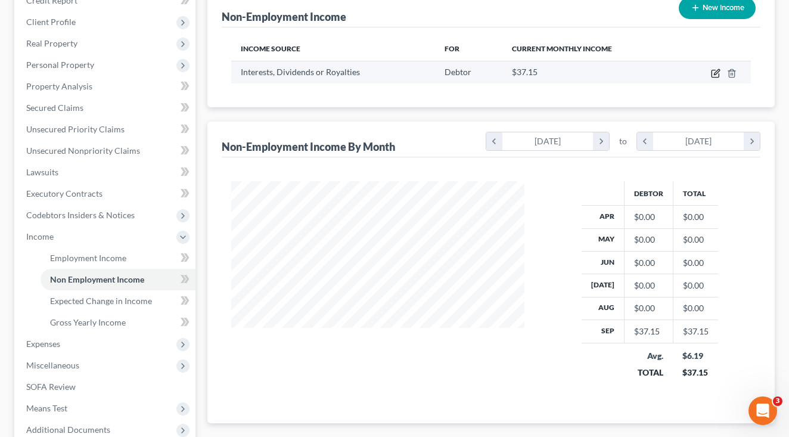
click at [712, 74] on icon "button" at bounding box center [714, 73] width 7 height 7
select select "6"
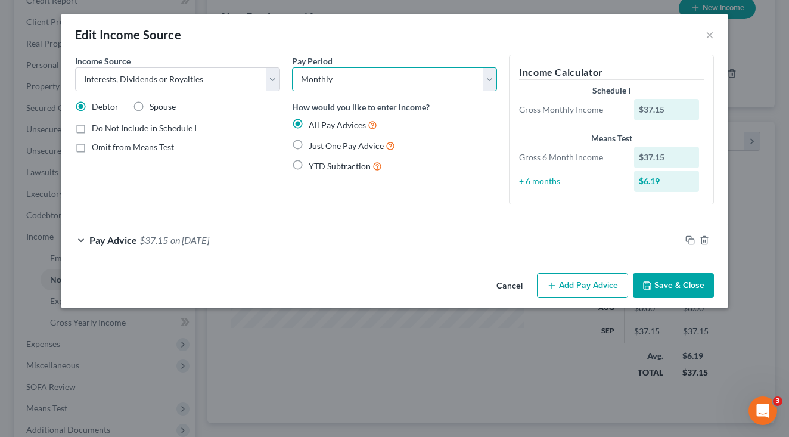
select select "1"
click at [343, 143] on span "Just One Pay Advice" at bounding box center [346, 146] width 75 height 10
click at [321, 143] on input "Just One Pay Advice" at bounding box center [317, 143] width 8 height 8
radio input "true"
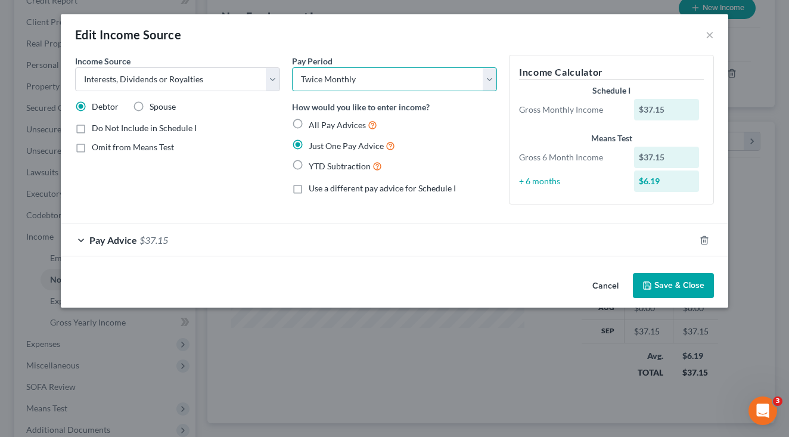
select select "0"
click at [666, 286] on button "Save & Close" at bounding box center [673, 285] width 81 height 25
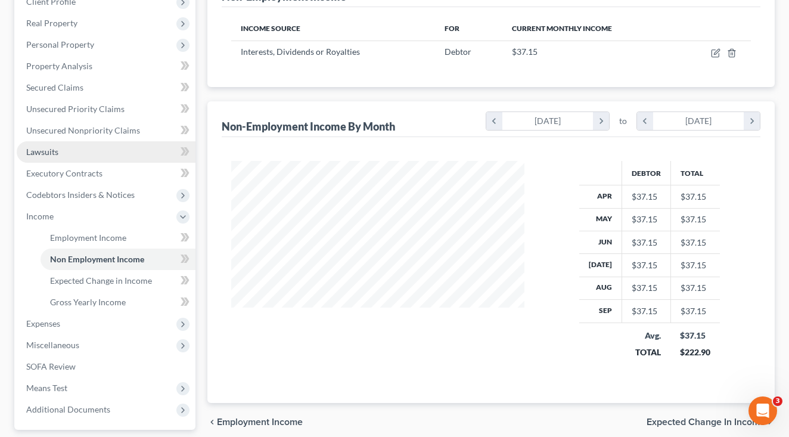
scroll to position [191, 0]
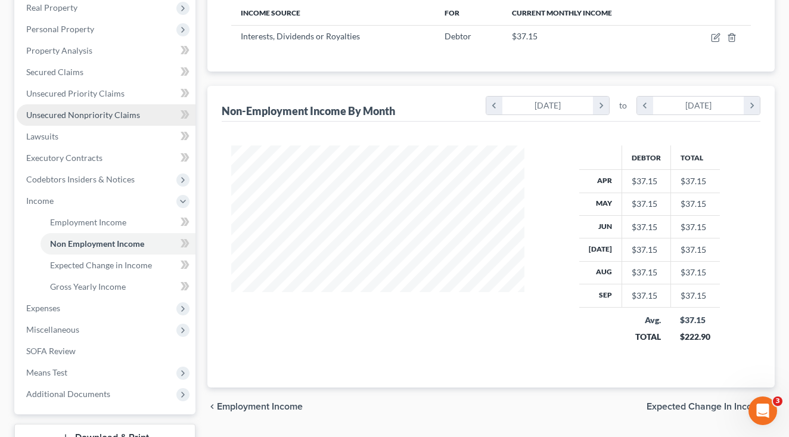
click at [85, 113] on span "Unsecured Nonpriority Claims" at bounding box center [83, 115] width 114 height 10
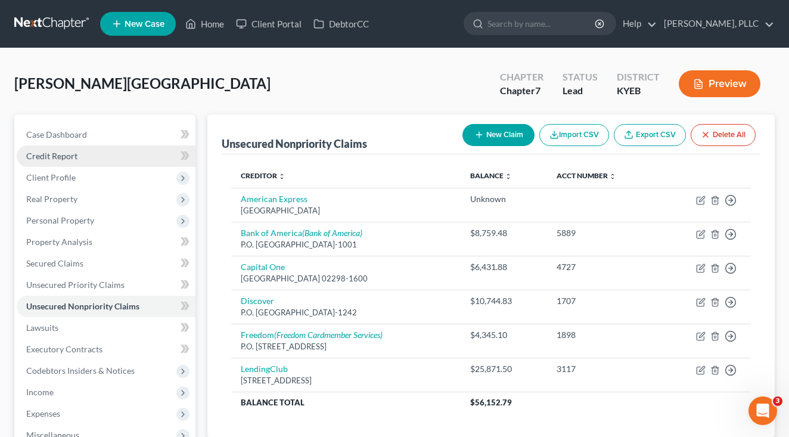
click at [96, 157] on link "Credit Report" at bounding box center [106, 155] width 179 height 21
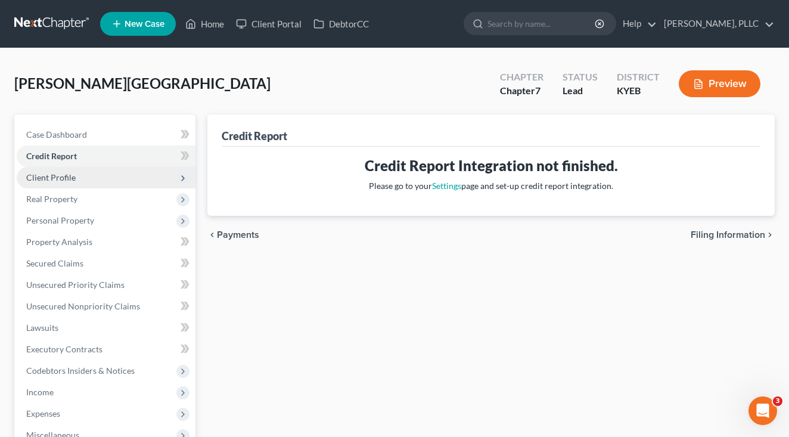
click at [92, 170] on span "Client Profile" at bounding box center [106, 177] width 179 height 21
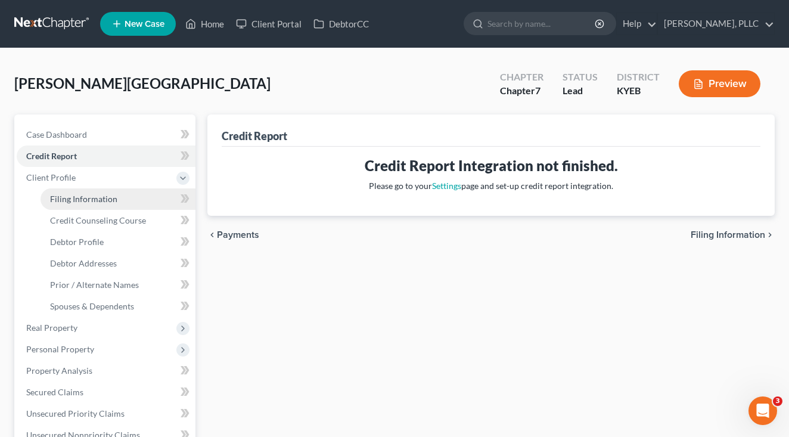
click at [89, 192] on link "Filing Information" at bounding box center [117, 198] width 155 height 21
select select "1"
select select "0"
select select "32"
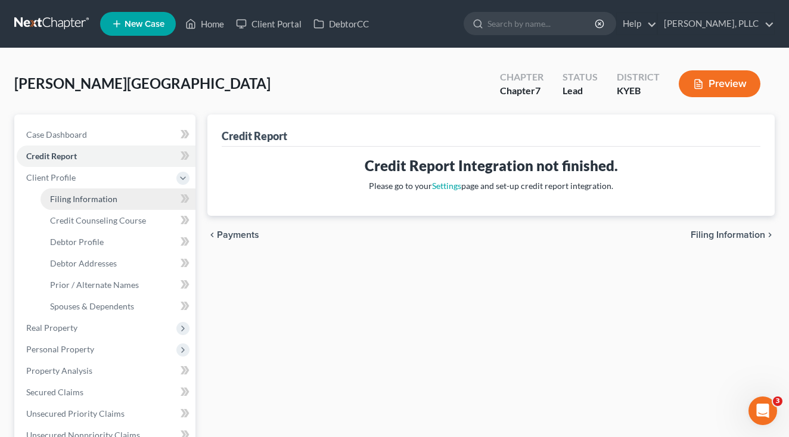
select select "0"
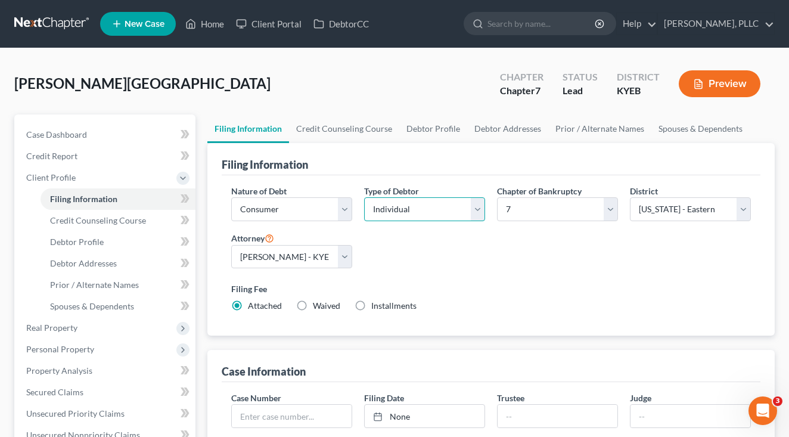
select select "1"
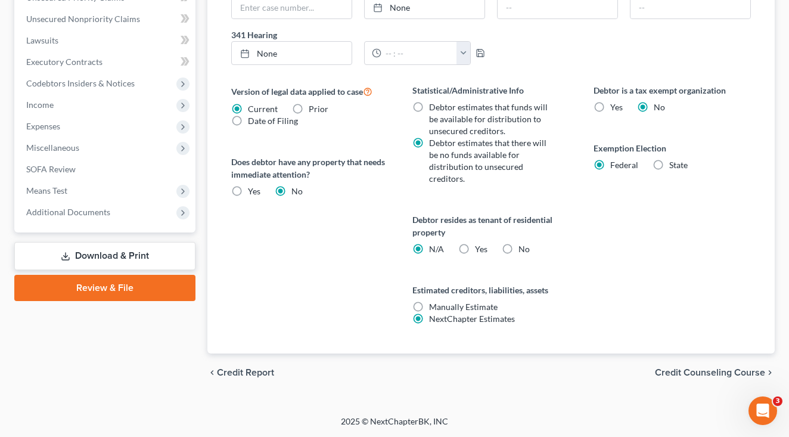
click at [670, 367] on span "Credit Counseling Course" at bounding box center [710, 372] width 110 height 10
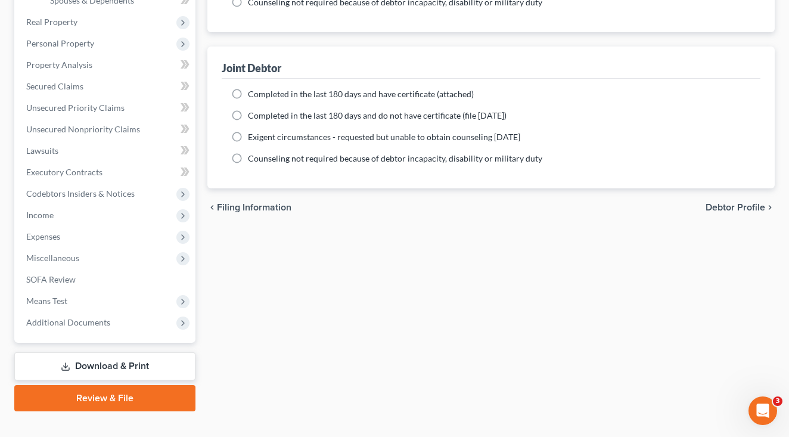
click at [725, 207] on span "Debtor Profile" at bounding box center [735, 207] width 60 height 10
select select "1"
select select "2"
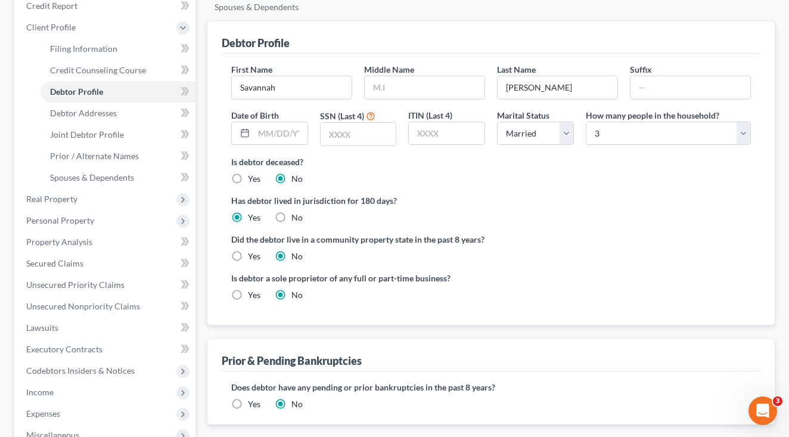
scroll to position [188, 0]
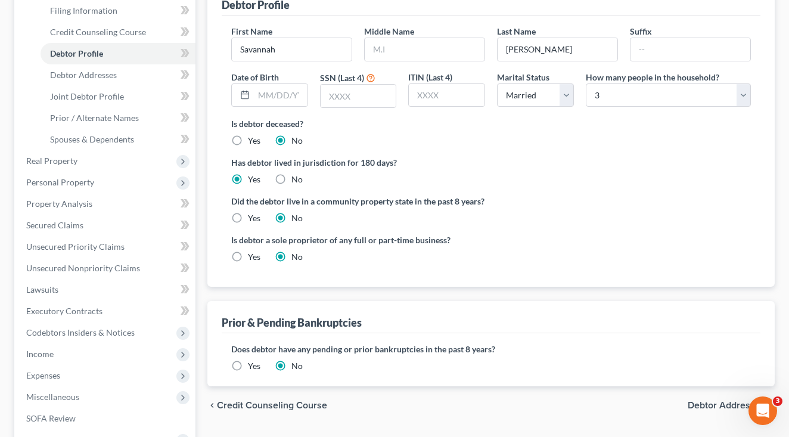
click at [702, 408] on span "Debtor Addresses" at bounding box center [725, 405] width 77 height 10
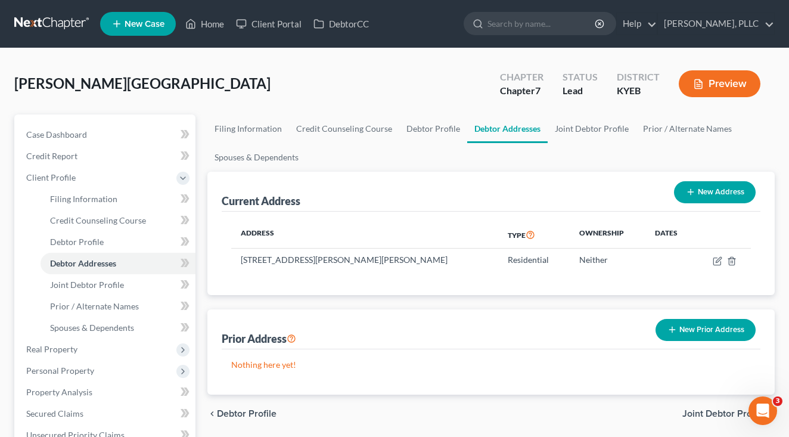
click at [702, 409] on span "Joint Debtor Profile" at bounding box center [723, 414] width 83 height 10
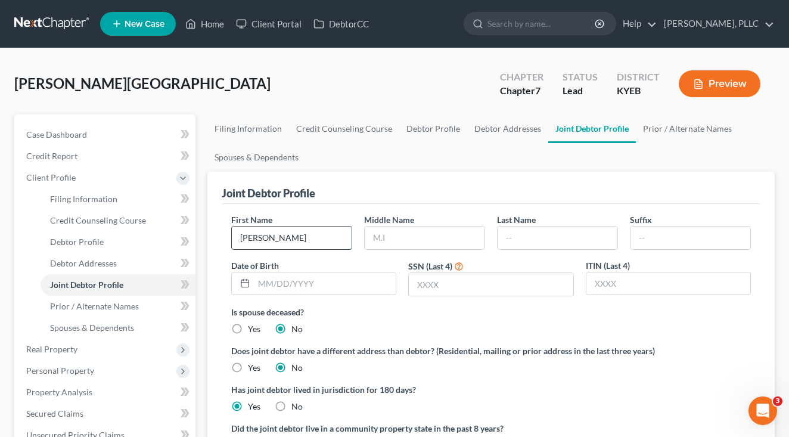
type input "[PERSON_NAME]"
click at [454, 278] on input "text" at bounding box center [491, 284] width 164 height 23
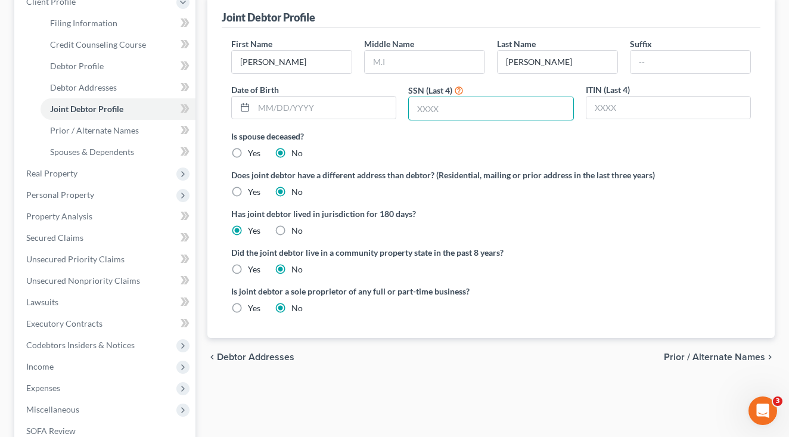
scroll to position [179, 0]
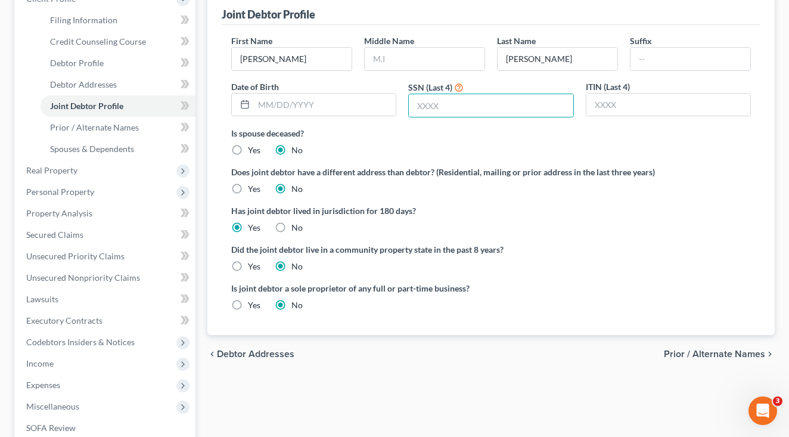
click at [743, 349] on span "Prior / Alternate Names" at bounding box center [713, 354] width 101 height 10
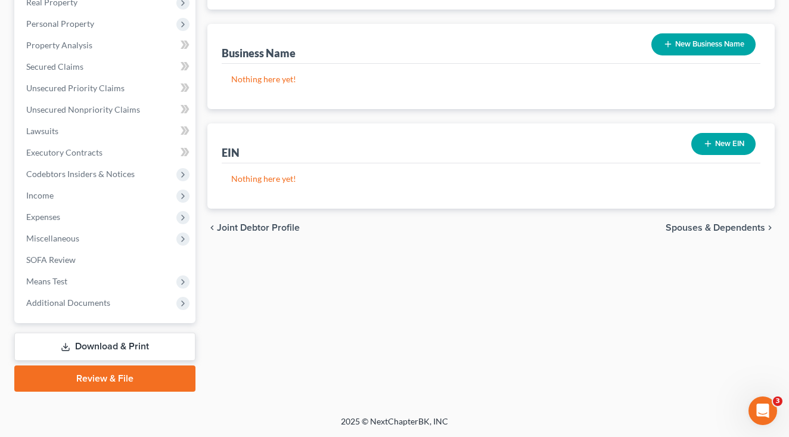
click at [739, 226] on span "Spouses & Dependents" at bounding box center [714, 228] width 99 height 10
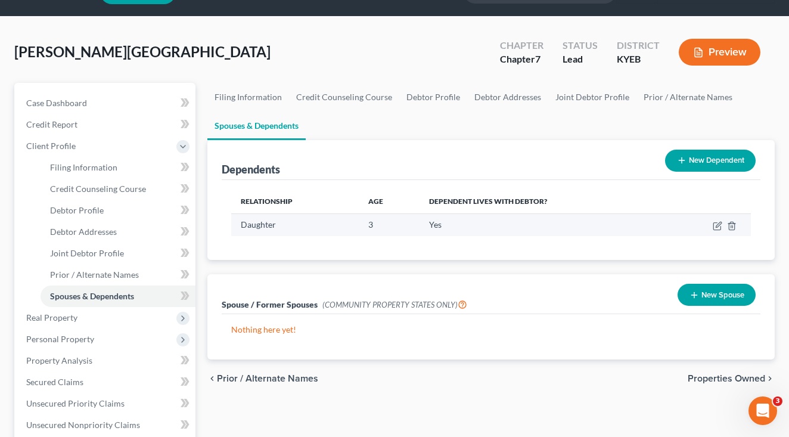
scroll to position [36, 0]
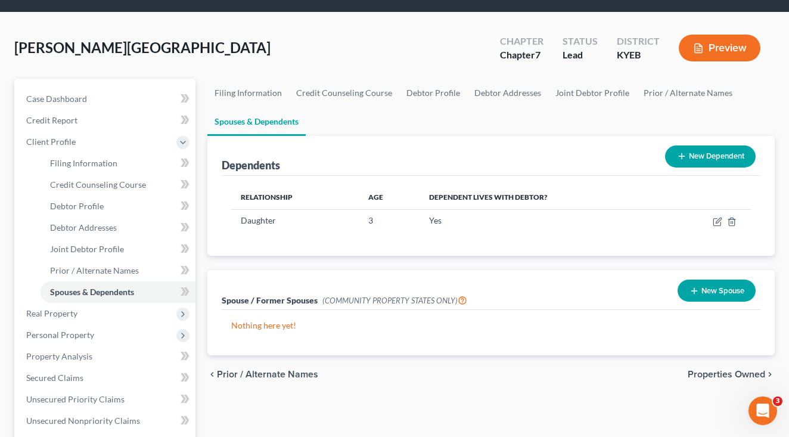
click at [718, 374] on span "Properties Owned" at bounding box center [725, 374] width 77 height 10
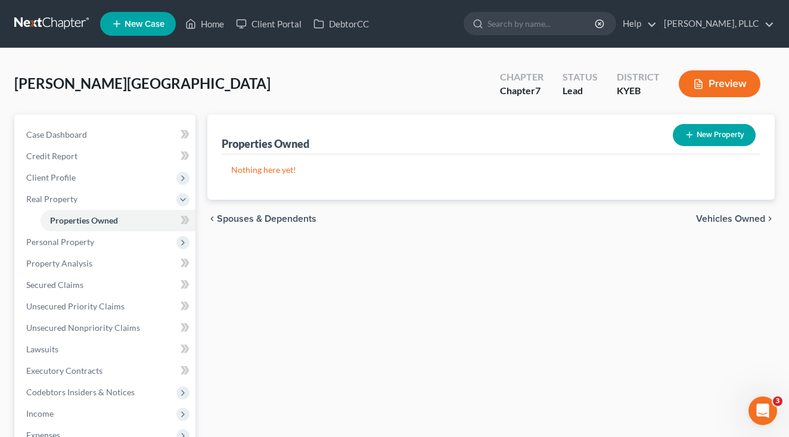
click at [748, 217] on span "Vehicles Owned" at bounding box center [730, 219] width 69 height 10
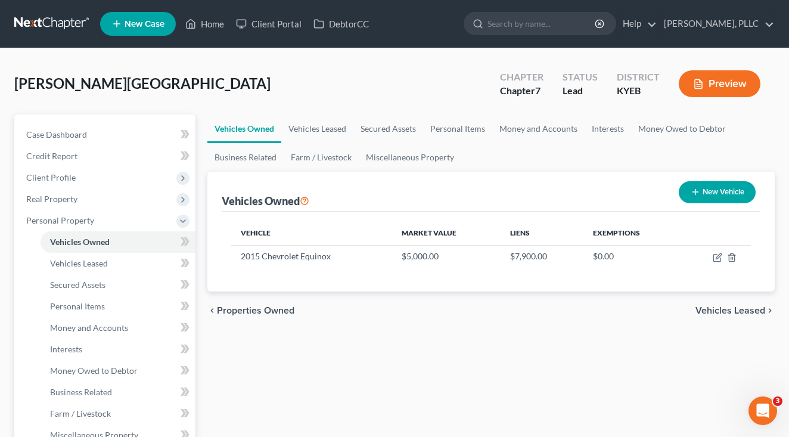
click at [708, 307] on span "Vehicles Leased" at bounding box center [730, 311] width 70 height 10
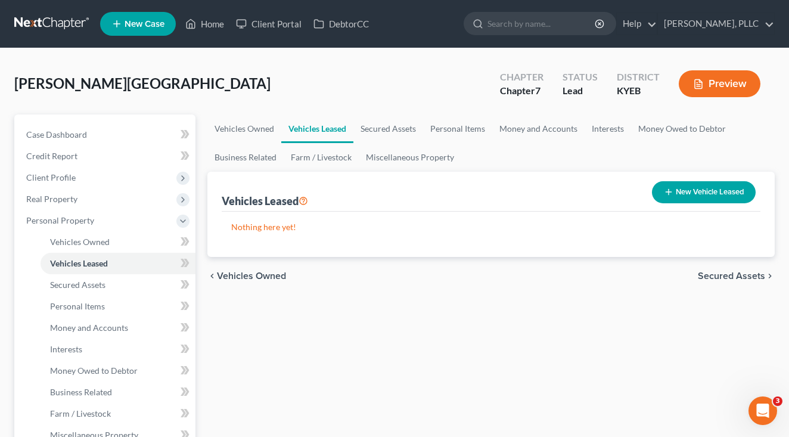
click at [742, 275] on span "Secured Assets" at bounding box center [730, 276] width 67 height 10
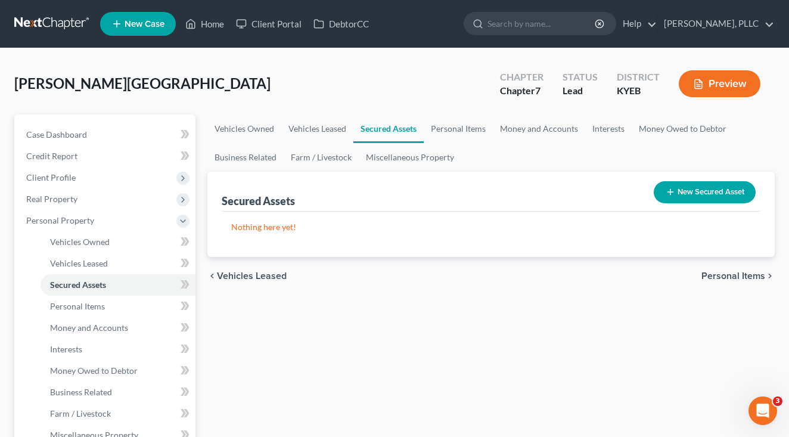
click at [742, 275] on span "Personal Items" at bounding box center [733, 276] width 64 height 10
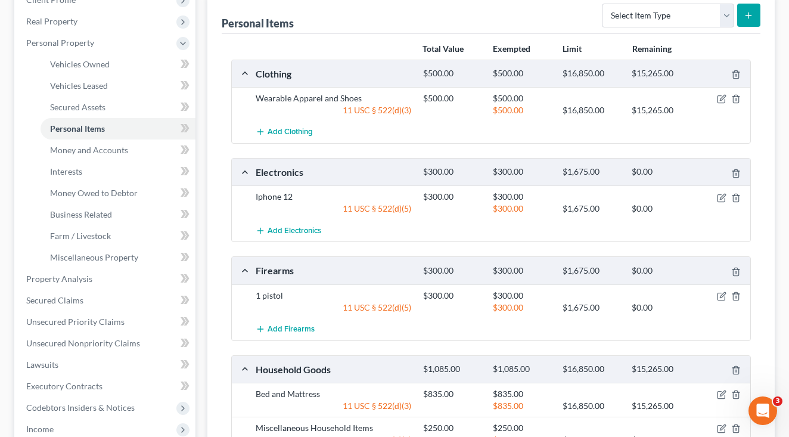
scroll to position [400, 0]
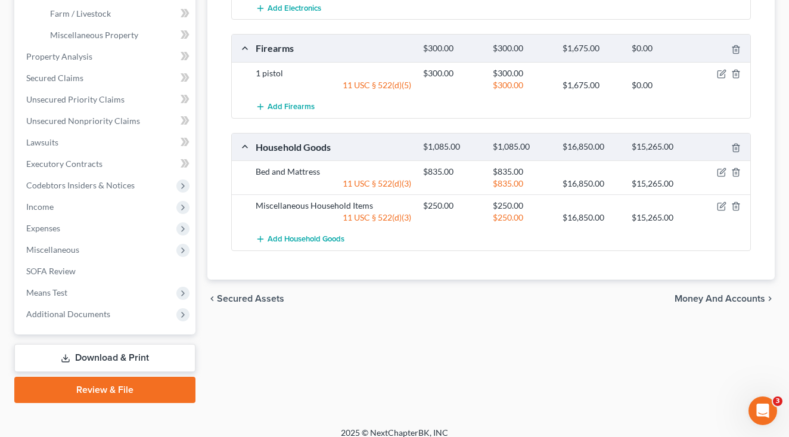
click at [740, 299] on span "Money and Accounts" at bounding box center [719, 299] width 91 height 10
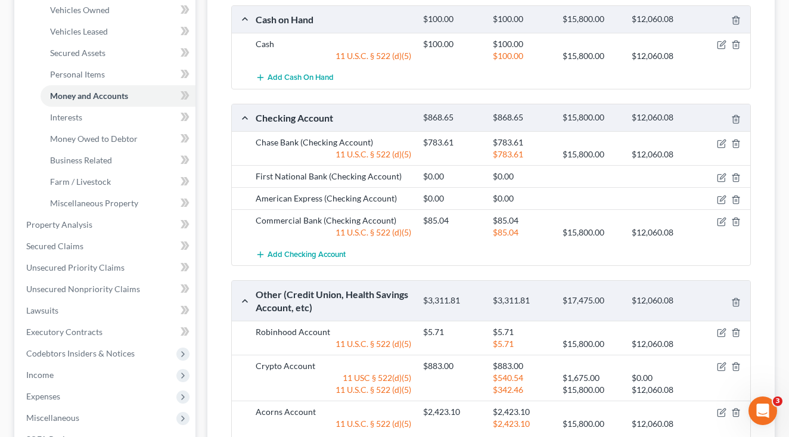
scroll to position [233, 0]
click at [719, 200] on icon "button" at bounding box center [721, 196] width 5 height 5
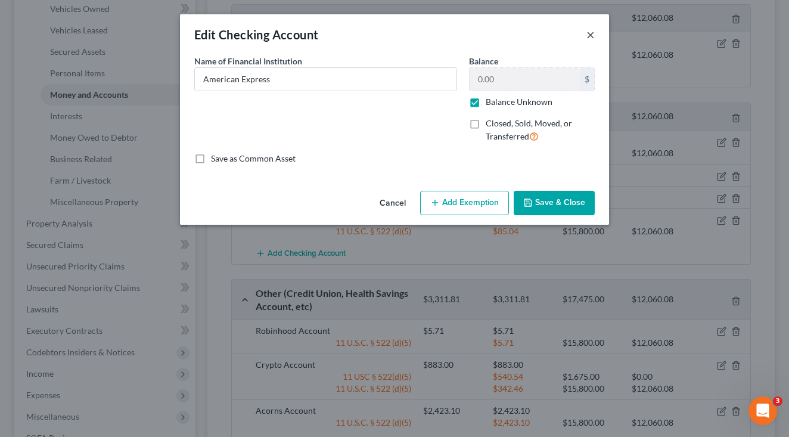
click at [589, 38] on button "×" at bounding box center [590, 34] width 8 height 14
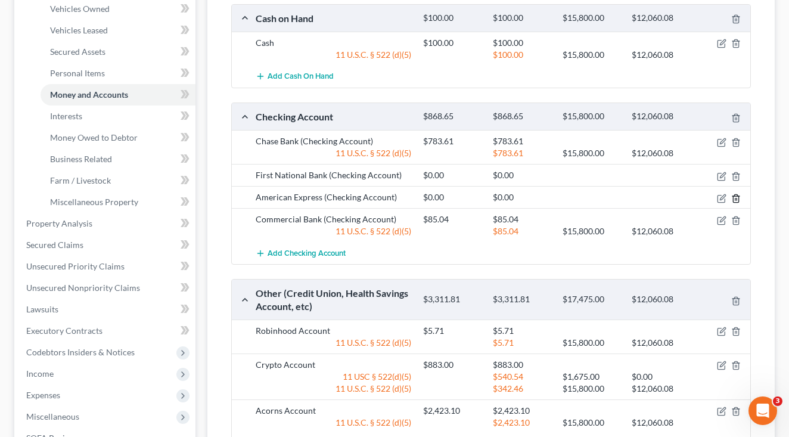
click at [737, 197] on icon "button" at bounding box center [736, 199] width 10 height 10
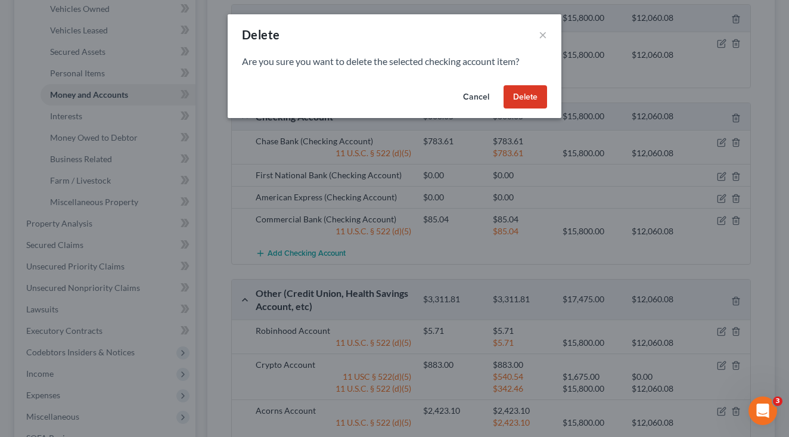
click at [522, 94] on button "Delete" at bounding box center [524, 97] width 43 height 24
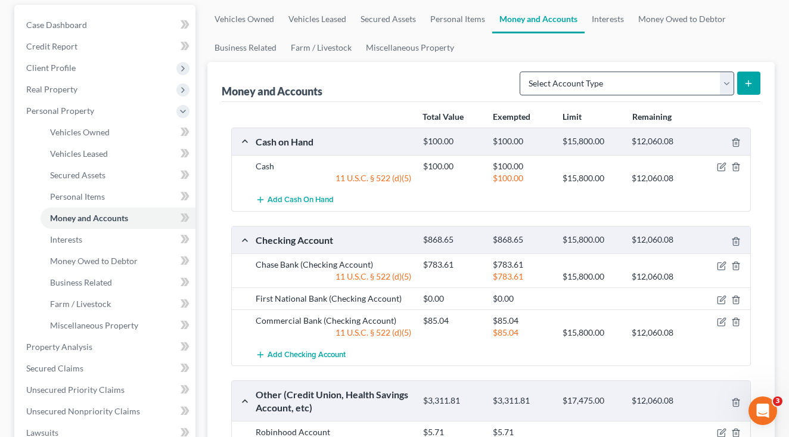
scroll to position [108, 0]
select select "savings"
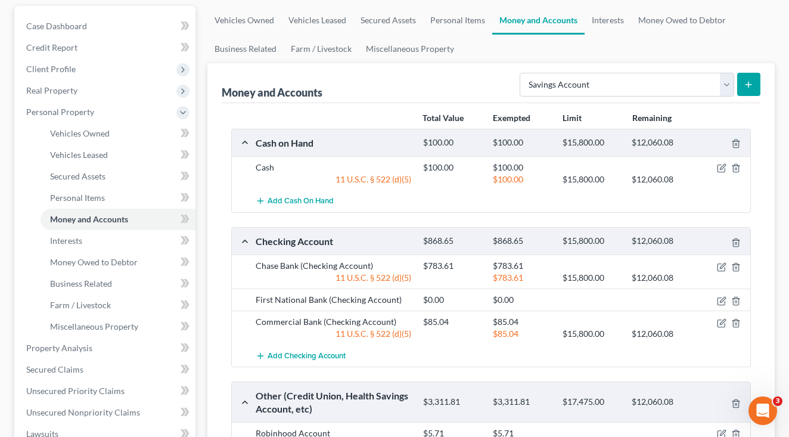
click at [743, 79] on button "submit" at bounding box center [748, 84] width 23 height 23
click at [755, 82] on button "submit" at bounding box center [748, 84] width 23 height 23
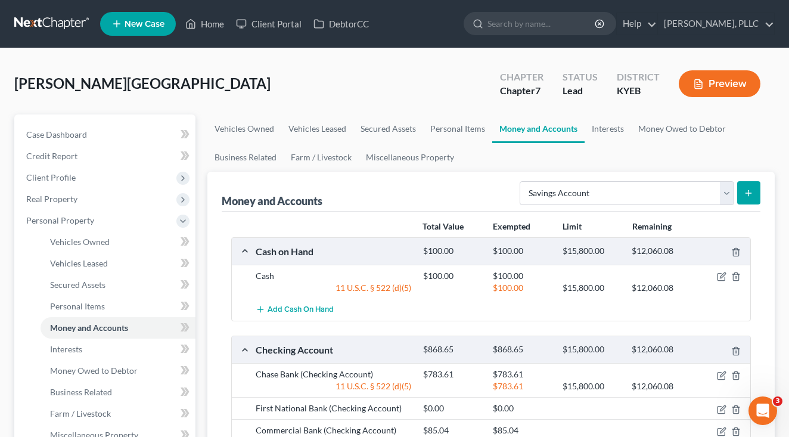
scroll to position [0, 0]
click at [752, 192] on icon "submit" at bounding box center [748, 193] width 10 height 10
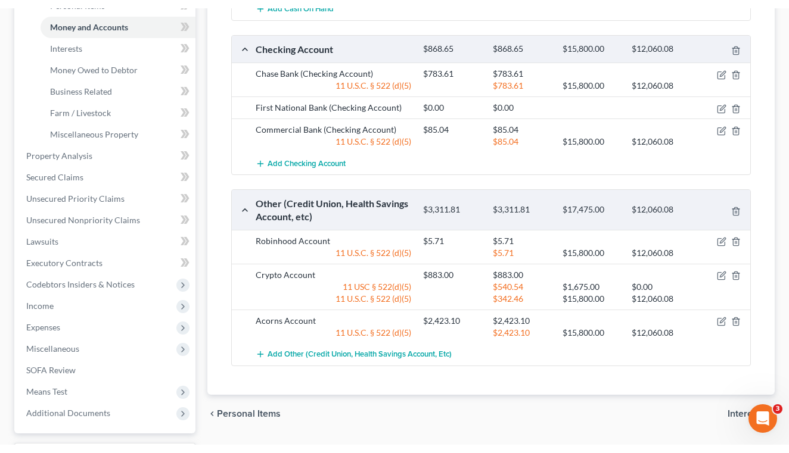
scroll to position [107, 0]
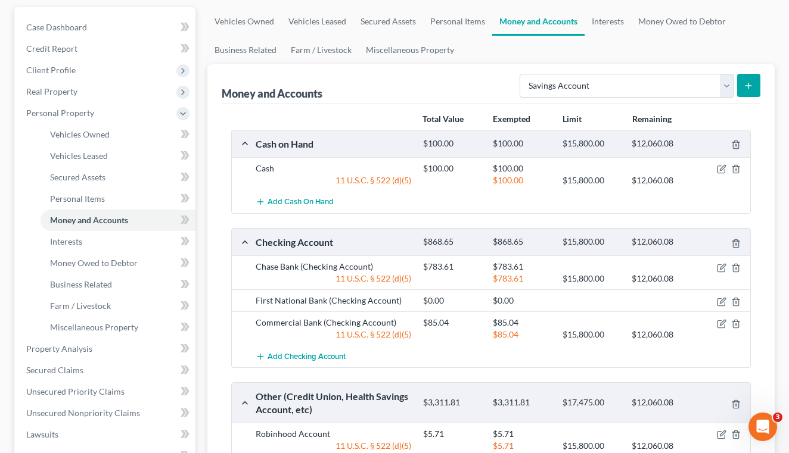
click at [745, 91] on button "submit" at bounding box center [748, 85] width 23 height 23
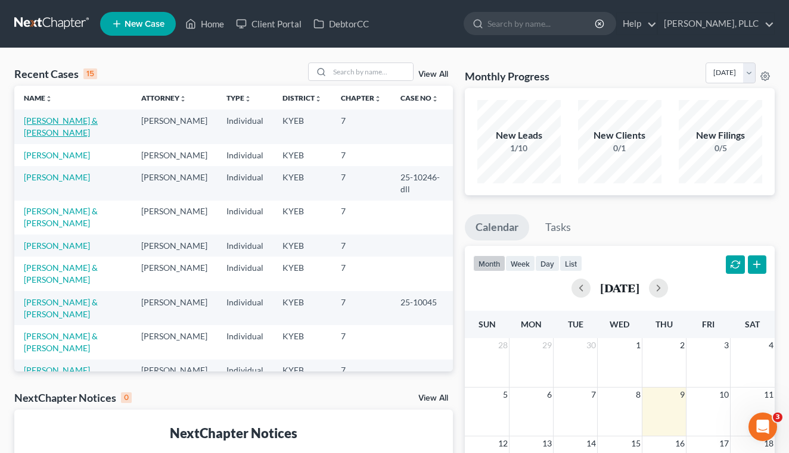
click at [98, 124] on link "[PERSON_NAME] & [PERSON_NAME]" at bounding box center [61, 127] width 74 height 22
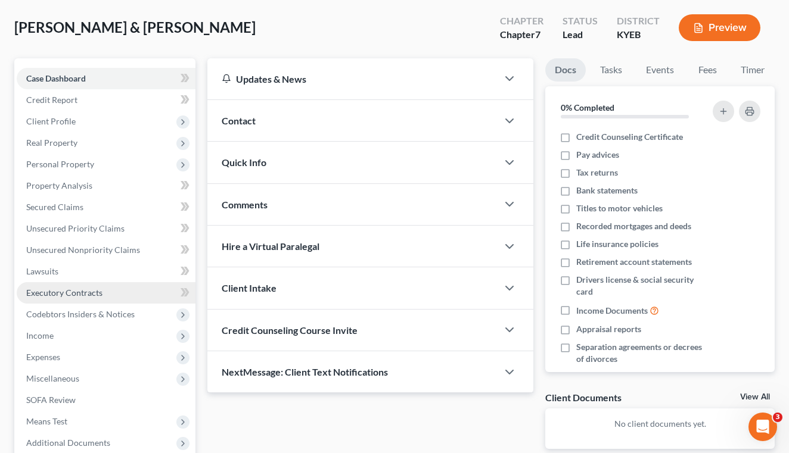
scroll to position [60, 0]
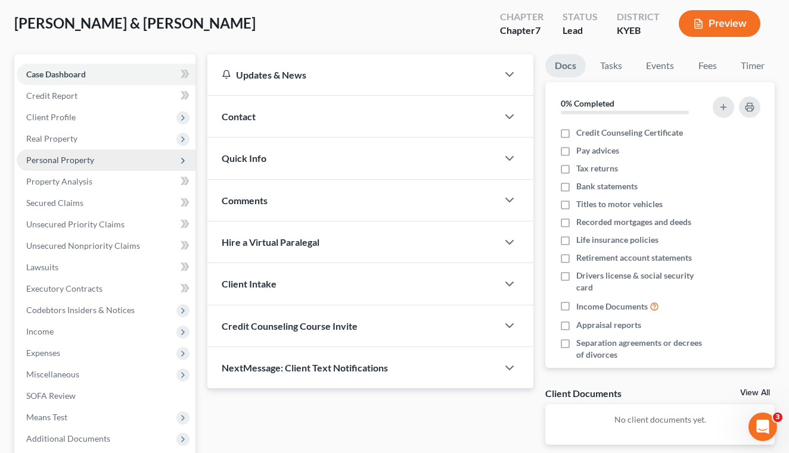
click at [136, 157] on span "Personal Property" at bounding box center [106, 159] width 179 height 21
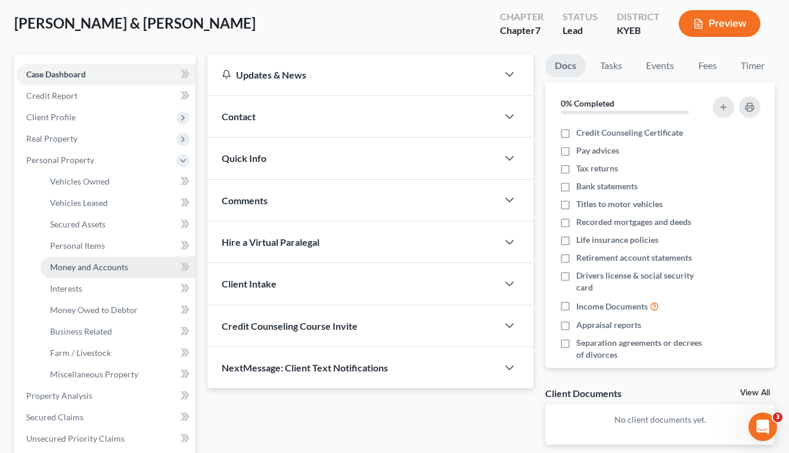
click at [112, 265] on span "Money and Accounts" at bounding box center [89, 267] width 78 height 10
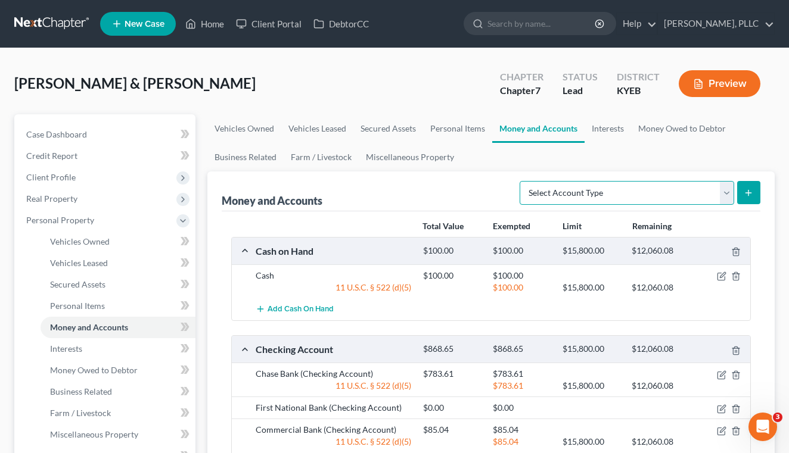
select select "savings"
click at [753, 194] on icon "submit" at bounding box center [748, 193] width 10 height 10
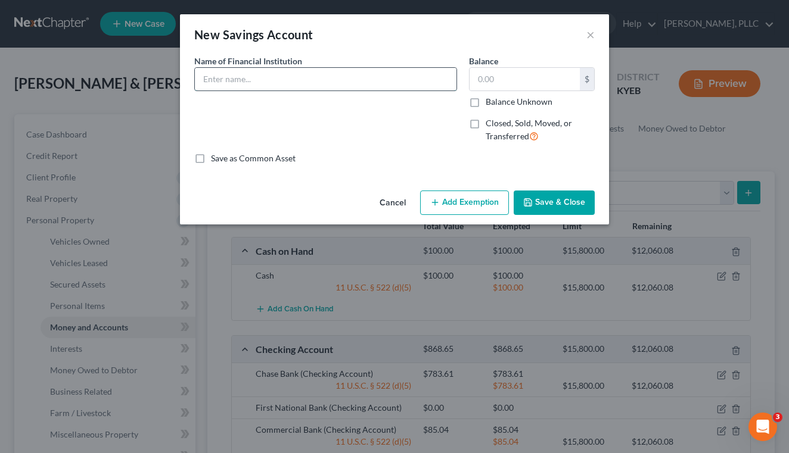
click at [398, 68] on input "text" at bounding box center [325, 79] width 261 height 23
type input "American Express"
type input "9.58"
click at [457, 206] on button "Add Exemption" at bounding box center [464, 203] width 89 height 25
select select "2"
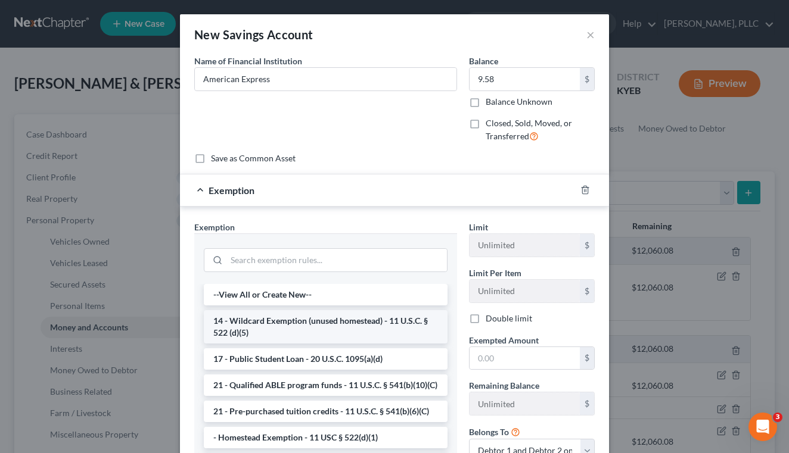
click at [358, 329] on li "14 - Wildcard Exemption (unused homestead) - 11 U.S.C. § 522 (d)(5)" at bounding box center [326, 326] width 244 height 33
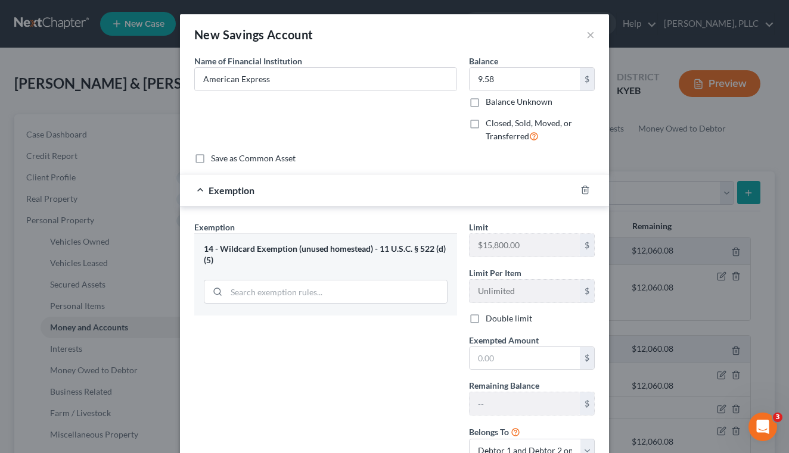
click at [508, 370] on div "Limit $15,800.00 $ Limit Per Item Unlimited $ Double limit Exempted Amount * $ …" at bounding box center [532, 346] width 138 height 251
click at [508, 360] on input "text" at bounding box center [524, 358] width 110 height 23
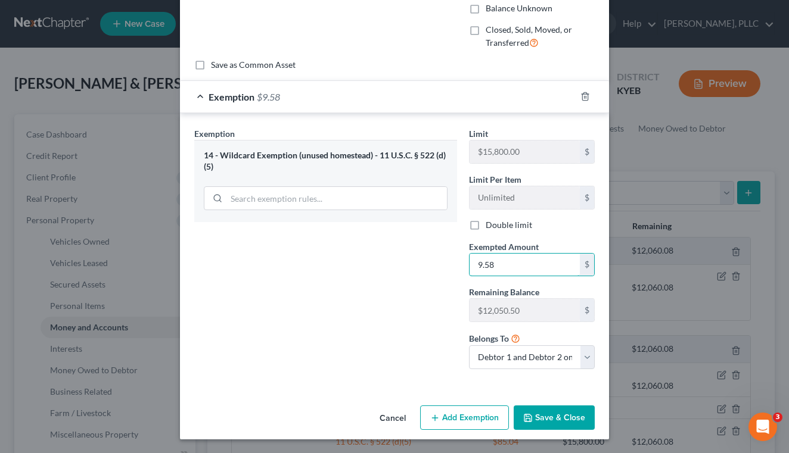
scroll to position [93, 0]
type input "9.58"
click at [560, 415] on button "Save & Close" at bounding box center [553, 418] width 81 height 25
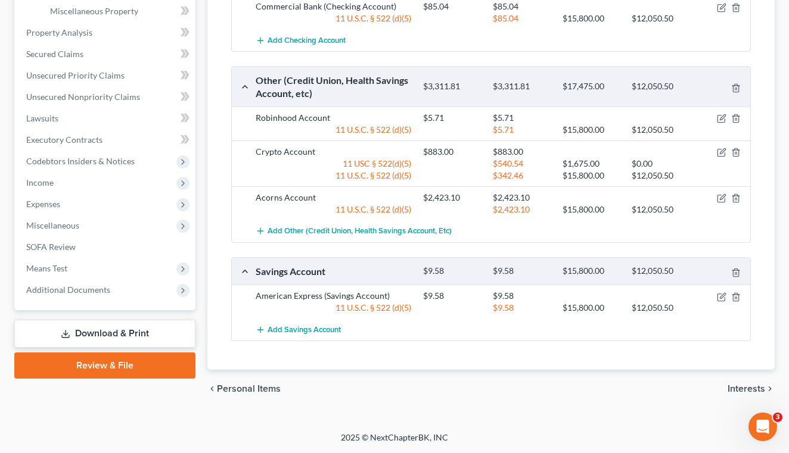
scroll to position [423, 0]
click at [744, 388] on span "Interests" at bounding box center [746, 390] width 38 height 10
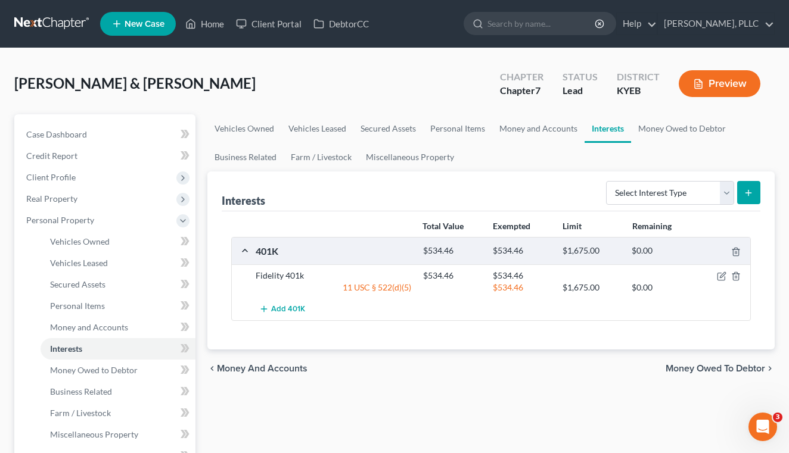
click at [747, 365] on span "Money Owed to Debtor" at bounding box center [714, 369] width 99 height 10
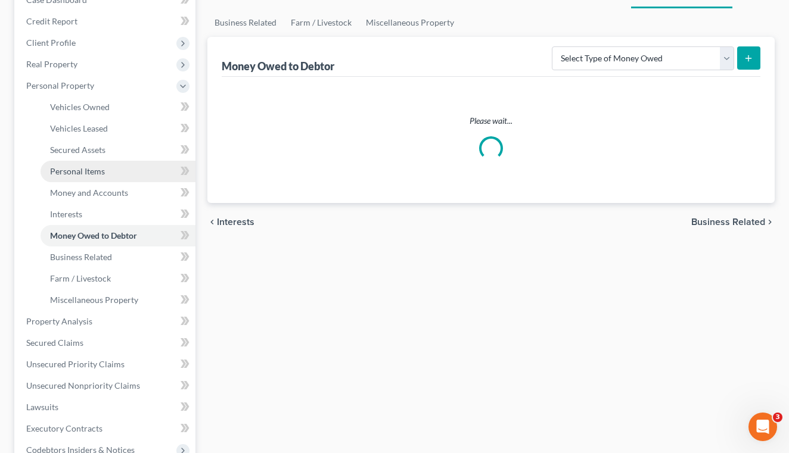
scroll to position [139, 0]
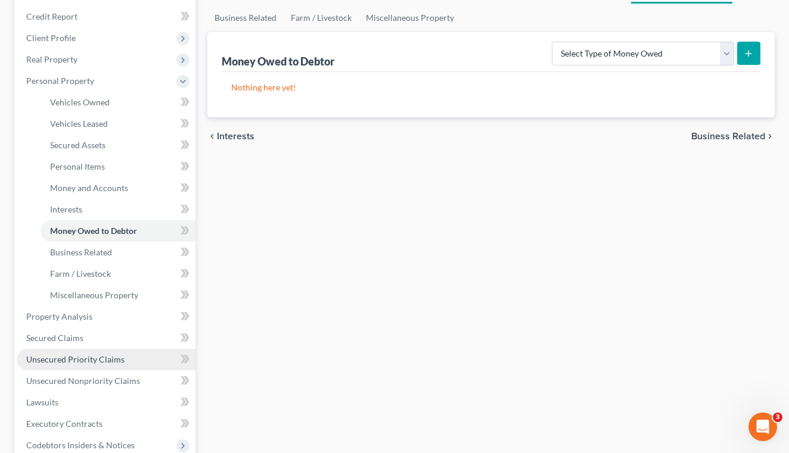
click at [123, 349] on link "Unsecured Priority Claims" at bounding box center [106, 359] width 179 height 21
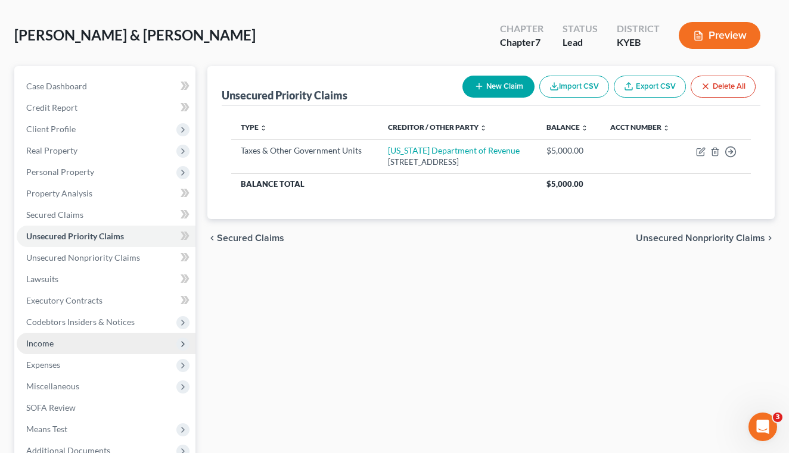
scroll to position [56, 0]
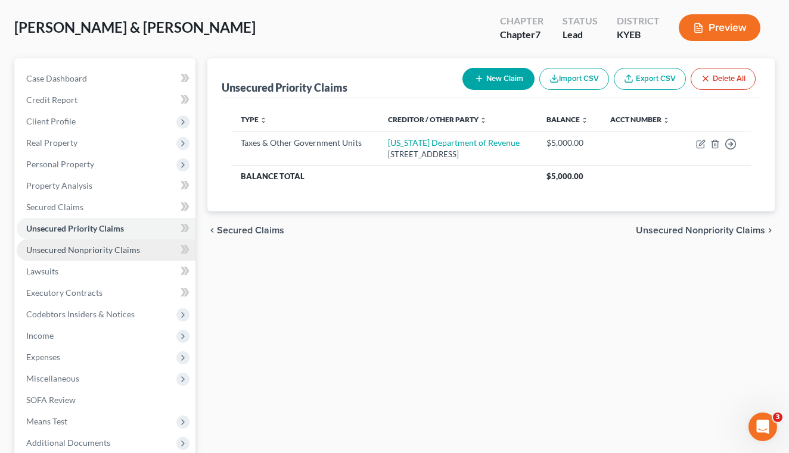
click at [119, 257] on link "Unsecured Nonpriority Claims" at bounding box center [106, 249] width 179 height 21
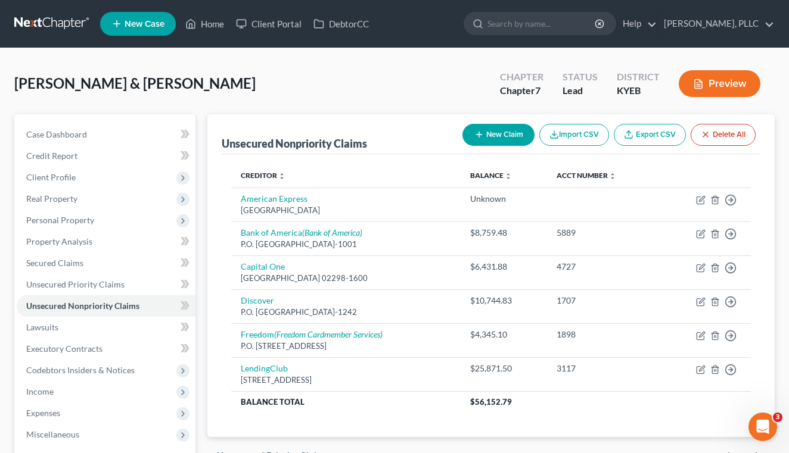
click at [499, 133] on button "New Claim" at bounding box center [498, 135] width 72 height 22
select select "2"
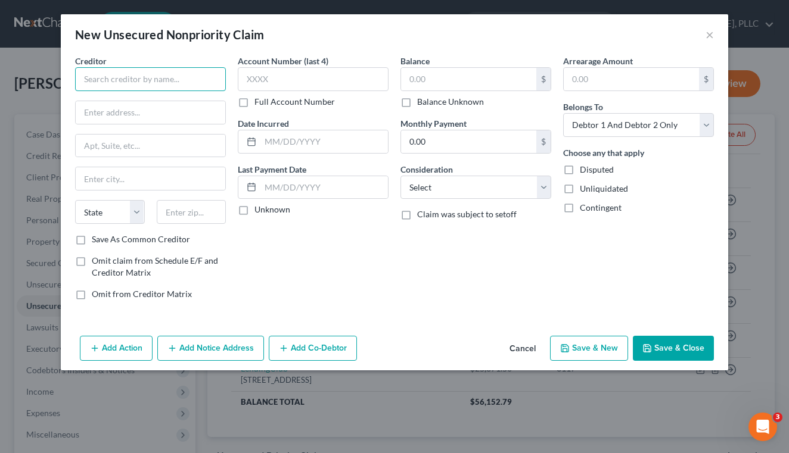
click at [154, 73] on input "text" at bounding box center [150, 79] width 151 height 24
type input "D"
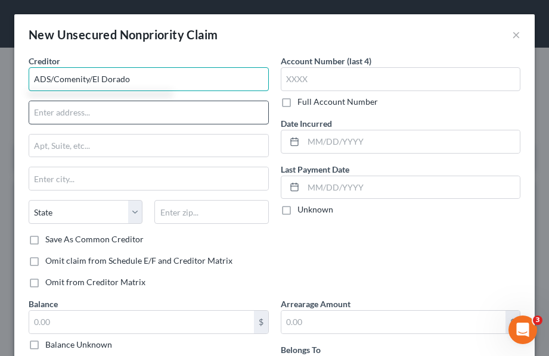
type input "ADS/Comenity/El Dorado"
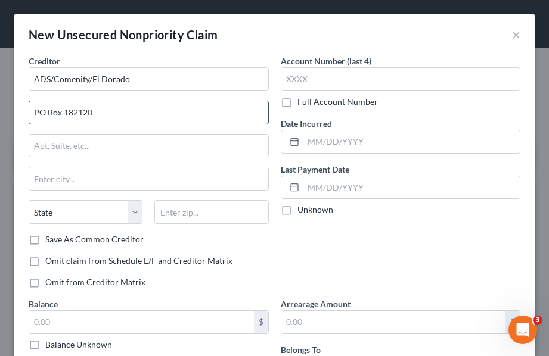
type input "PO Box 182120"
type input "43218"
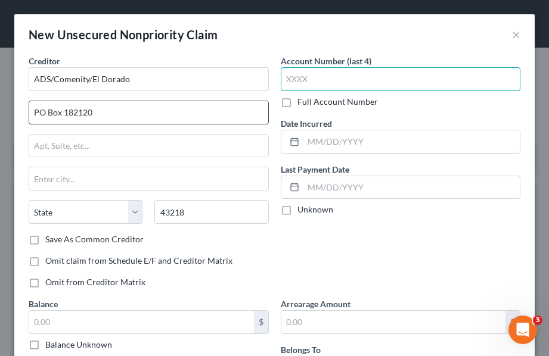
type input "Columbus"
select select "36"
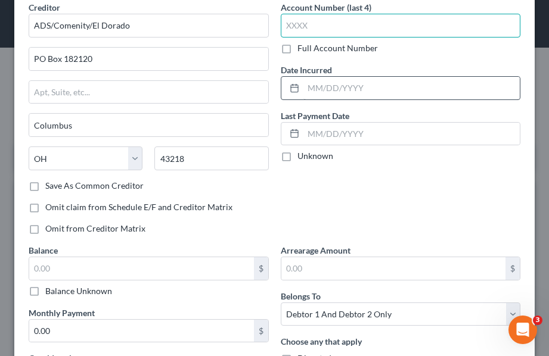
scroll to position [60, 0]
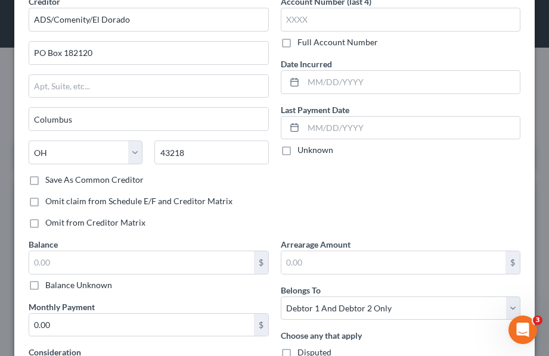
click at [101, 292] on div "Balance $ Balance Unknown Balance Undetermined $ Balance Unknown Monthly Paymen…" at bounding box center [149, 325] width 252 height 175
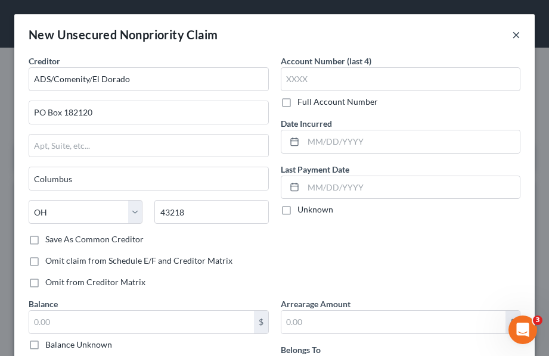
scroll to position [0, 0]
click at [518, 36] on button "×" at bounding box center [516, 34] width 8 height 14
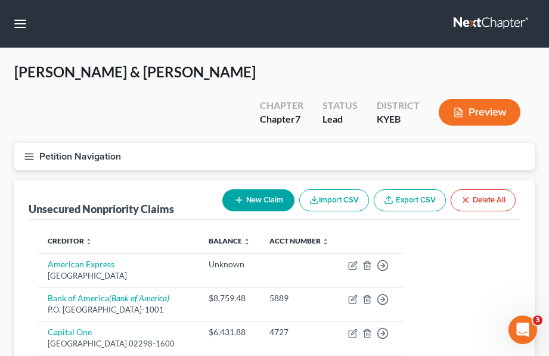
click at [286, 189] on button "New Claim" at bounding box center [258, 200] width 72 height 22
select select "2"
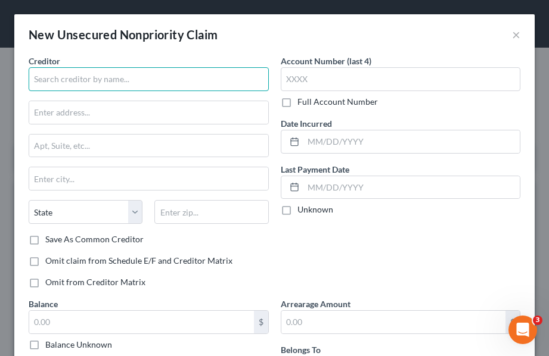
click at [236, 77] on input "text" at bounding box center [149, 79] width 240 height 24
click at [114, 79] on input "Best Egg" at bounding box center [149, 79] width 240 height 24
type input "B"
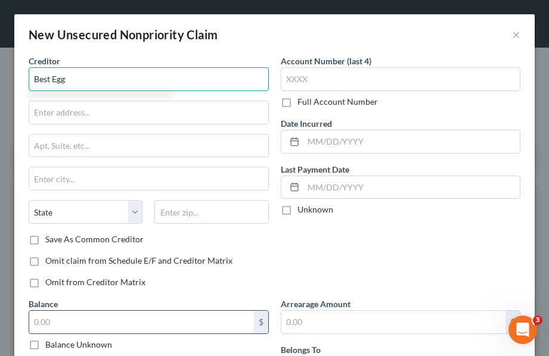
type input "Best Egg"
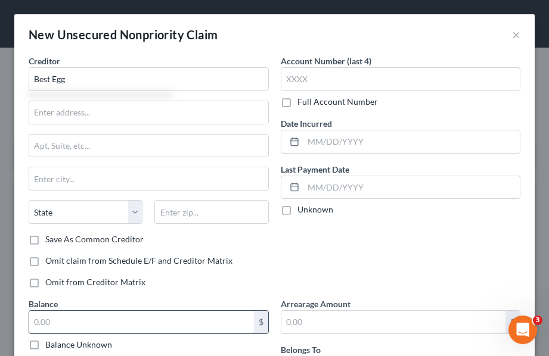
click at [190, 323] on input "text" at bounding box center [141, 322] width 225 height 23
type input "4,298"
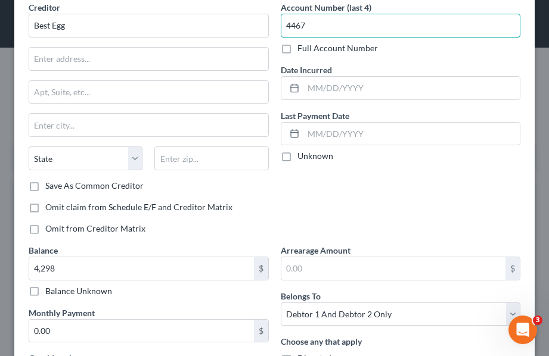
scroll to position [55, 0]
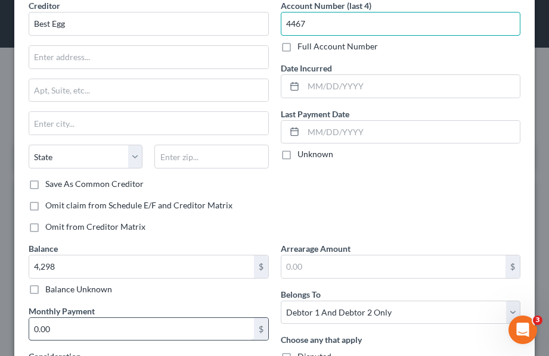
type input "4467"
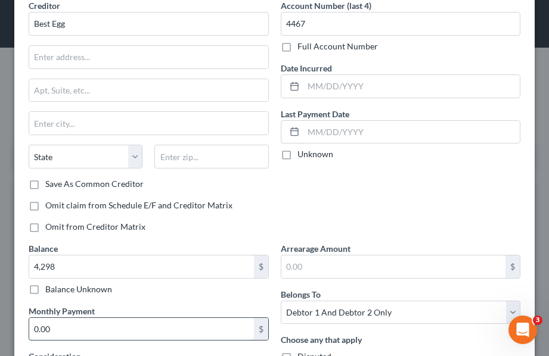
click at [168, 330] on input "0.00" at bounding box center [141, 329] width 225 height 23
type input "0"
type input "410"
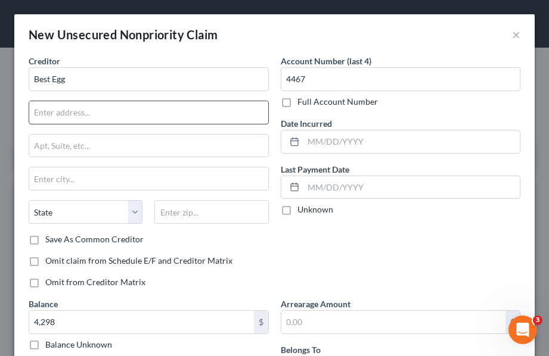
scroll to position [0, 0]
type input "PO Box 42912"
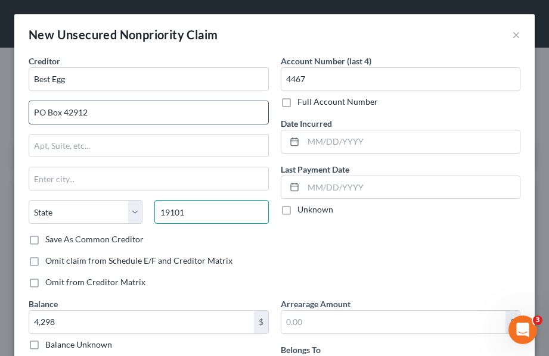
type input "19101"
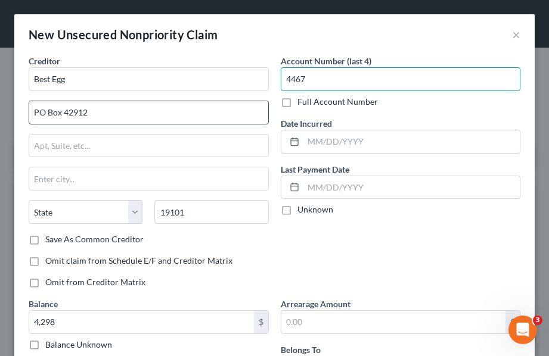
type input "Philadelphia"
select select "39"
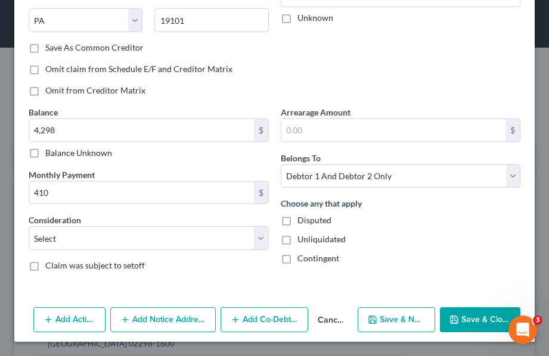
scroll to position [192, 0]
click at [473, 318] on button "Save & Close" at bounding box center [480, 319] width 80 height 25
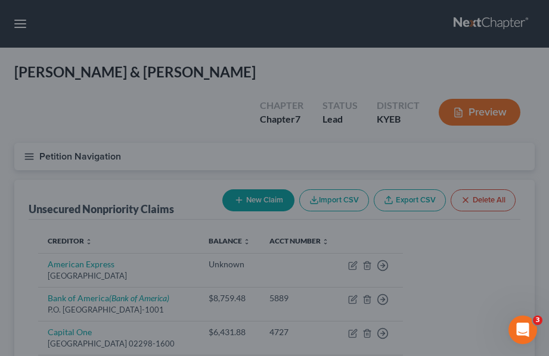
type input "4,298.00"
type input "410.00"
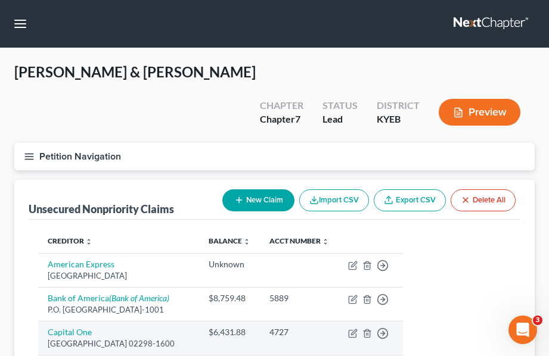
click at [174, 321] on td "Capital One PO Box 981600, Boston, MA 02298-1600" at bounding box center [118, 338] width 161 height 34
click at [78, 327] on link "Capital One" at bounding box center [70, 332] width 44 height 10
select select "22"
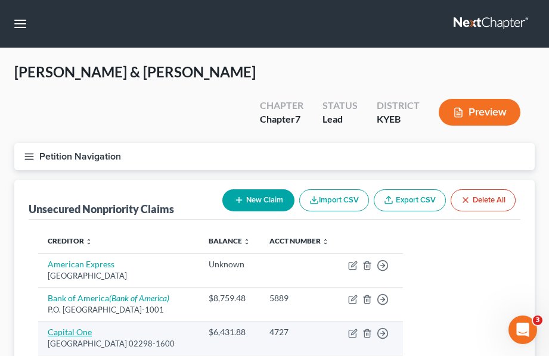
select select "2"
select select "0"
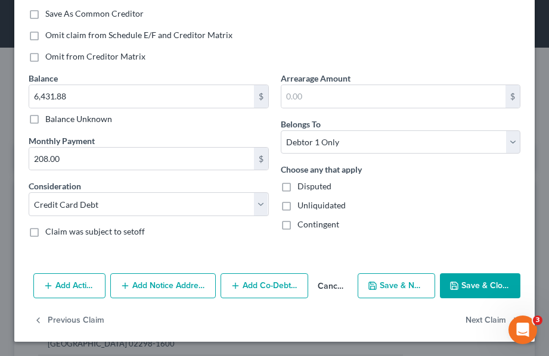
scroll to position [226, 0]
click at [148, 286] on button "Add Notice Address" at bounding box center [162, 285] width 105 height 25
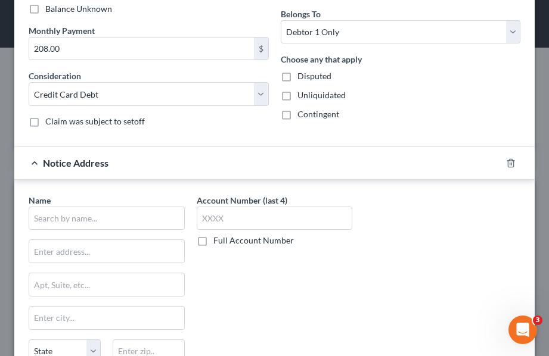
scroll to position [339, 0]
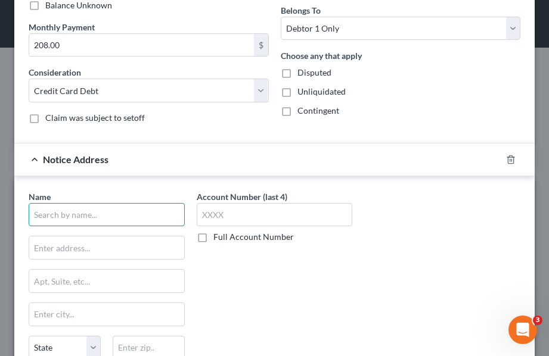
click at [108, 211] on input "text" at bounding box center [107, 215] width 156 height 24
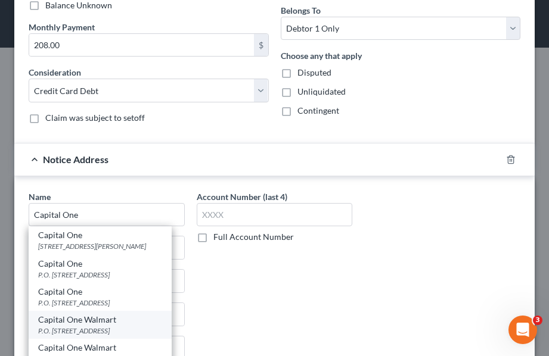
click at [90, 319] on div "Capital One Walmart" at bounding box center [100, 320] width 124 height 12
type input "Capital One Walmart"
type input "P.O. Box 31293"
type input "Salt Lake City"
select select "46"
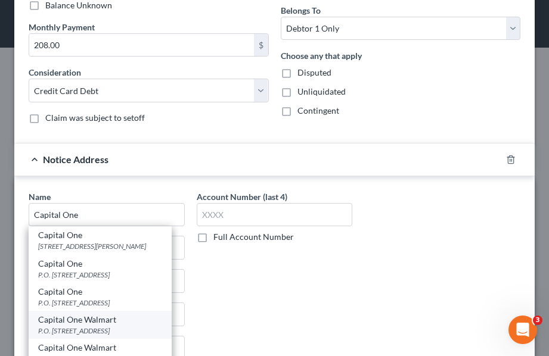
type input "84131"
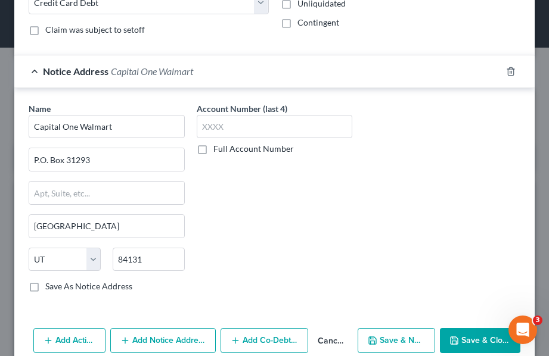
scroll to position [430, 0]
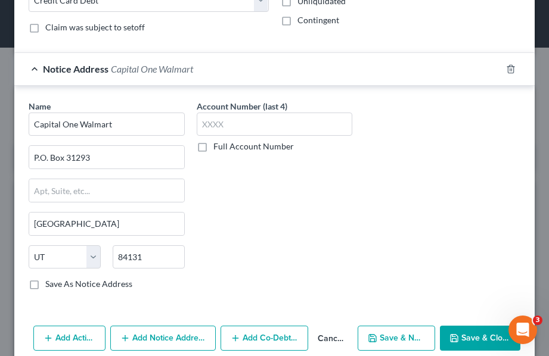
click at [469, 341] on button "Save & Close" at bounding box center [480, 338] width 80 height 25
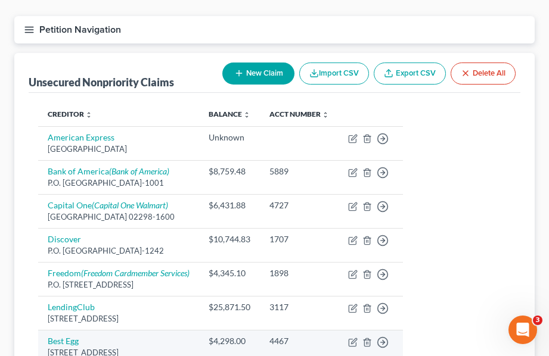
scroll to position [126, 0]
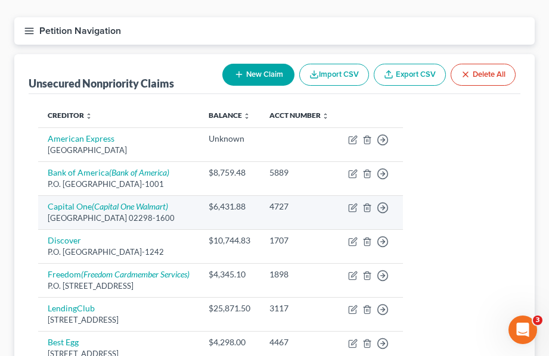
click at [199, 195] on td "Capital One (Capital One Walmart) PO Box 981600, Boston, MA 02298-1600" at bounding box center [118, 212] width 161 height 34
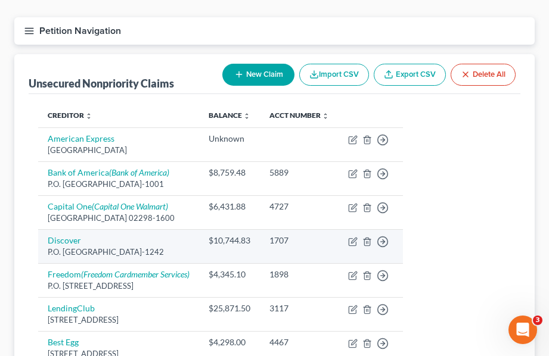
click at [186, 229] on td "Discover P.O. Box 71242, Charlotte, NC 28272-1242" at bounding box center [118, 246] width 161 height 34
click at [135, 229] on td "Discover P.O. Box 71242, Charlotte, NC 28272-1242" at bounding box center [118, 246] width 161 height 34
click at [61, 229] on td "Discover P.O. Box 71242, Charlotte, NC 28272-1242" at bounding box center [118, 246] width 161 height 34
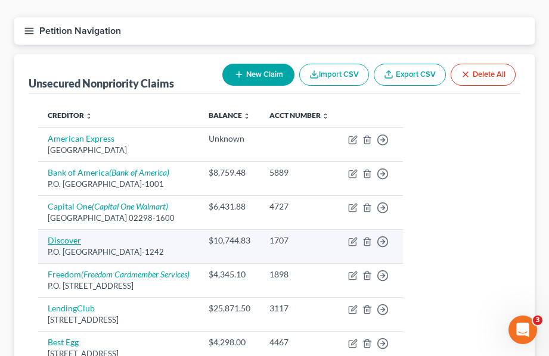
click at [60, 235] on link "Discover" at bounding box center [64, 240] width 33 height 10
select select "28"
select select "2"
select select "0"
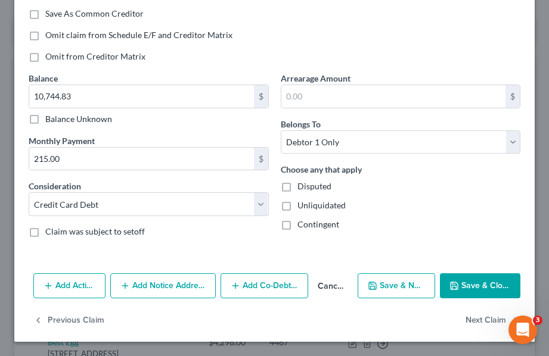
click at [136, 281] on button "Add Notice Address" at bounding box center [162, 285] width 105 height 25
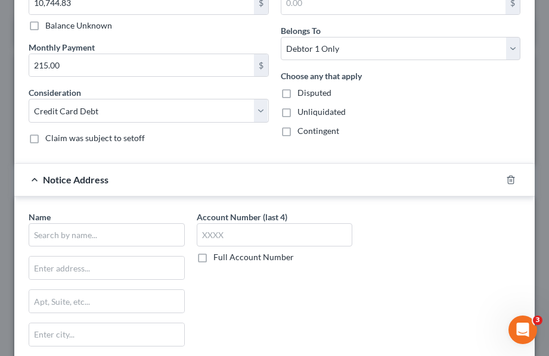
scroll to position [350, 0]
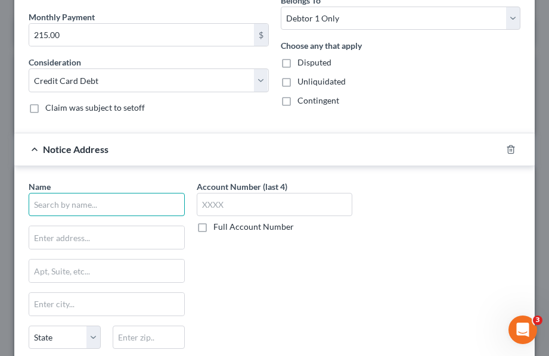
click at [124, 210] on input "text" at bounding box center [107, 205] width 156 height 24
type input "d"
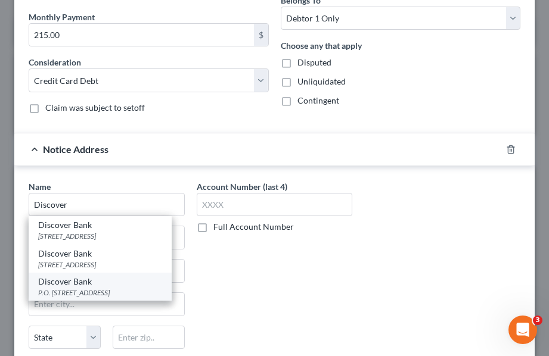
click at [83, 298] on div "P.O. [STREET_ADDRESS]" at bounding box center [100, 293] width 124 height 10
type input "Discover Bank"
type input "P.O. Box 30943"
type input "Salt Lake City"
select select "46"
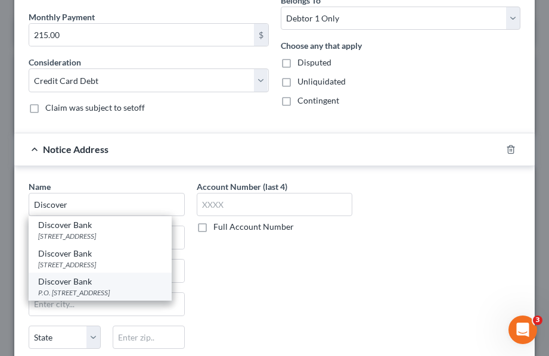
type input "84130"
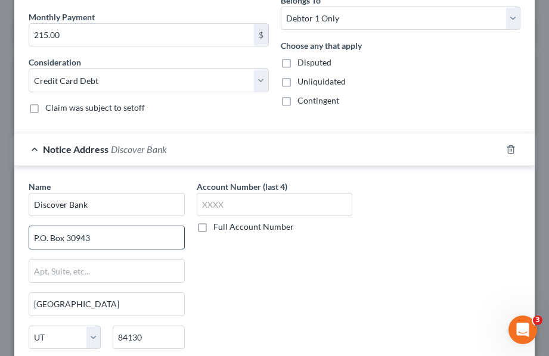
drag, startPoint x: 94, startPoint y: 238, endPoint x: 81, endPoint y: 238, distance: 13.1
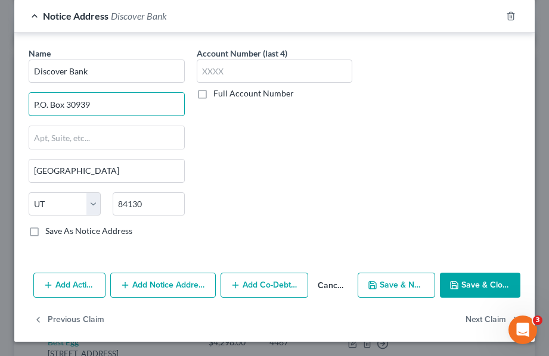
scroll to position [482, 0]
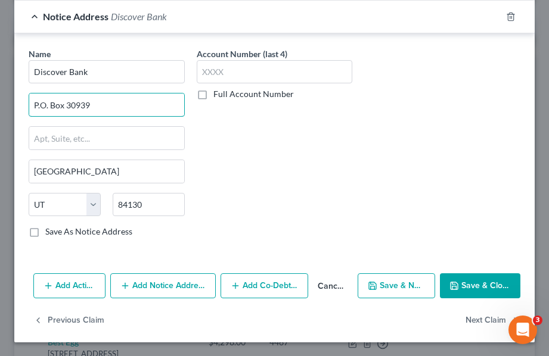
type input "P.O. Box 30939"
click at [481, 281] on button "Save & Close" at bounding box center [480, 285] width 80 height 25
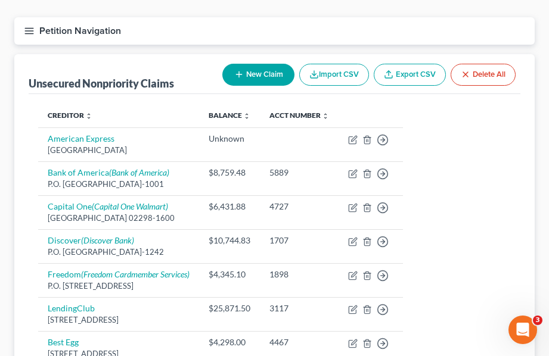
click at [251, 64] on button "New Claim" at bounding box center [258, 75] width 72 height 22
select select "2"
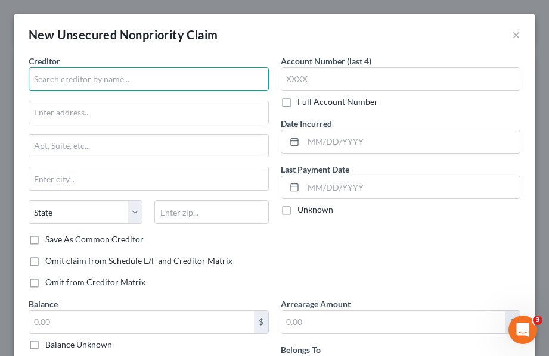
click at [205, 79] on input "text" at bounding box center [149, 79] width 240 height 24
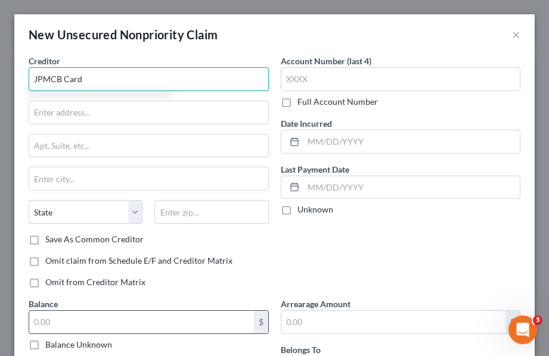
type input "JPMCB Card"
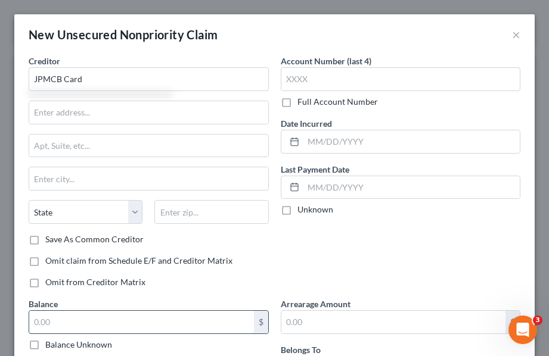
click at [155, 326] on input "text" at bounding box center [141, 322] width 225 height 23
type input "4,345"
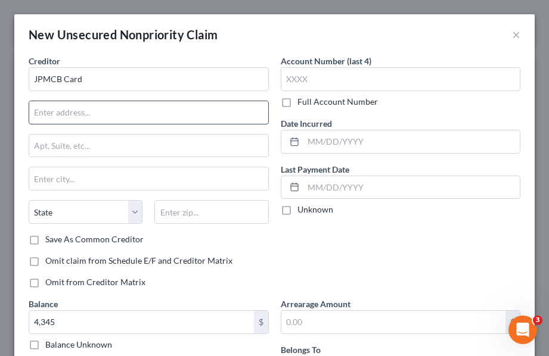
scroll to position [-1, 0]
type input "140"
type input "PO Box 15369"
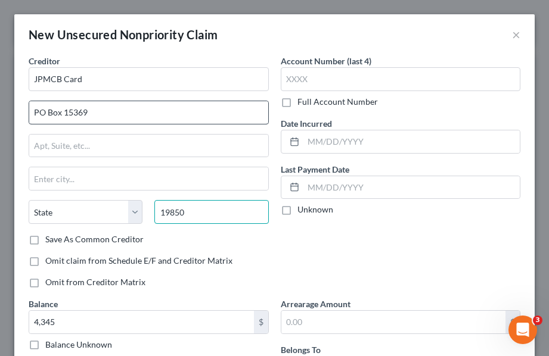
type input "19850"
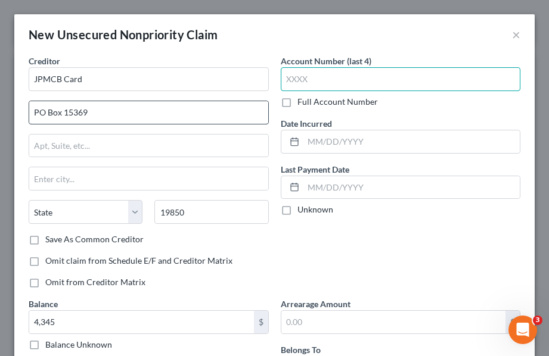
type input "Wilmington"
select select "7"
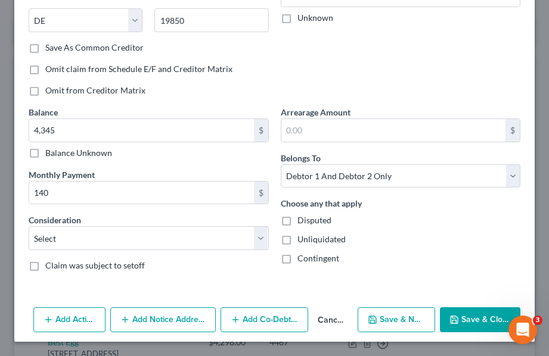
scroll to position [192, 0]
click at [390, 317] on button "Save & New" at bounding box center [395, 319] width 77 height 25
select select "2"
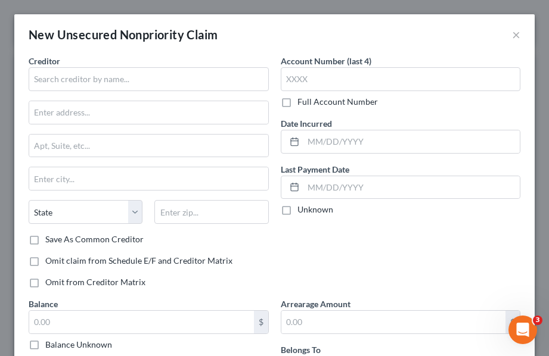
type input "4,345.00"
type input "140.00"
click at [516, 38] on button "×" at bounding box center [516, 34] width 8 height 14
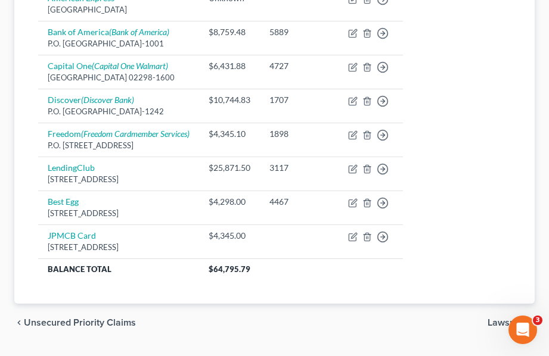
scroll to position [266, 0]
click at [88, 319] on span "Unsecured Priority Claims" at bounding box center [80, 324] width 112 height 10
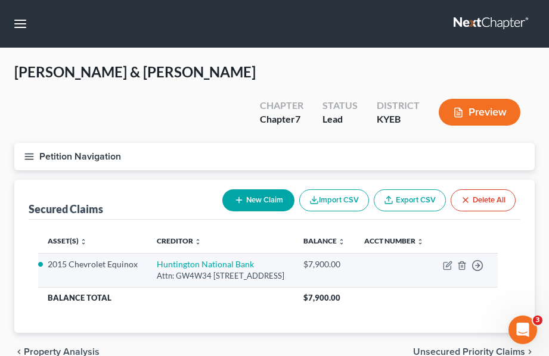
click at [264, 270] on div "Attn: GW4W34 [STREET_ADDRESS]" at bounding box center [220, 275] width 127 height 11
click at [233, 259] on link "Huntington National Bank" at bounding box center [205, 264] width 97 height 10
select select "36"
select select "2"
select select "0"
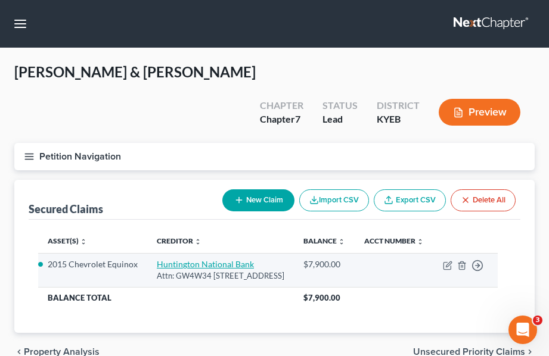
select select "0"
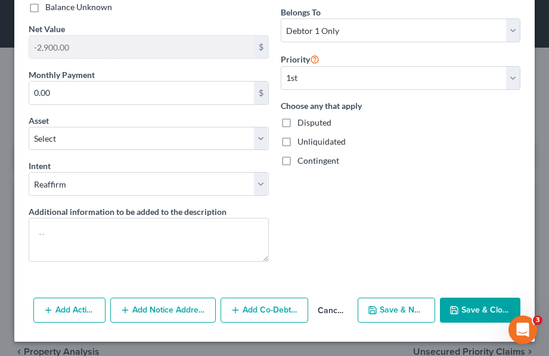
scroll to position [361, 0]
click at [183, 301] on button "Add Notice Address" at bounding box center [162, 310] width 105 height 25
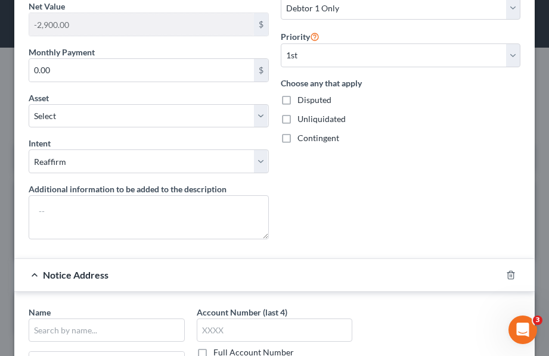
scroll to position [388, 0]
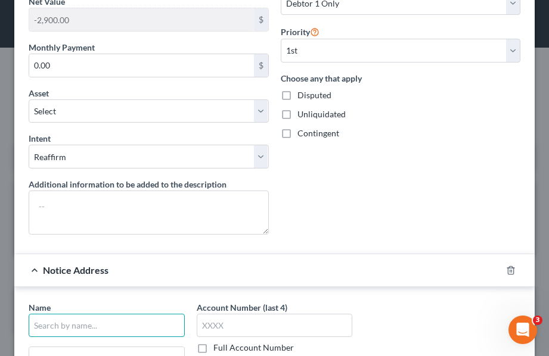
click at [124, 317] on input "text" at bounding box center [107, 326] width 156 height 24
type input "The Huntington National Bank"
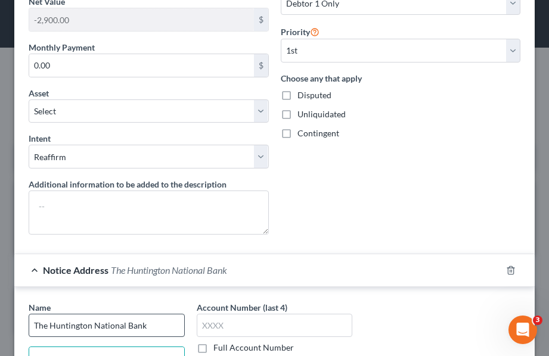
scroll to position [396, 0]
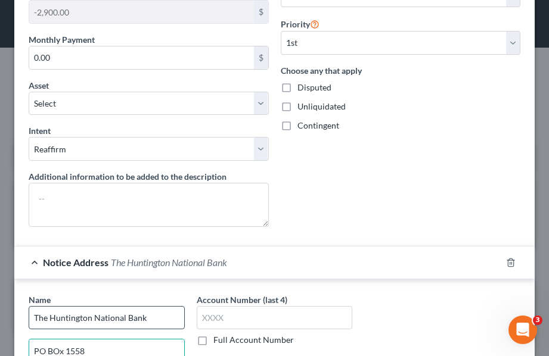
type input "PO BOx 1558"
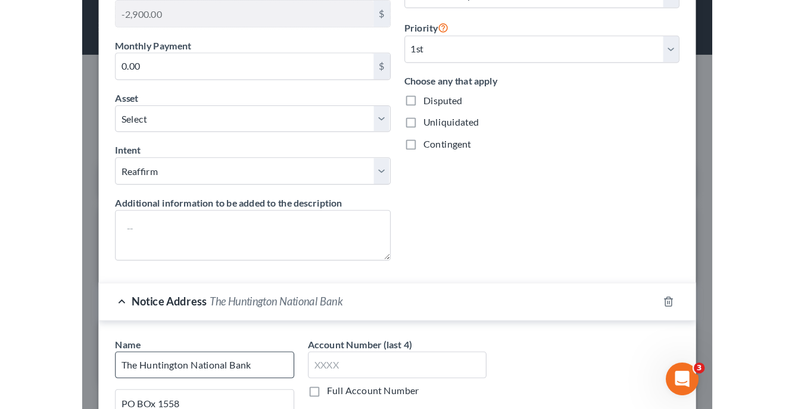
scroll to position [602, 0]
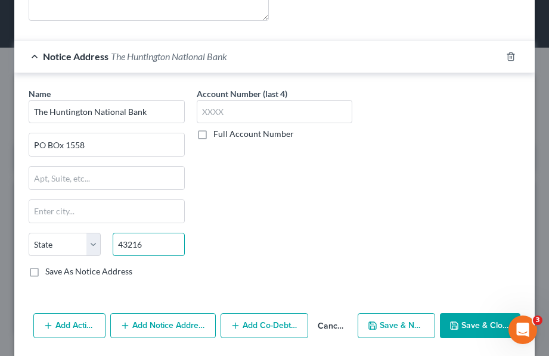
type input "43216"
type input "Columbus"
select select "36"
click at [500, 330] on button "Save & Close" at bounding box center [480, 325] width 80 height 25
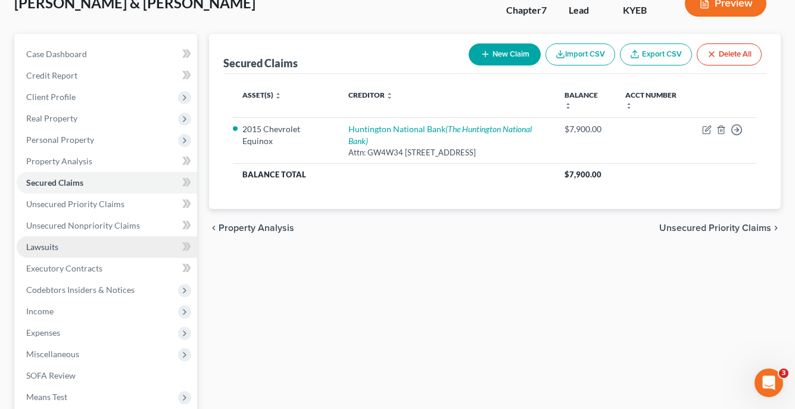
scroll to position [99, 0]
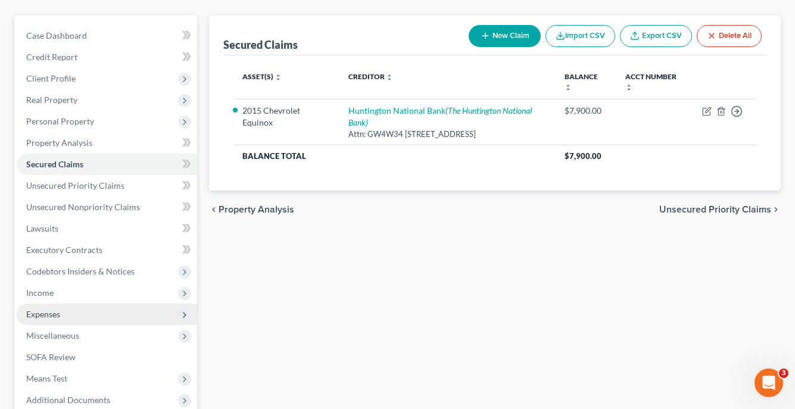
click at [81, 313] on span "Expenses" at bounding box center [107, 314] width 180 height 21
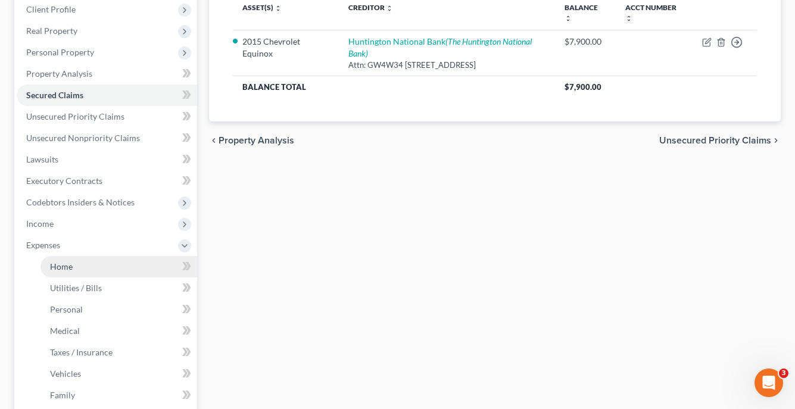
click at [77, 272] on link "Home" at bounding box center [118, 266] width 157 height 21
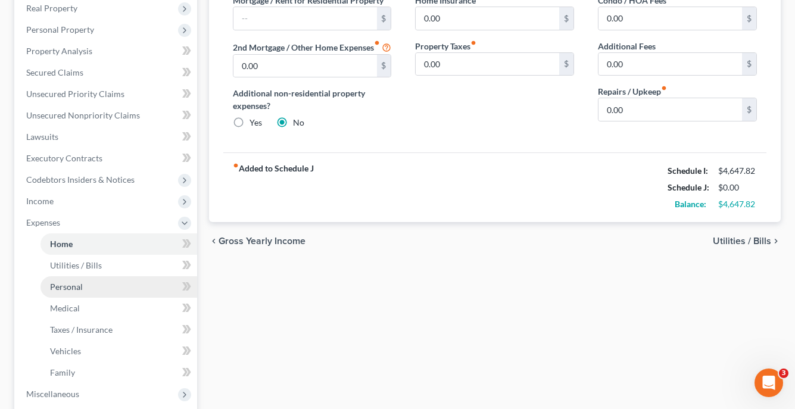
click at [111, 286] on link "Personal" at bounding box center [118, 286] width 157 height 21
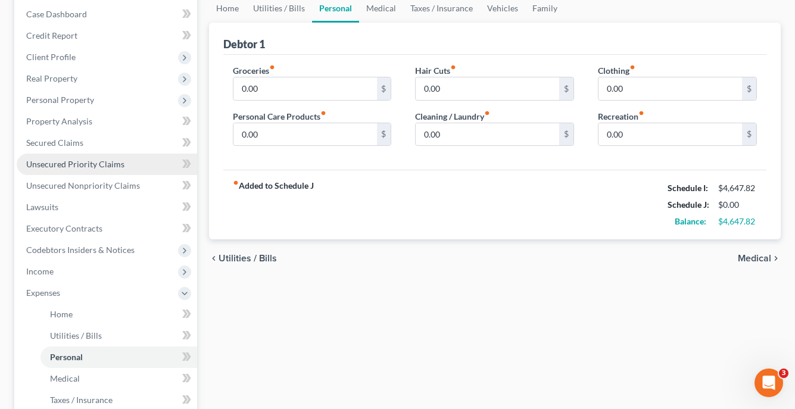
scroll to position [182, 0]
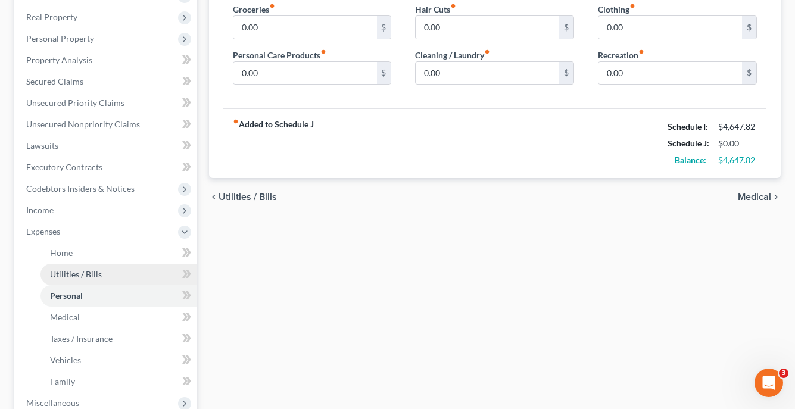
click at [71, 275] on span "Utilities / Bills" at bounding box center [76, 274] width 52 height 10
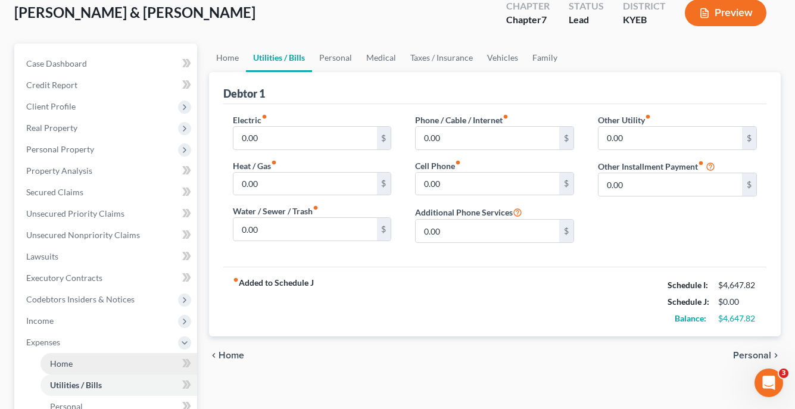
click at [73, 373] on link "Home" at bounding box center [118, 363] width 157 height 21
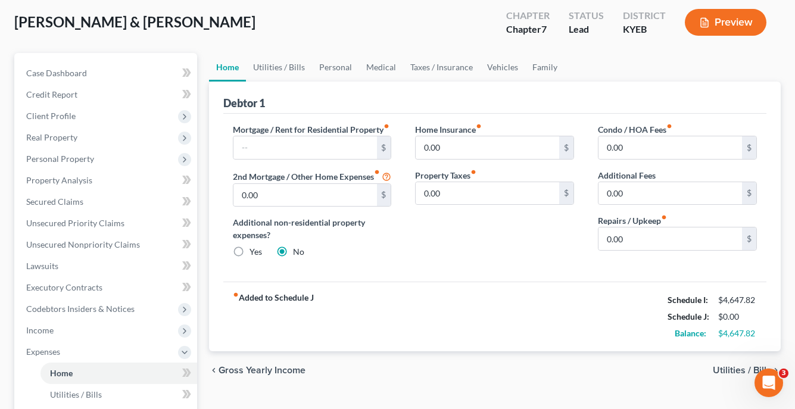
scroll to position [86, 0]
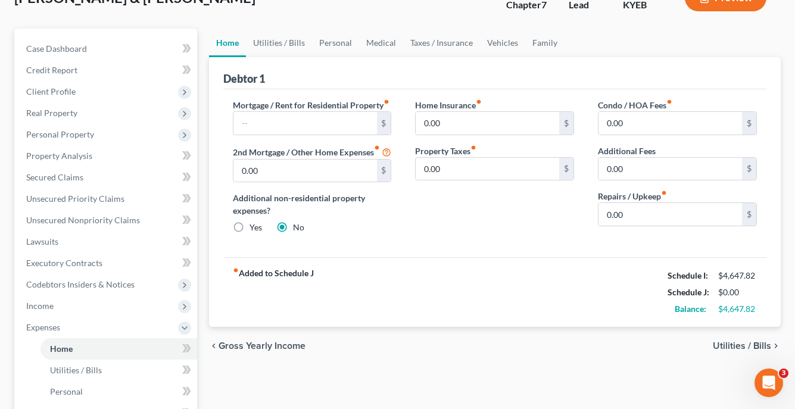
click at [724, 364] on div "chevron_left Gross Yearly Income Utilities / Bills chevron_right" at bounding box center [495, 346] width 572 height 38
click at [725, 351] on span "Utilities / Bills" at bounding box center [742, 346] width 58 height 10
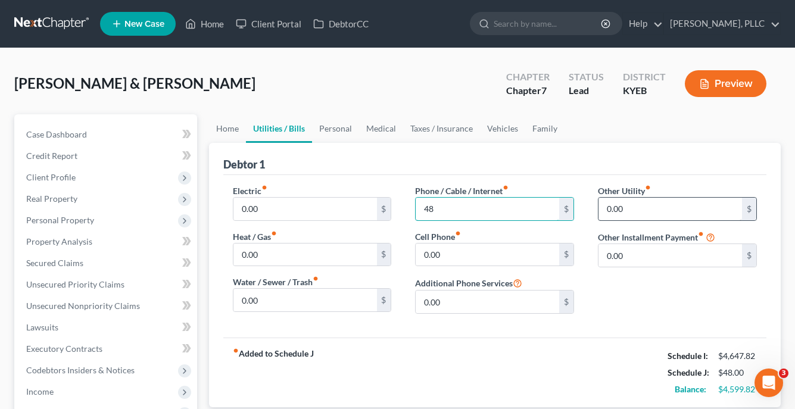
type input "48"
click at [605, 207] on input "0.00" at bounding box center [671, 209] width 144 height 23
drag, startPoint x: 630, startPoint y: 207, endPoint x: 571, endPoint y: 205, distance: 59.6
click at [571, 207] on div "Electric fiber_manual_record 0.00 $ Heat / Gas fiber_manual_record 0.00 $ Water…" at bounding box center [495, 254] width 548 height 139
type input "60"
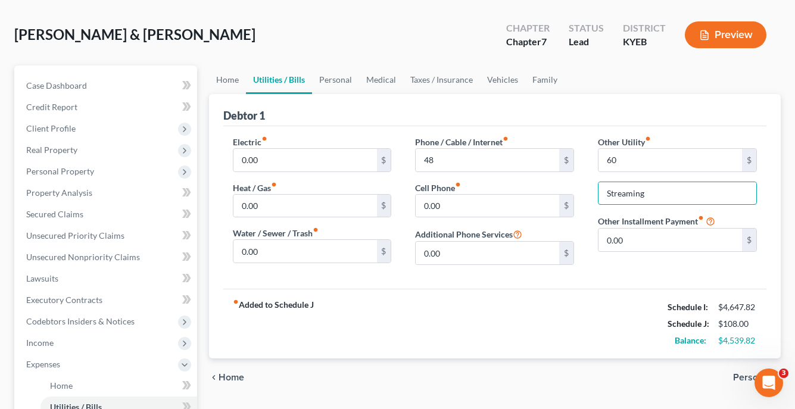
scroll to position [49, 0]
type input "Streaming"
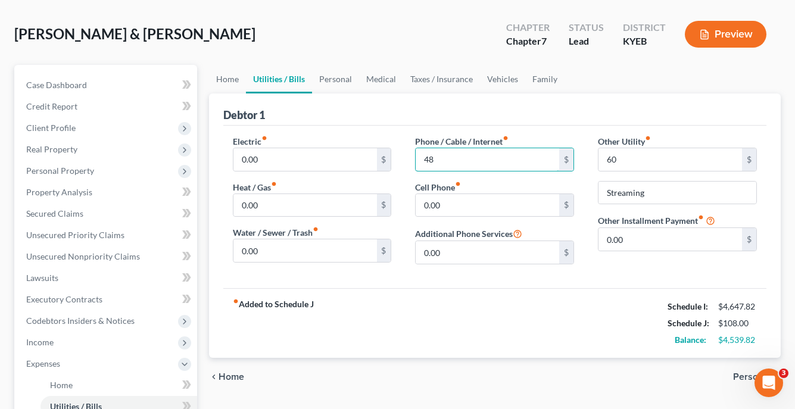
drag, startPoint x: 452, startPoint y: 166, endPoint x: 398, endPoint y: 155, distance: 54.6
click at [399, 156] on div "Electric fiber_manual_record 0.00 $ Heat / Gas fiber_manual_record 0.00 $ Water…" at bounding box center [495, 204] width 548 height 139
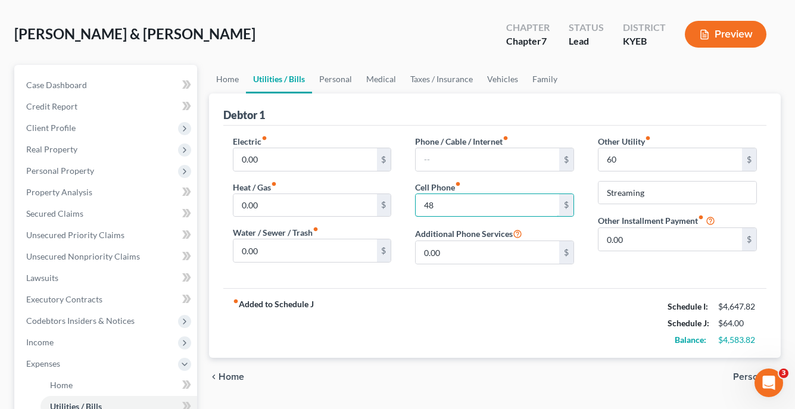
type input "48"
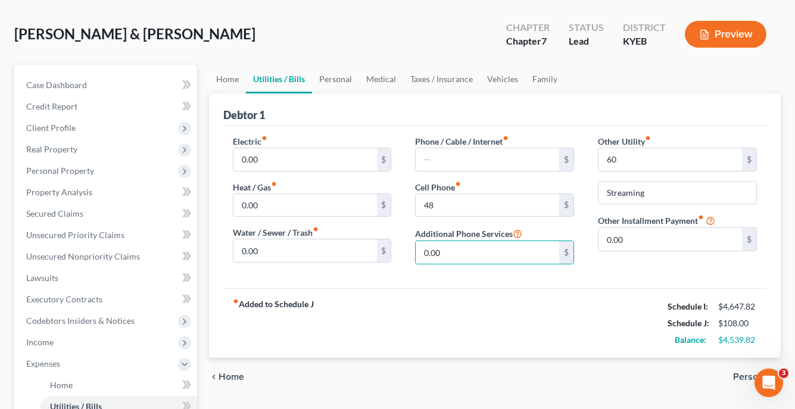
click at [739, 373] on span "Personal" at bounding box center [752, 377] width 38 height 10
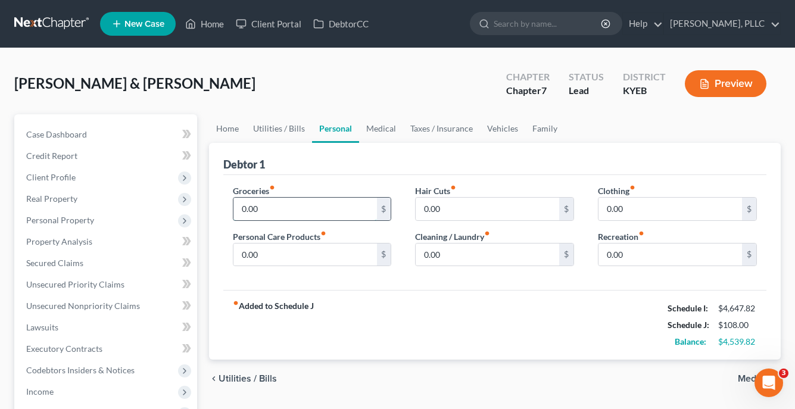
click at [320, 205] on input "0.00" at bounding box center [305, 209] width 144 height 23
type input "0"
type input "1,200"
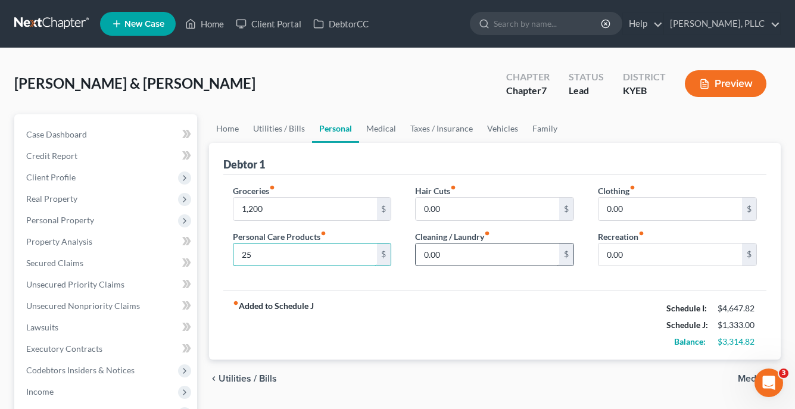
type input "25"
click at [447, 253] on input "0.00" at bounding box center [488, 255] width 144 height 23
drag, startPoint x: 447, startPoint y: 253, endPoint x: 387, endPoint y: 255, distance: 60.2
click at [387, 255] on div "Groceries fiber_manual_record 1,200 $ Personal Care Products fiber_manual_recor…" at bounding box center [495, 231] width 548 height 92
type input "75"
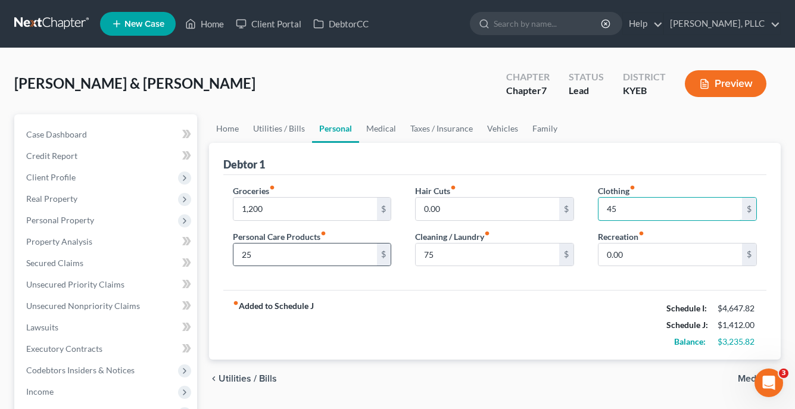
type input "45"
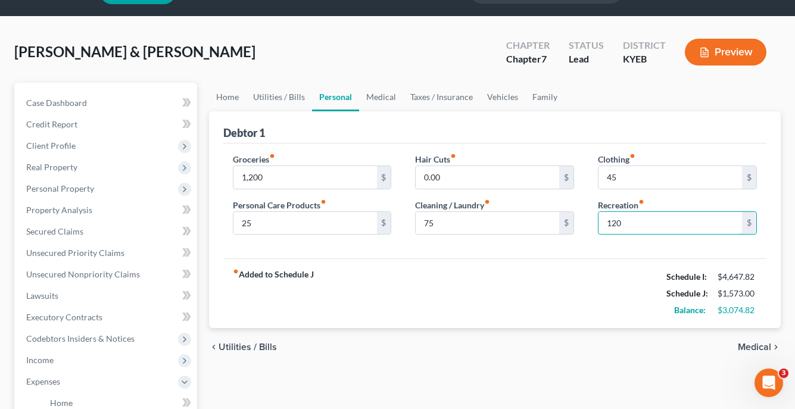
scroll to position [38, 0]
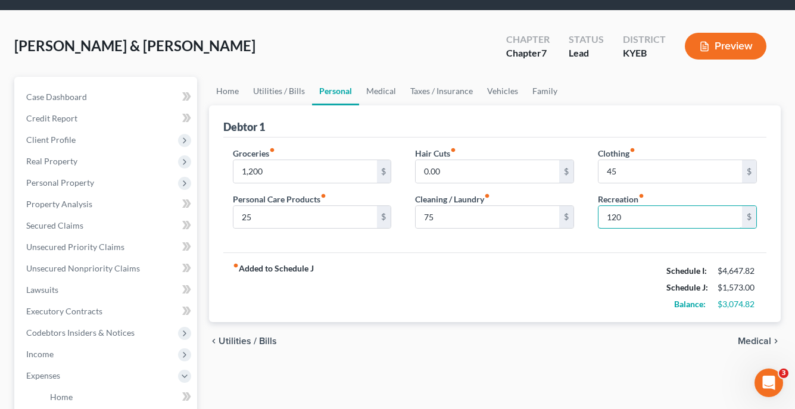
type input "120"
click at [740, 343] on span "Medical" at bounding box center [754, 342] width 33 height 10
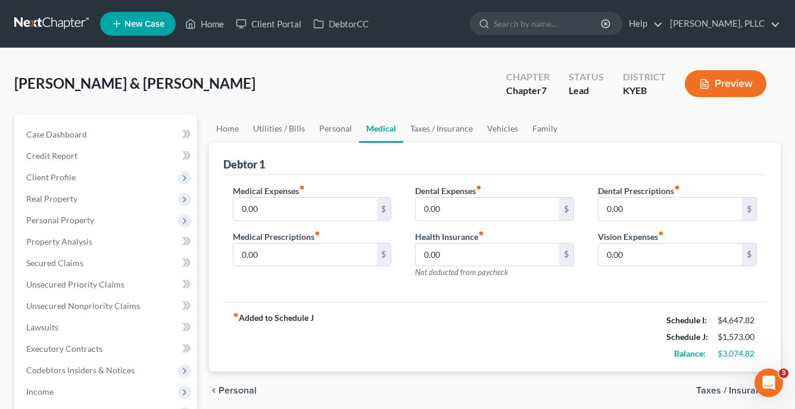
click at [709, 387] on span "Taxes / Insurance" at bounding box center [733, 391] width 75 height 10
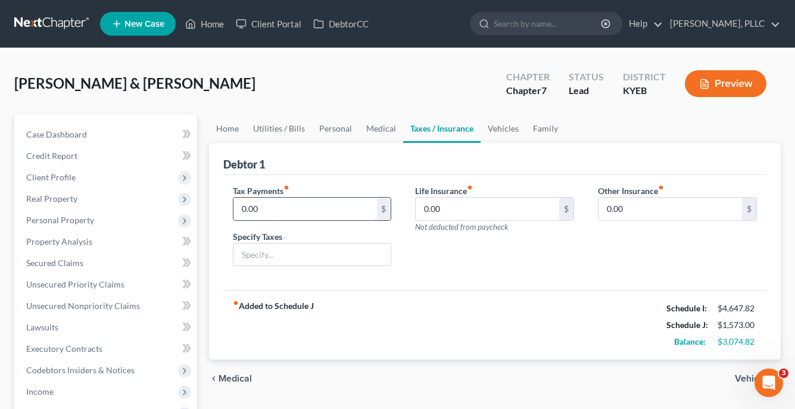
type input "5"
type input "65"
click at [746, 375] on span "Vehicles" at bounding box center [753, 379] width 36 height 10
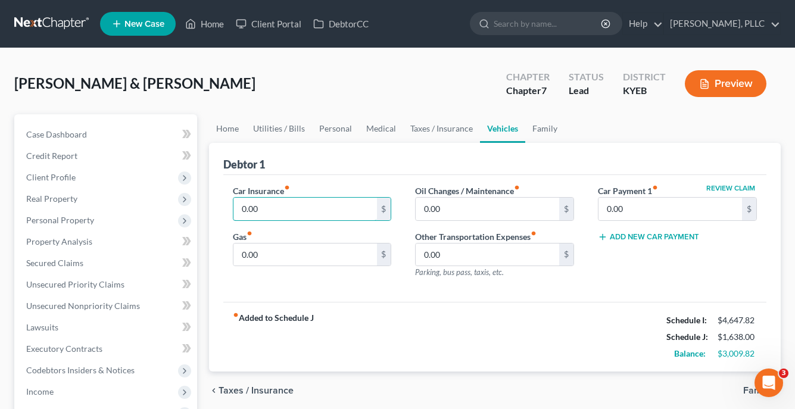
drag, startPoint x: 303, startPoint y: 214, endPoint x: 204, endPoint y: 214, distance: 98.9
type input "0"
type input "60"
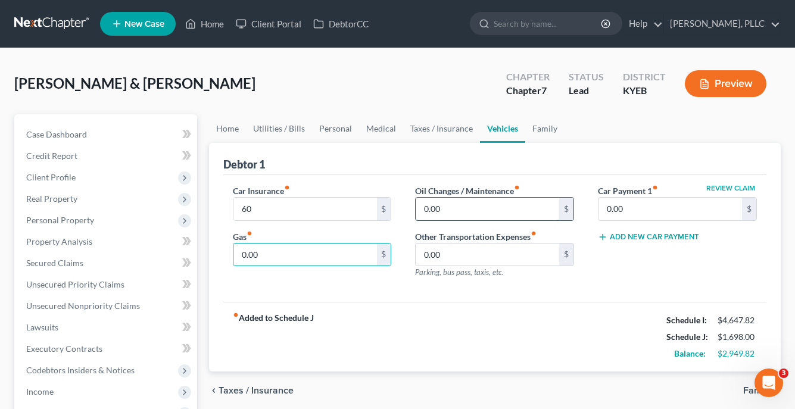
click at [425, 209] on input "0.00" at bounding box center [488, 209] width 144 height 23
type input "30.00"
click at [603, 209] on input "0.00" at bounding box center [671, 209] width 144 height 23
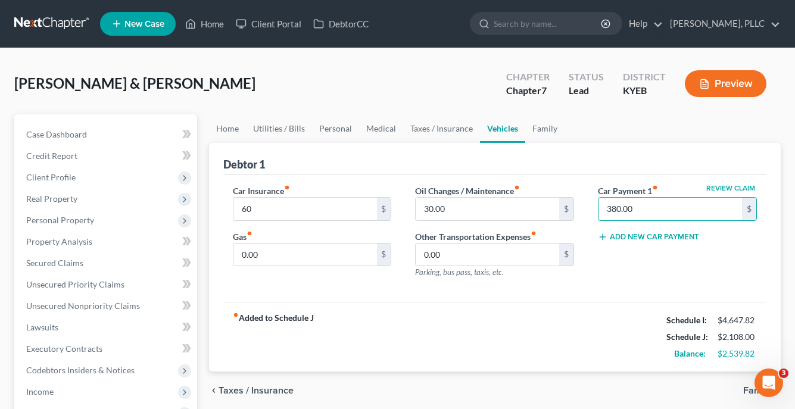
type input "380.00"
click at [719, 186] on button "Review Claim" at bounding box center [731, 188] width 52 height 7
select select "36"
select select "0"
select select "2"
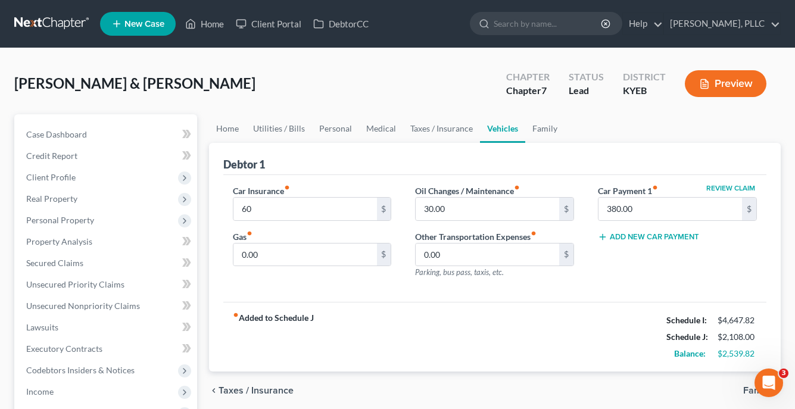
select select "0"
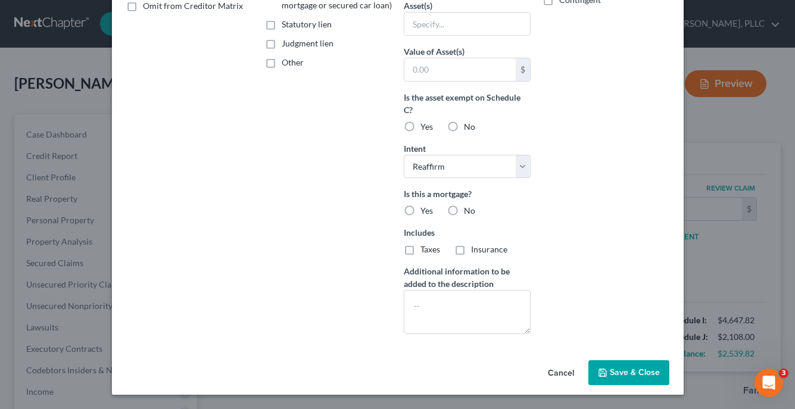
scroll to position [255, 0]
click at [640, 394] on div "Cancel Save & Close" at bounding box center [398, 375] width 572 height 39
click at [637, 373] on span "Save & Close" at bounding box center [635, 372] width 50 height 10
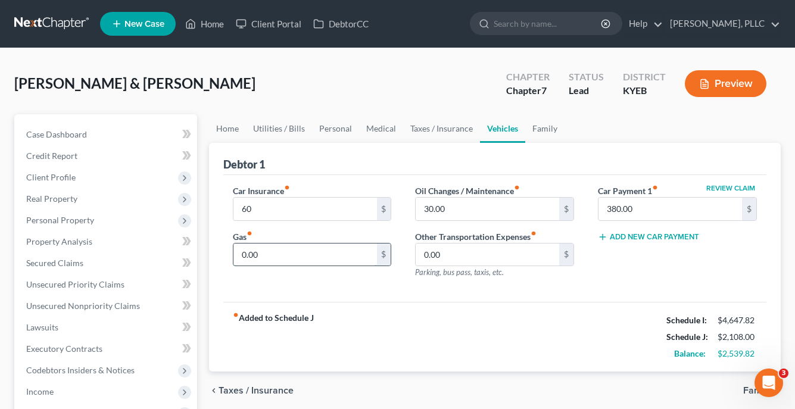
click at [286, 262] on input "0.00" at bounding box center [305, 255] width 144 height 23
drag, startPoint x: 285, startPoint y: 257, endPoint x: 189, endPoint y: 261, distance: 96.6
click at [244, 258] on input "0.00" at bounding box center [305, 255] width 144 height 23
type input "150.00"
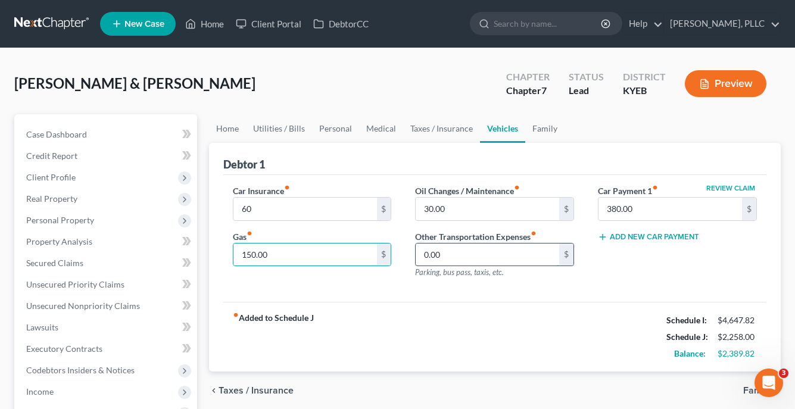
click at [456, 256] on input "0.00" at bounding box center [488, 255] width 144 height 23
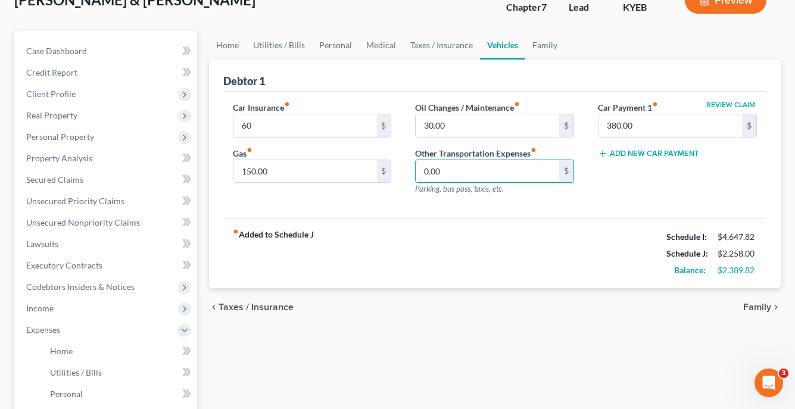
scroll to position [85, 0]
click at [747, 307] on span "Family" at bounding box center [757, 306] width 28 height 10
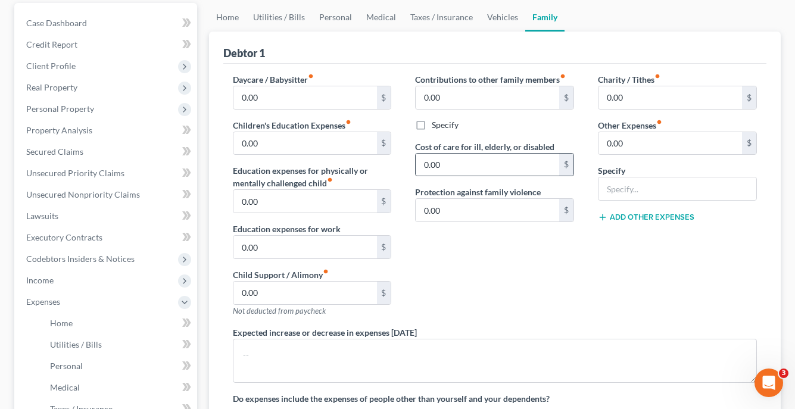
scroll to position [113, 0]
click at [604, 144] on input "0.00" at bounding box center [671, 142] width 144 height 23
type input "25.00"
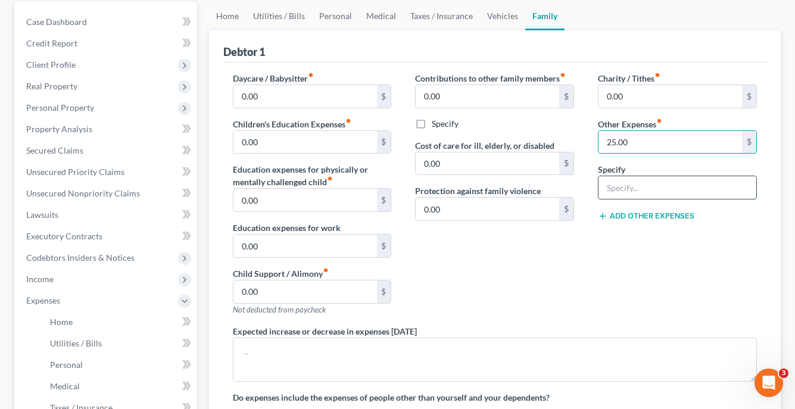
click at [655, 190] on input "text" at bounding box center [678, 187] width 158 height 23
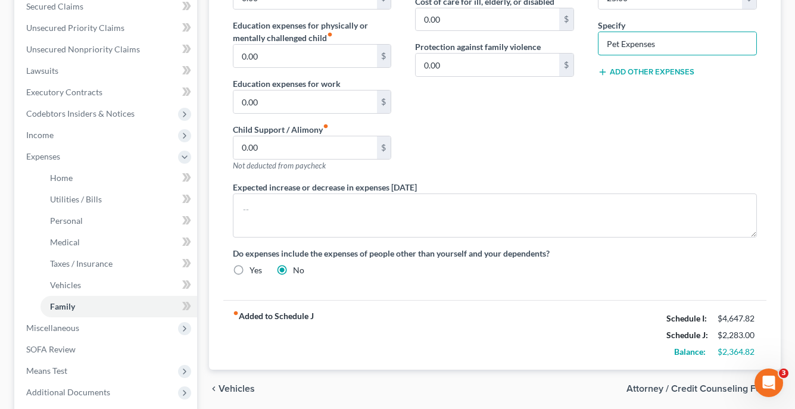
scroll to position [316, 0]
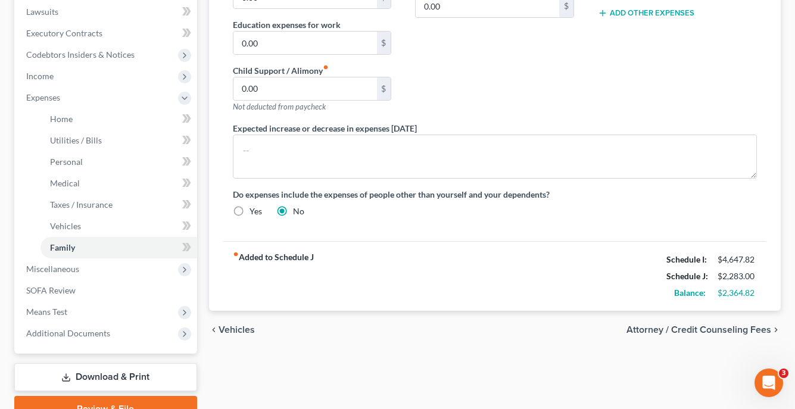
type input "Pet Expenses"
click at [712, 333] on span "Attorney / Credit Counseling Fees" at bounding box center [699, 330] width 145 height 10
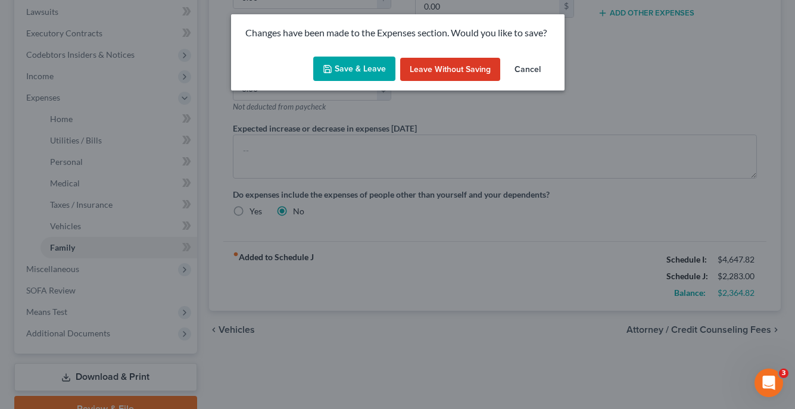
click at [372, 69] on button "Save & Leave" at bounding box center [354, 69] width 82 height 25
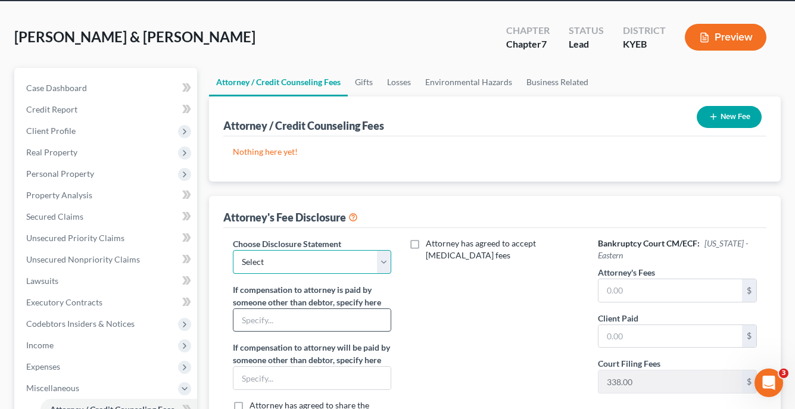
scroll to position [27, 0]
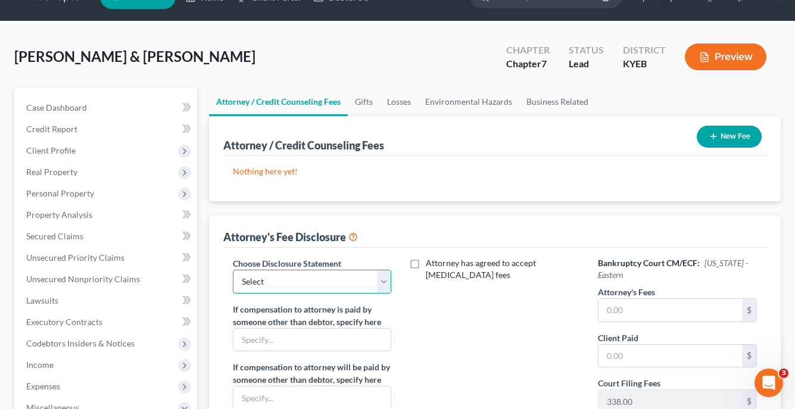
select select "0"
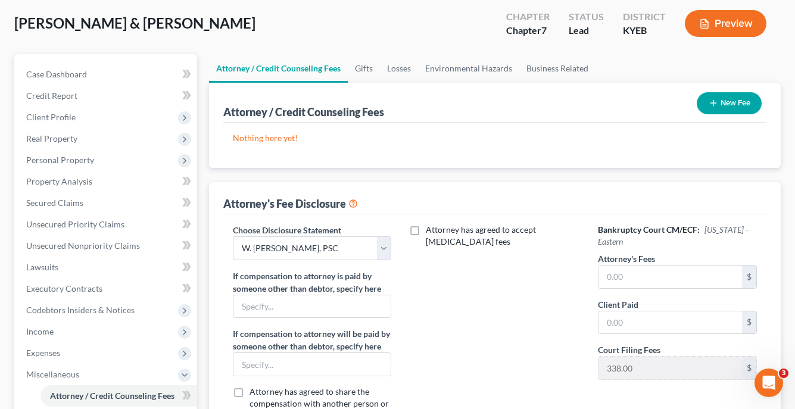
click at [713, 91] on div "New Fee" at bounding box center [729, 104] width 74 height 32
click at [709, 105] on icon "button" at bounding box center [714, 103] width 10 height 10
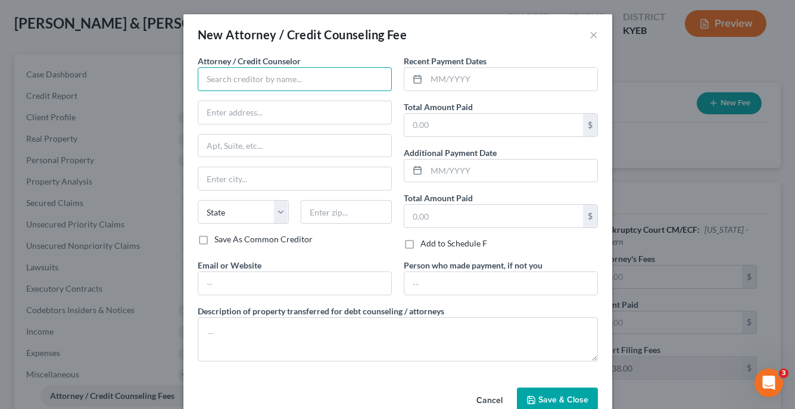
click at [318, 83] on input "text" at bounding box center [295, 79] width 194 height 24
type input "[PERSON_NAME], PLLC"
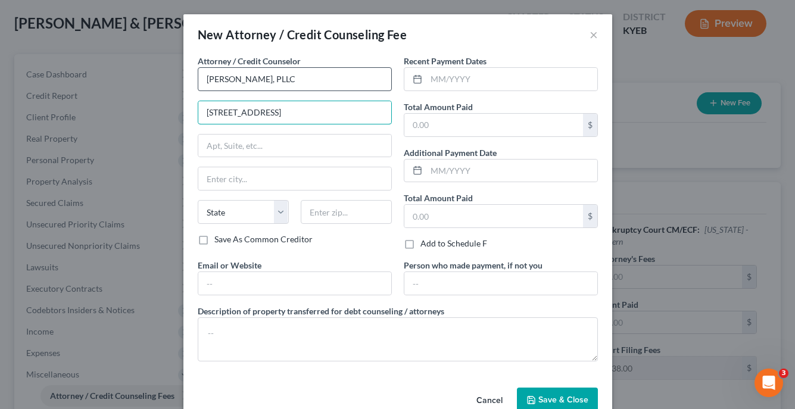
type input "106 Park Street"
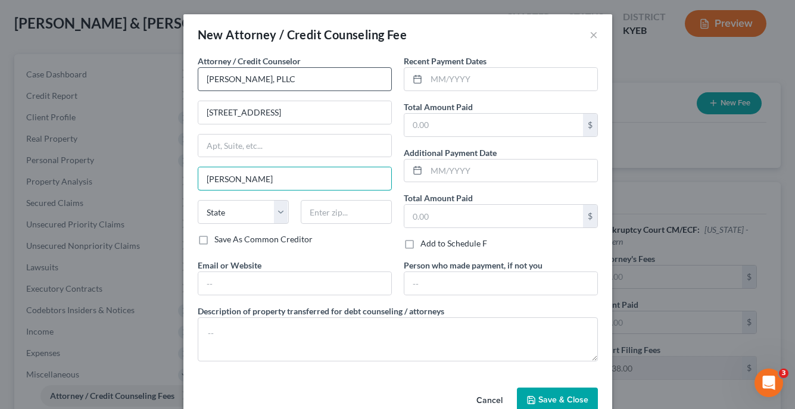
type input "Grayson"
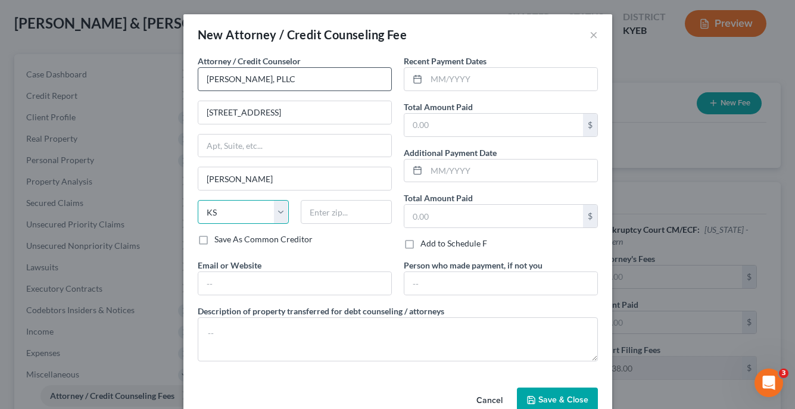
select select "18"
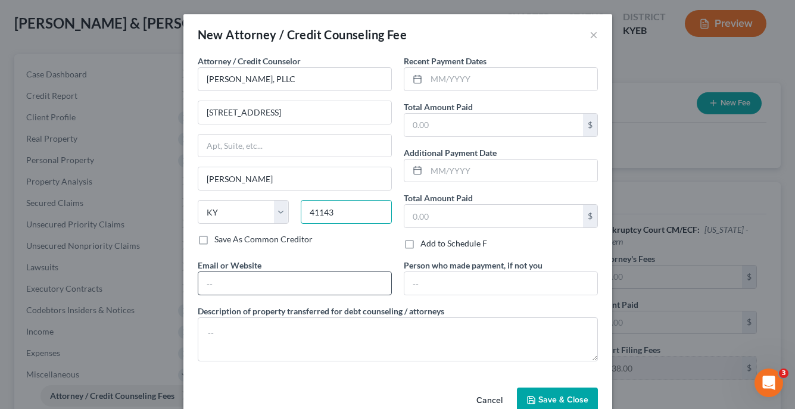
type input "41143"
type input "whit"
type input "WhitleyHillBailey@gmail.com"
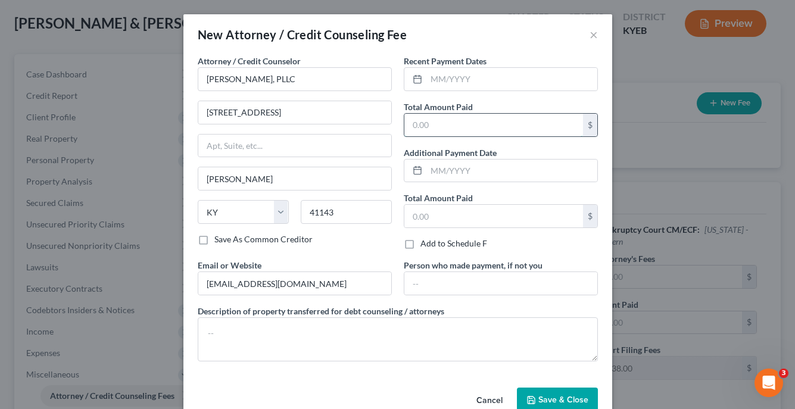
click at [410, 126] on input "text" at bounding box center [493, 125] width 179 height 23
type input "1,000.00"
click at [449, 80] on input "text" at bounding box center [511, 79] width 171 height 23
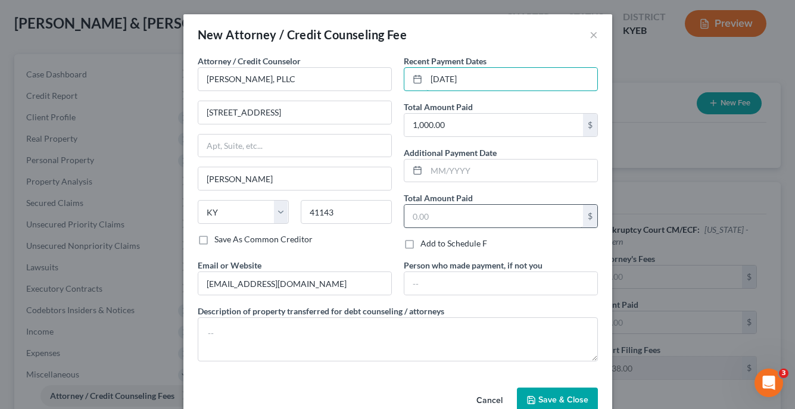
type input "09/30/2025"
click at [441, 206] on input "text" at bounding box center [493, 216] width 179 height 23
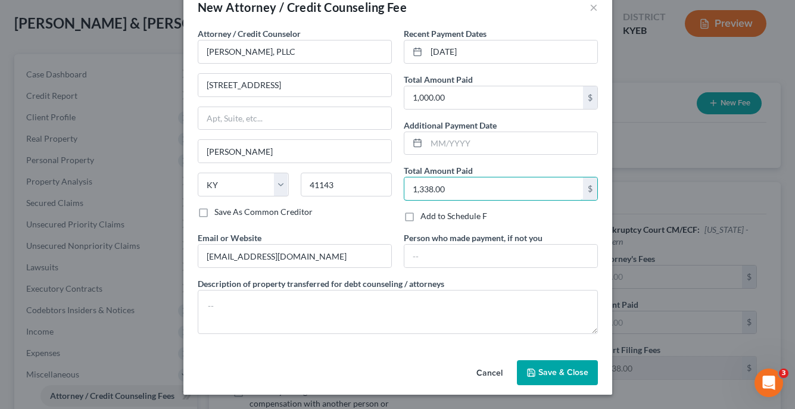
scroll to position [27, 0]
type input "1,338.00"
click at [580, 384] on button "Save & Close" at bounding box center [557, 372] width 81 height 25
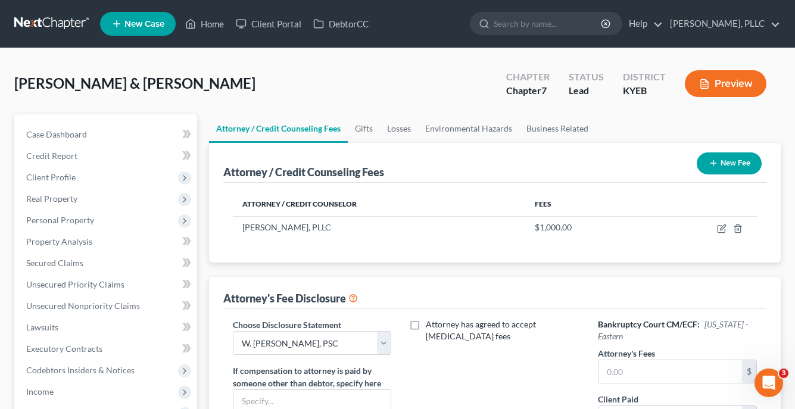
scroll to position [0, 0]
click at [702, 82] on icon "button" at bounding box center [704, 84] width 11 height 11
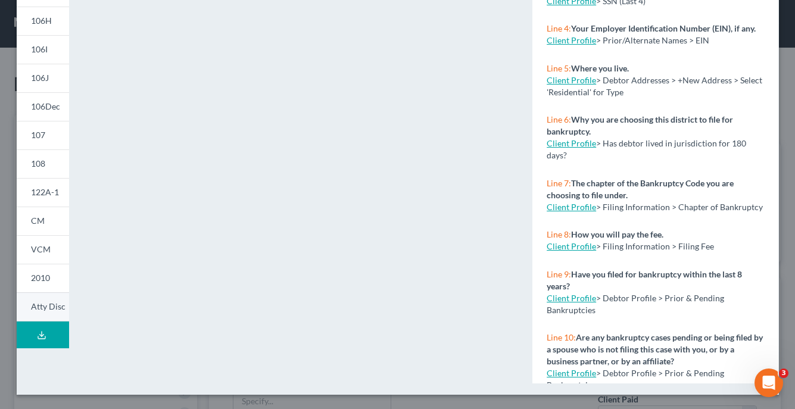
click at [46, 305] on span "Atty Disc" at bounding box center [48, 306] width 35 height 10
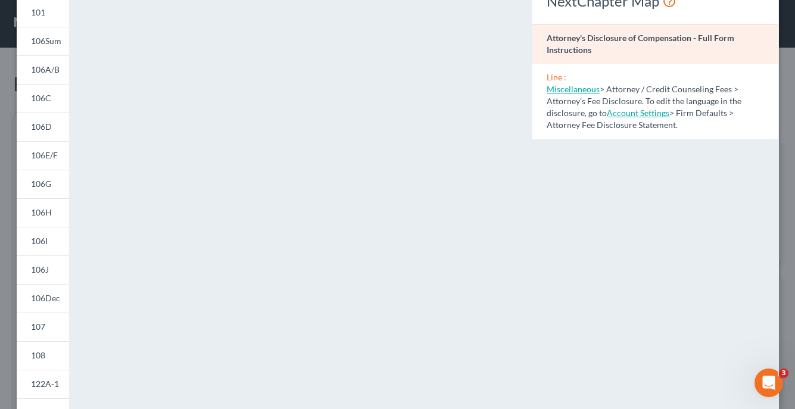
scroll to position [68, 0]
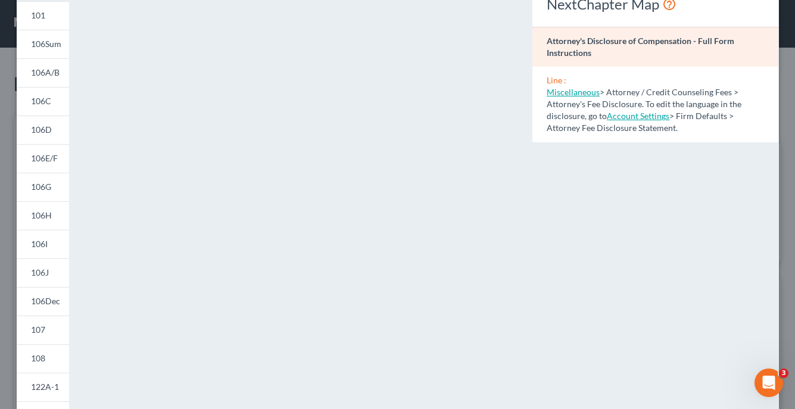
click at [633, 119] on link "Account Settings" at bounding box center [638, 116] width 63 height 10
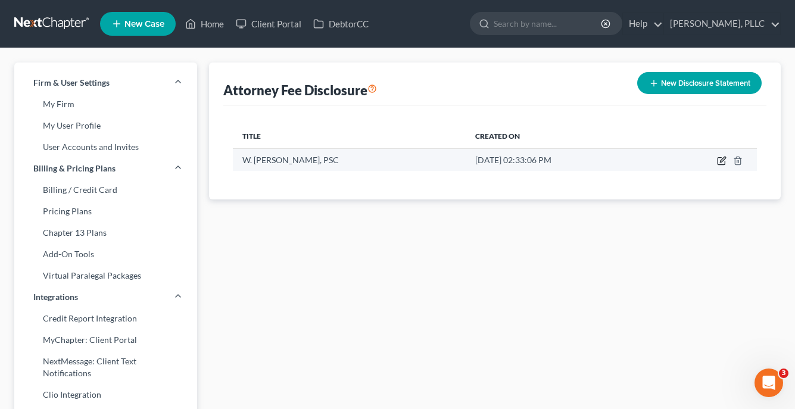
click at [721, 162] on icon "button" at bounding box center [722, 159] width 5 height 5
select select "32"
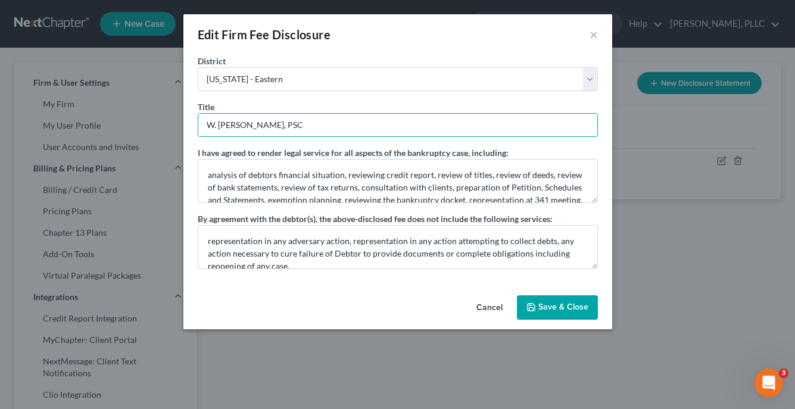
drag, startPoint x: 323, startPoint y: 126, endPoint x: 154, endPoint y: 126, distance: 169.7
click at [154, 126] on div "Edit Firm Fee Disclosure × District Alabama - Middle Alabama - Northern Alabama…" at bounding box center [397, 204] width 795 height 409
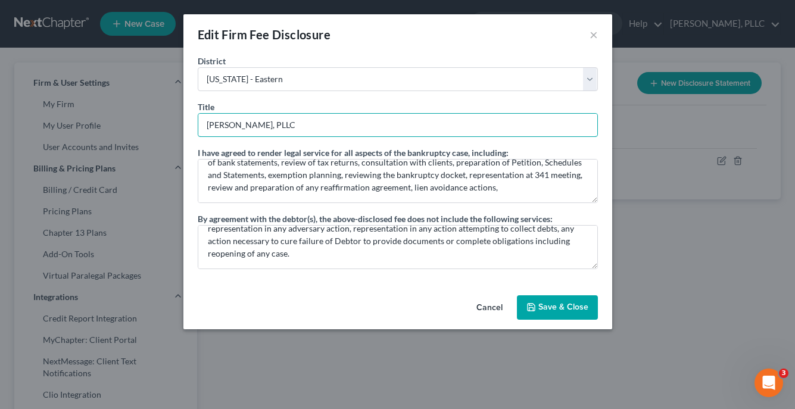
scroll to position [13, 0]
type input "[PERSON_NAME], PLLC"
click at [559, 313] on button "Save & Close" at bounding box center [557, 307] width 81 height 25
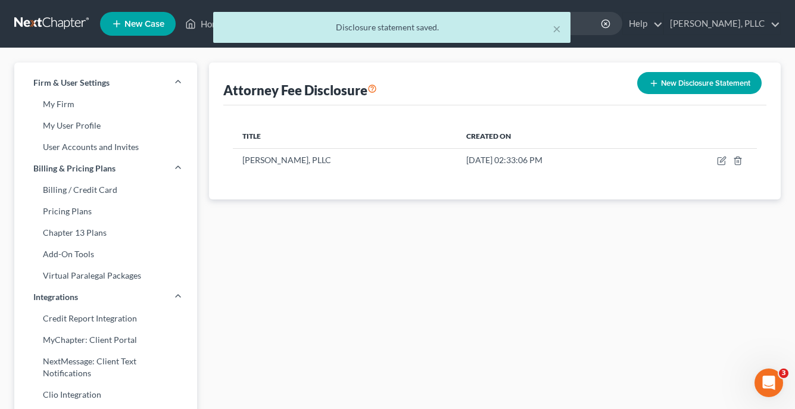
select select "0"
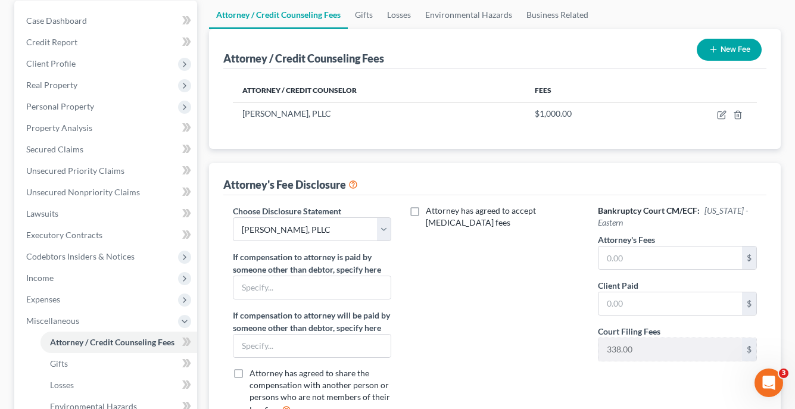
scroll to position [115, 0]
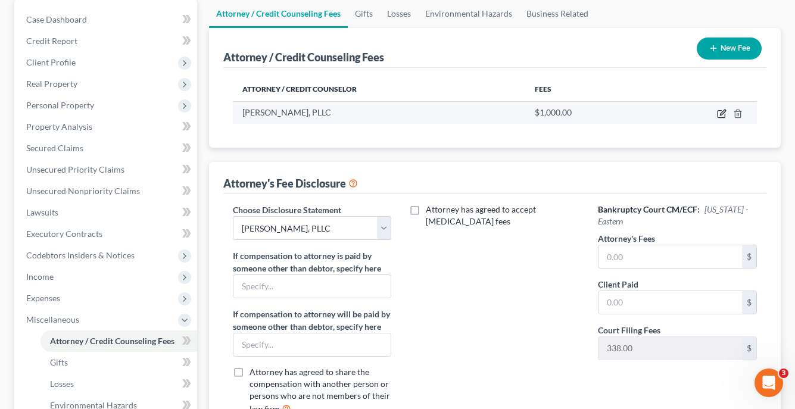
click at [722, 116] on icon "button" at bounding box center [722, 114] width 10 height 10
select select "18"
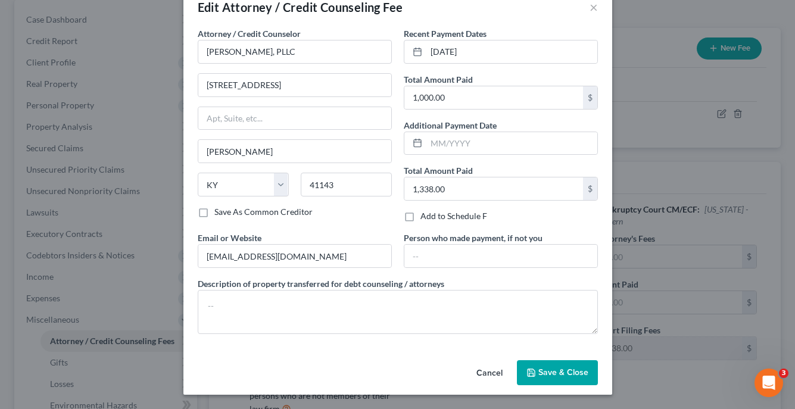
scroll to position [27, 0]
drag, startPoint x: 473, startPoint y: 192, endPoint x: 392, endPoint y: 188, distance: 81.1
click at [392, 189] on div "Attorney / Credit Counselor * Whitley Hill Bailey, PLLC 106 Park Street Grayson…" at bounding box center [398, 185] width 412 height 316
type input "1,000.00"
click at [549, 377] on span "Save & Close" at bounding box center [563, 372] width 50 height 10
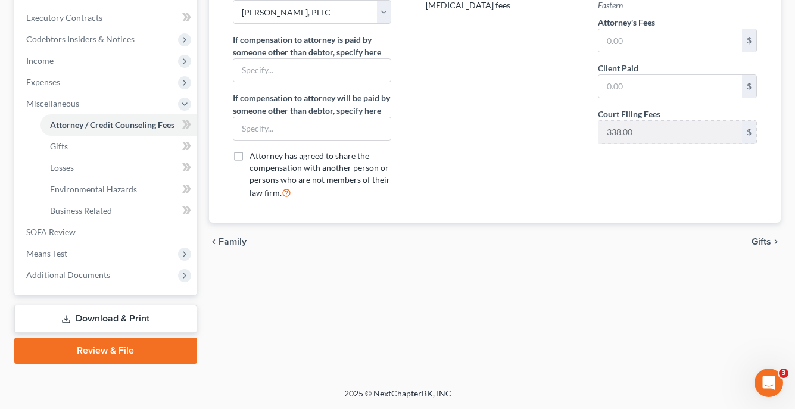
click at [753, 238] on span "Gifts" at bounding box center [762, 242] width 20 height 10
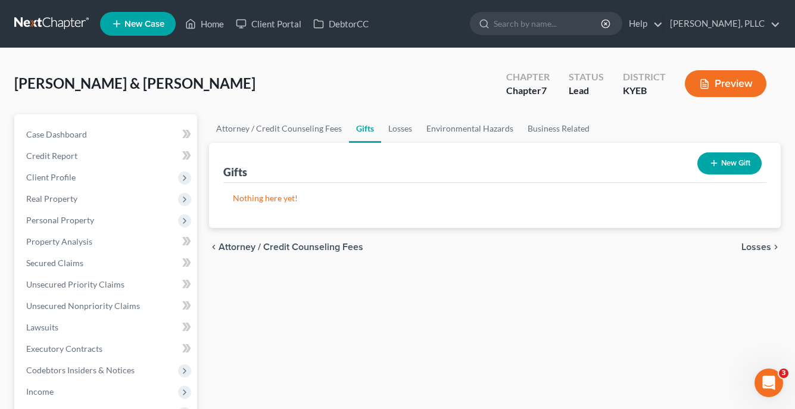
click at [704, 62] on div "McCoy, Savannah & Nathan Upgraded Chapter Chapter 7 Status Lead District KYEB P…" at bounding box center [397, 383] width 795 height 671
click at [708, 89] on icon "button" at bounding box center [704, 84] width 11 height 11
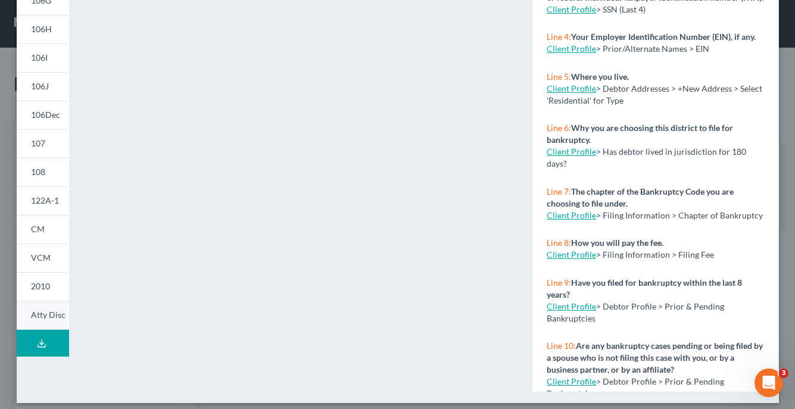
click at [52, 320] on span "Atty Disc" at bounding box center [48, 315] width 35 height 10
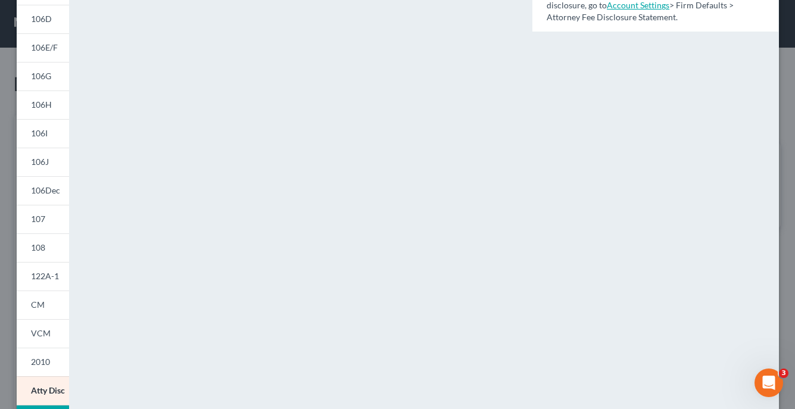
scroll to position [175, 0]
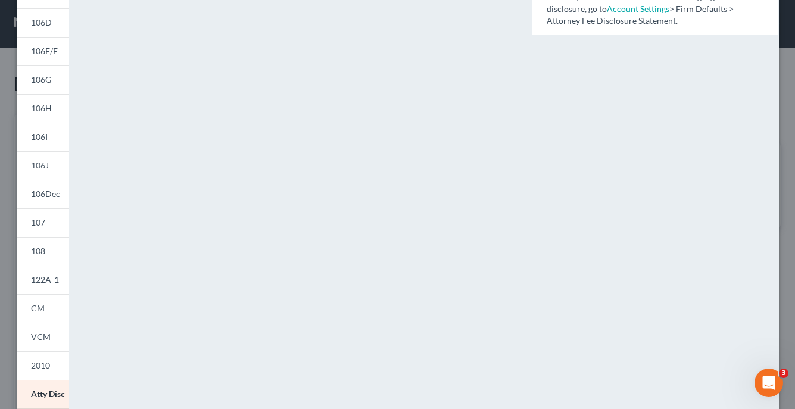
select select "0"
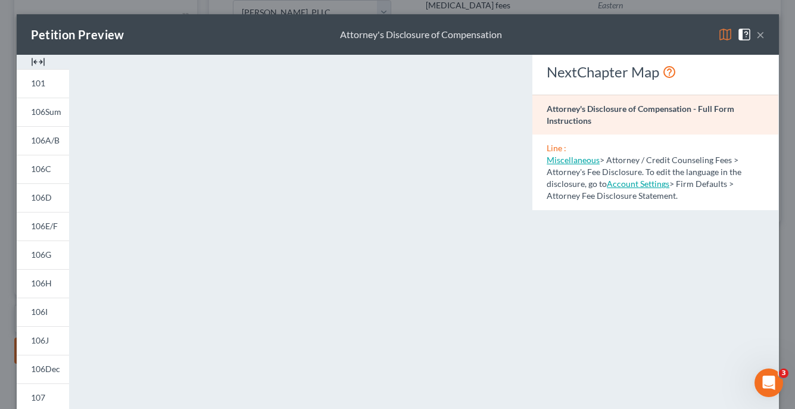
click at [578, 159] on link "Miscellaneous" at bounding box center [573, 160] width 53 height 10
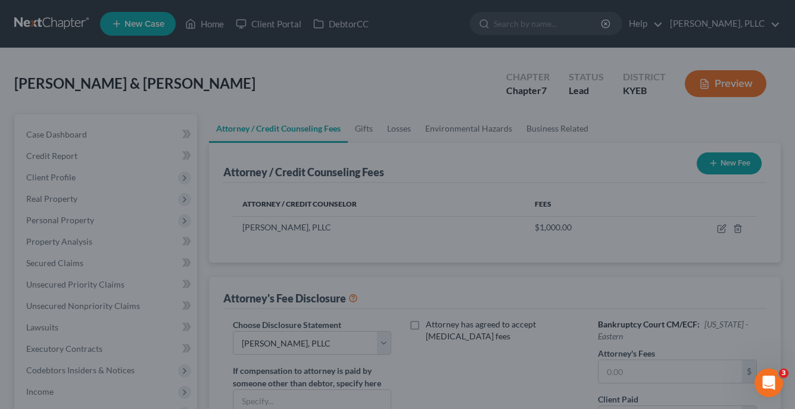
select select "0"
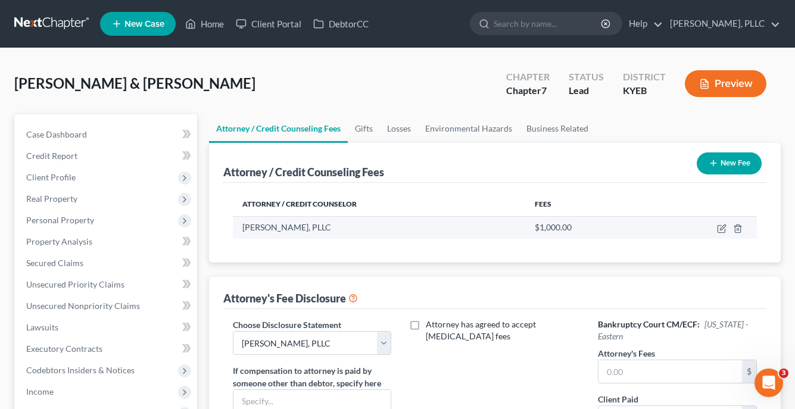
click at [716, 227] on td at bounding box center [703, 227] width 108 height 23
click at [722, 228] on icon "button" at bounding box center [722, 227] width 5 height 5
select select "18"
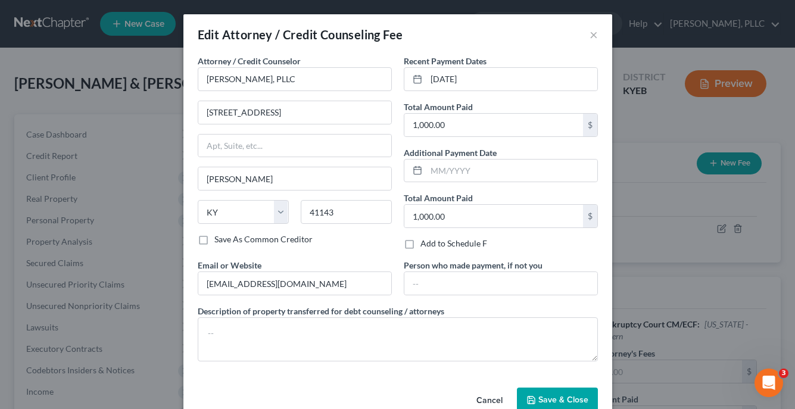
click at [536, 398] on icon "button" at bounding box center [531, 400] width 10 height 10
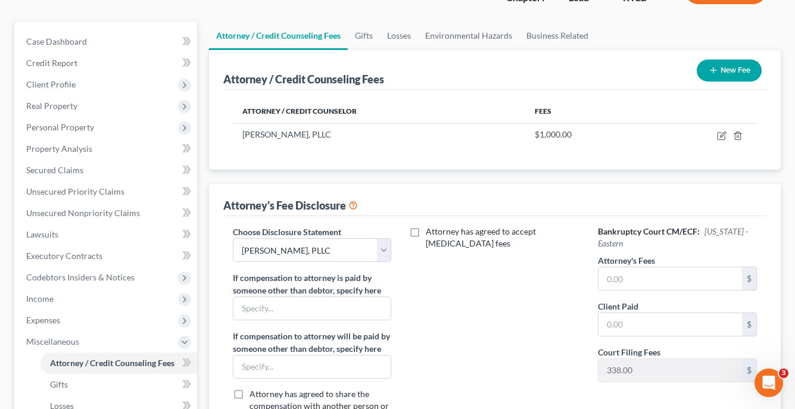
scroll to position [112, 0]
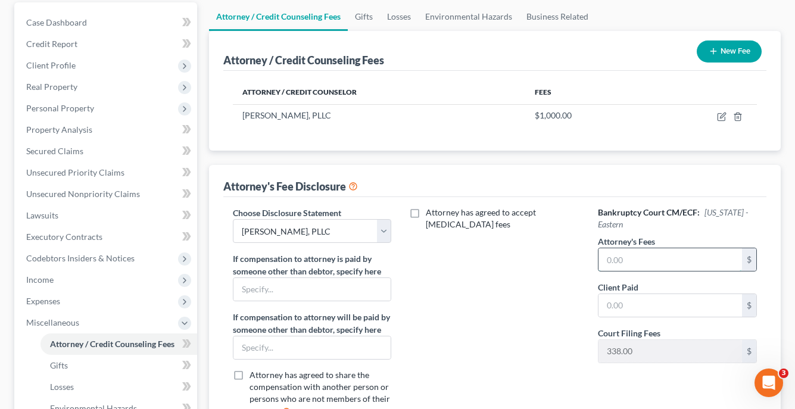
click at [617, 260] on input "text" at bounding box center [671, 259] width 144 height 23
type input "1,000.00"
click at [621, 313] on input "text" at bounding box center [671, 305] width 144 height 23
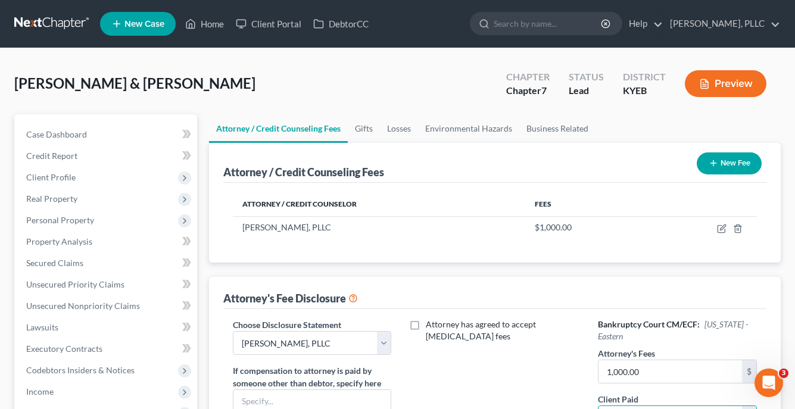
scroll to position [0, 0]
type input "1,000.00"
click at [723, 86] on button "Preview" at bounding box center [726, 83] width 82 height 27
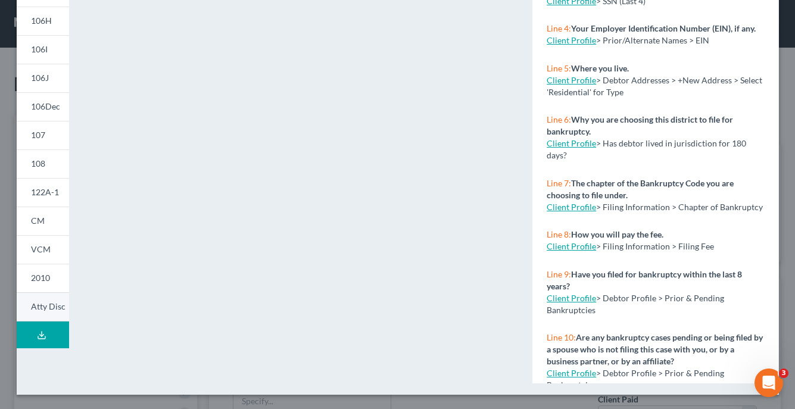
click at [60, 304] on span "Atty Disc" at bounding box center [48, 306] width 35 height 10
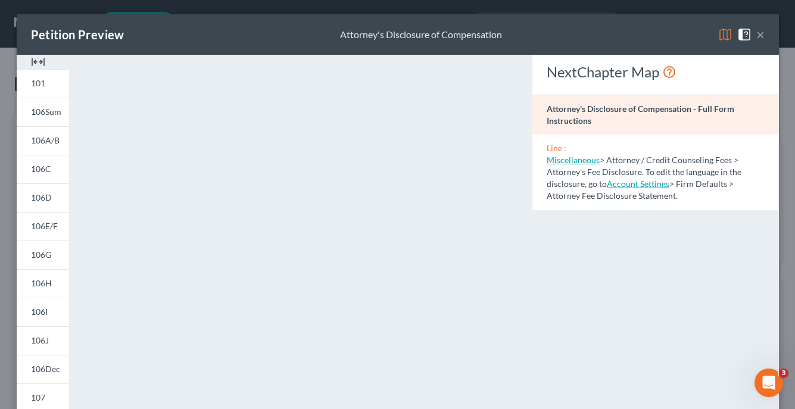
click at [763, 38] on button "×" at bounding box center [760, 34] width 8 height 14
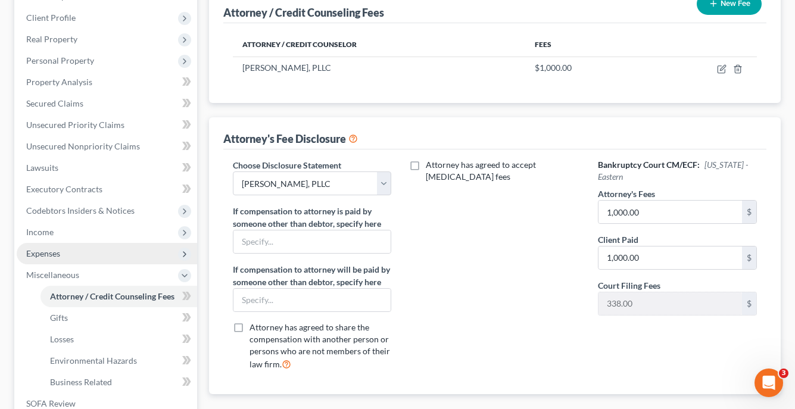
scroll to position [160, 0]
click at [105, 247] on span "Expenses" at bounding box center [107, 252] width 180 height 21
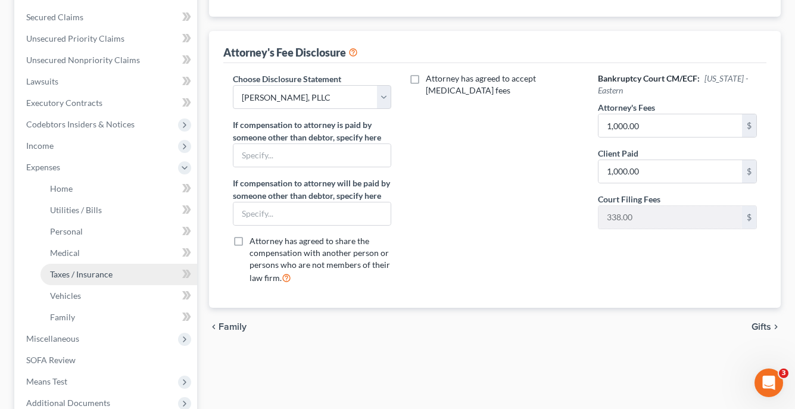
scroll to position [256, 0]
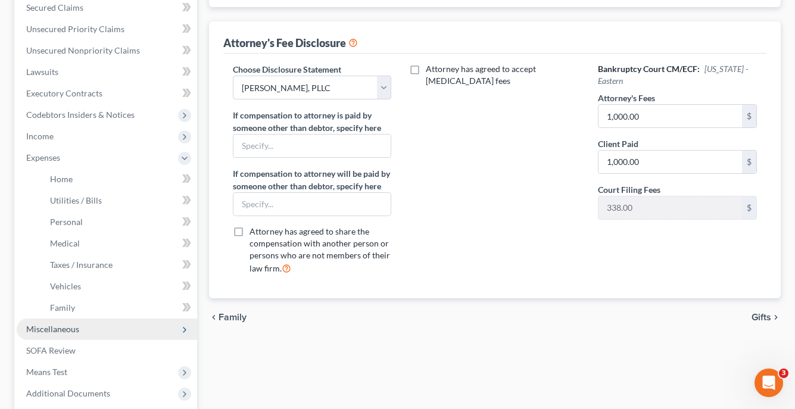
click at [79, 328] on span "Miscellaneous" at bounding box center [107, 329] width 180 height 21
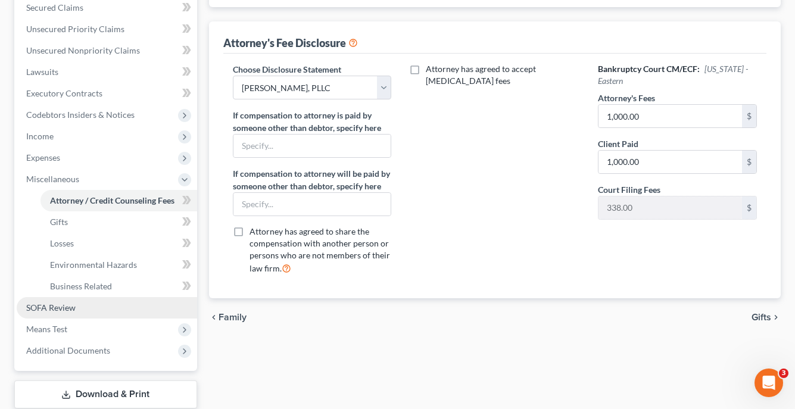
click at [79, 303] on link "SOFA Review" at bounding box center [107, 307] width 180 height 21
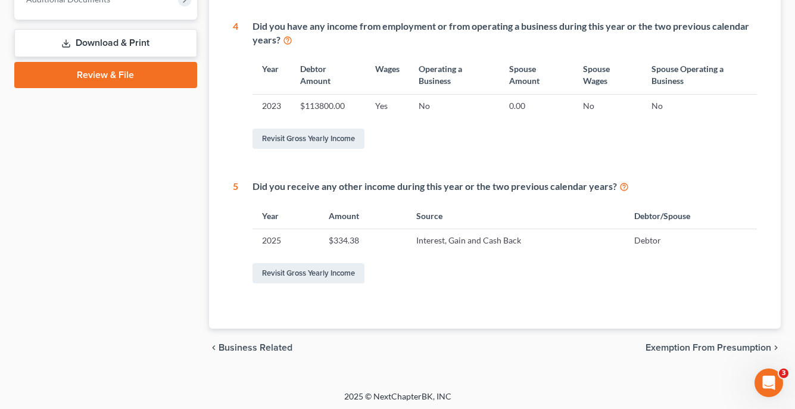
click at [698, 344] on span "Exemption from Presumption" at bounding box center [709, 348] width 126 height 10
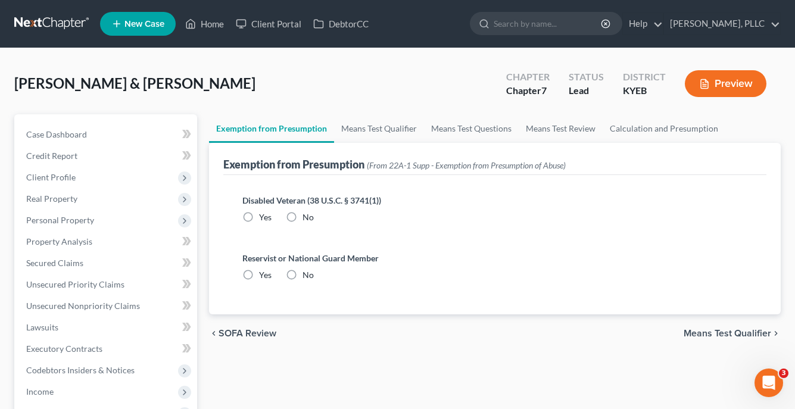
click at [286, 207] on div "Disabled Veteran (38 U.S.C. § 3741(1)) Yes No" at bounding box center [494, 208] width 505 height 29
click at [303, 218] on label "No" at bounding box center [308, 217] width 11 height 12
click at [307, 218] on input "No" at bounding box center [311, 215] width 8 height 8
radio input "true"
click at [303, 276] on label "No" at bounding box center [308, 275] width 11 height 12
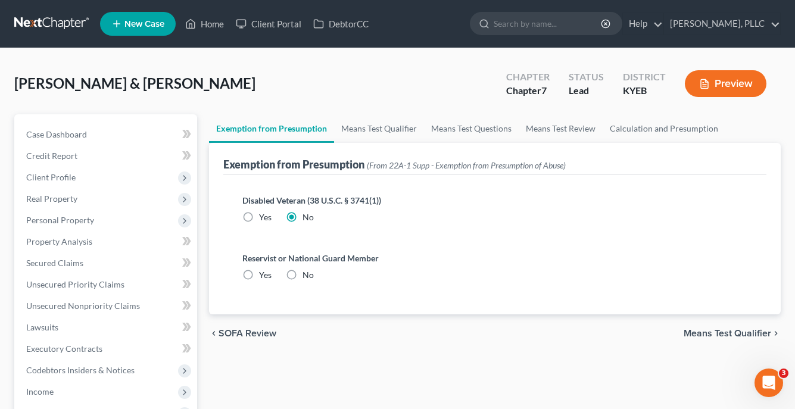
click at [307, 276] on input "No" at bounding box center [311, 273] width 8 height 8
radio input "true"
click at [716, 325] on div "chevron_left SOFA Review Means Test Qualifier chevron_right" at bounding box center [495, 333] width 572 height 38
click at [714, 336] on span "Means Test Qualifier" at bounding box center [728, 334] width 88 height 10
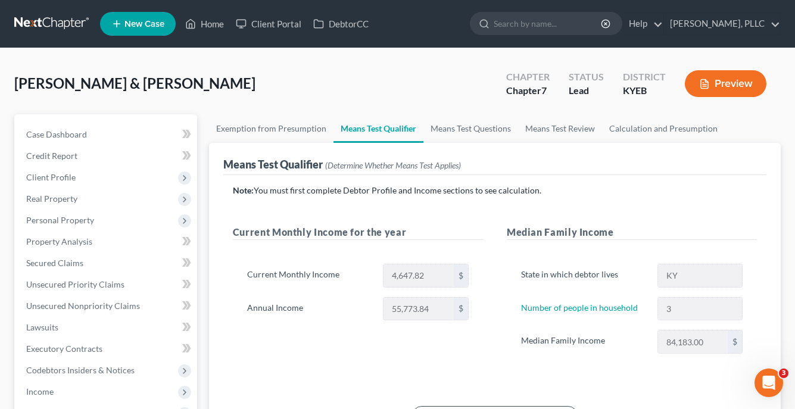
click at [722, 77] on button "Preview" at bounding box center [726, 83] width 82 height 27
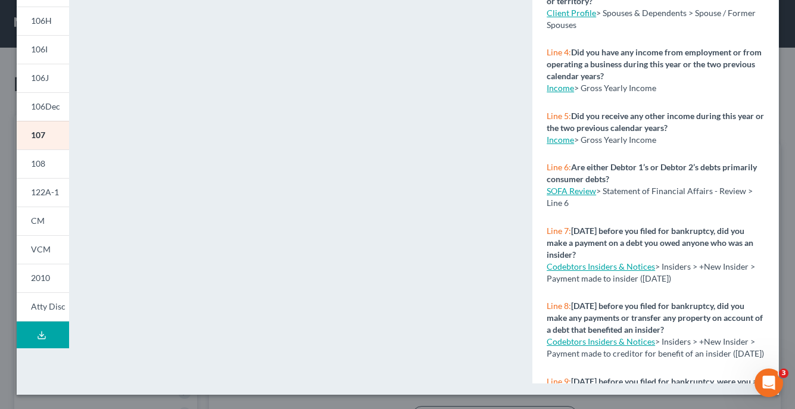
click at [54, 344] on button "Download Draft" at bounding box center [43, 335] width 52 height 27
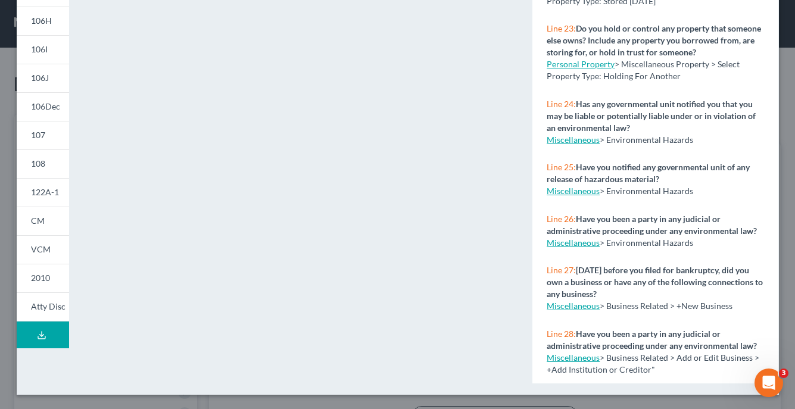
scroll to position [263, 0]
click at [66, 341] on button "Download Draft" at bounding box center [43, 335] width 52 height 27
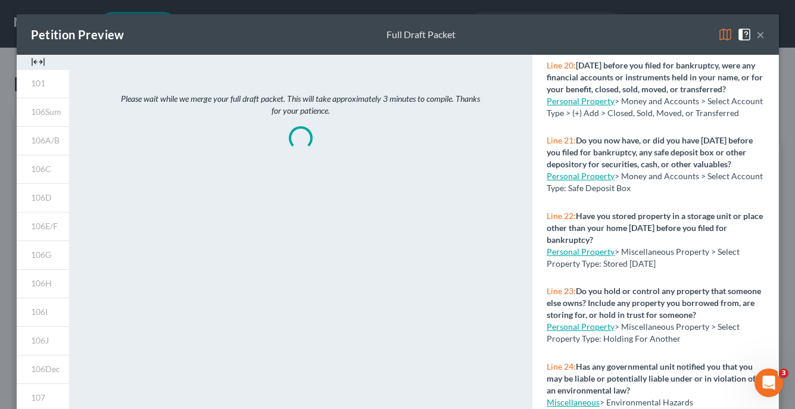
scroll to position [0, 0]
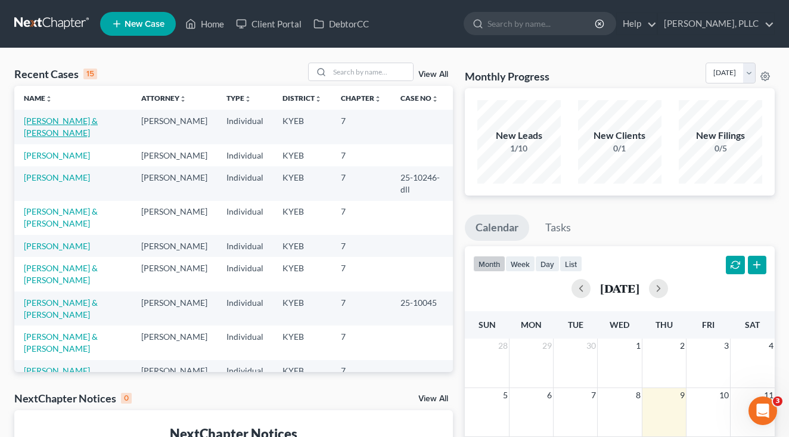
click at [98, 124] on link "[PERSON_NAME] & [PERSON_NAME]" at bounding box center [61, 127] width 74 height 22
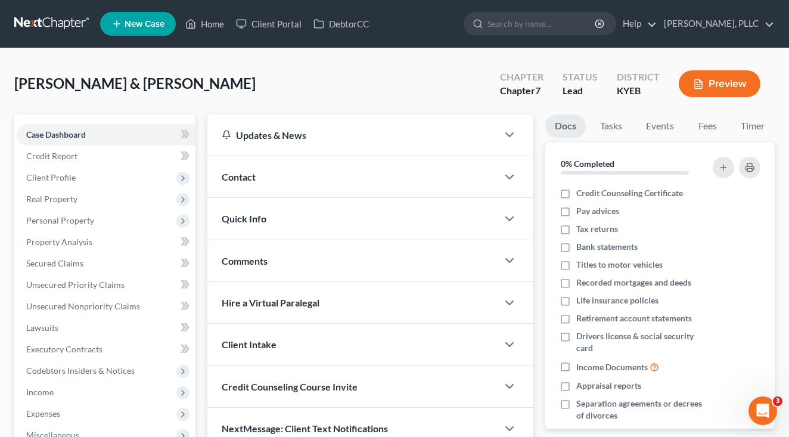
click at [749, 73] on button "Preview" at bounding box center [719, 83] width 82 height 27
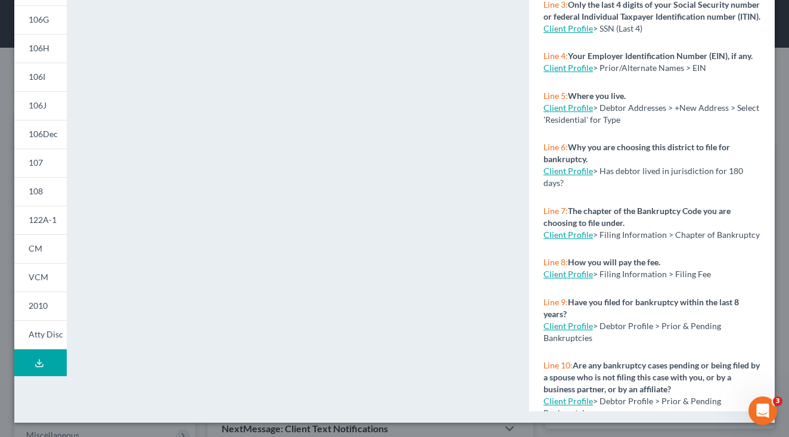
click at [52, 374] on button "Download Draft" at bounding box center [40, 362] width 52 height 27
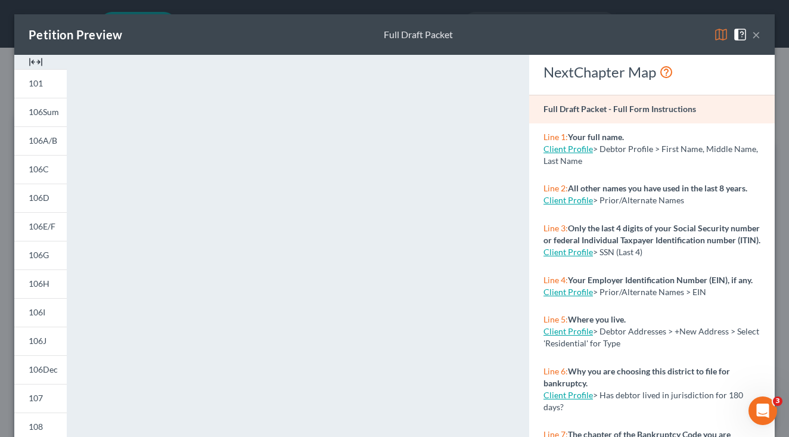
scroll to position [1, 0]
